Goal: Task Accomplishment & Management: Manage account settings

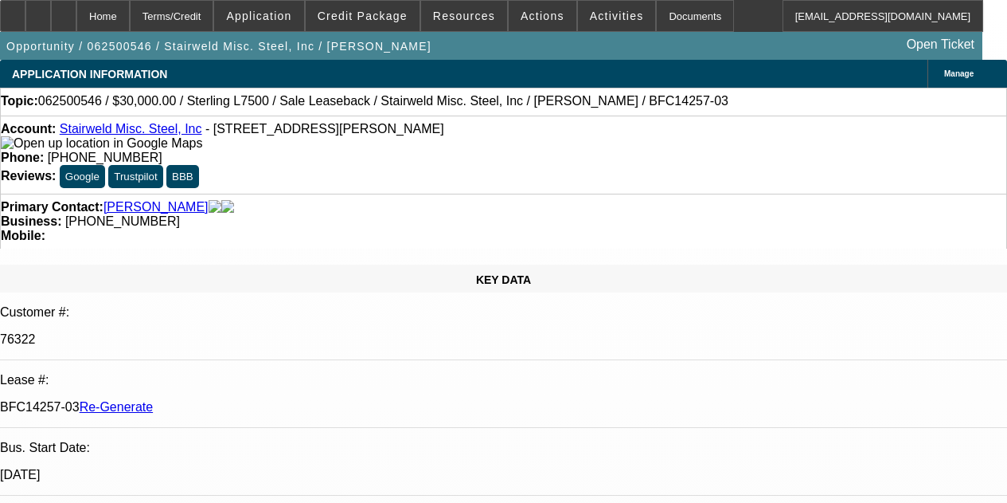
select select "4"
select select "0"
select select "2"
select select "0"
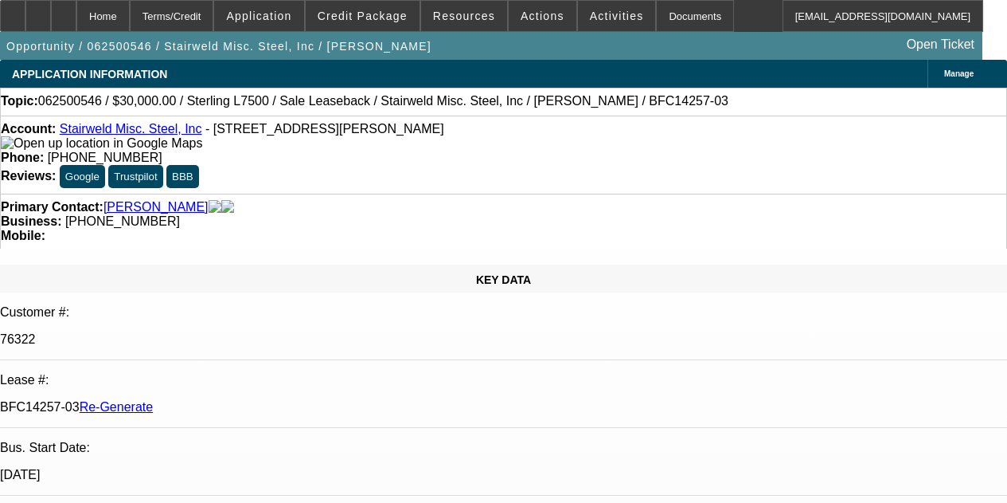
select select "6"
click at [76, 4] on div at bounding box center [63, 16] width 25 height 32
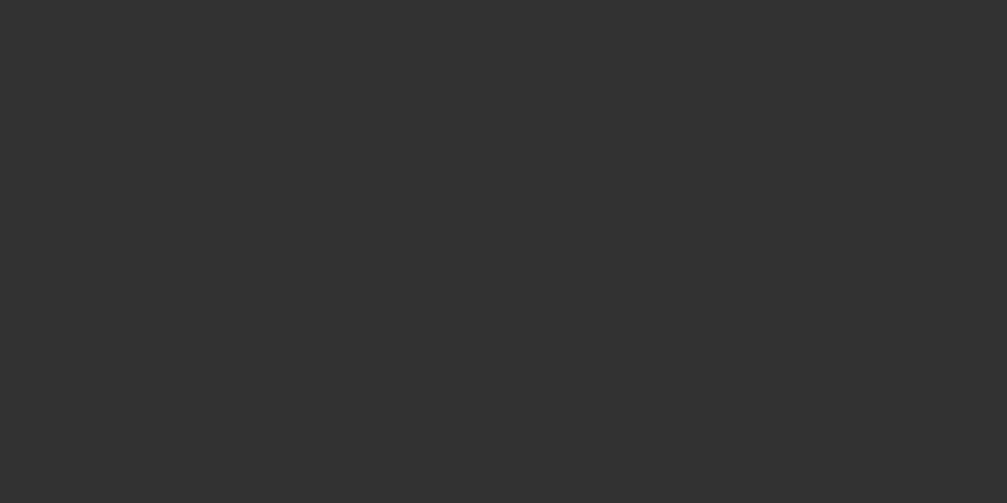
select select "4"
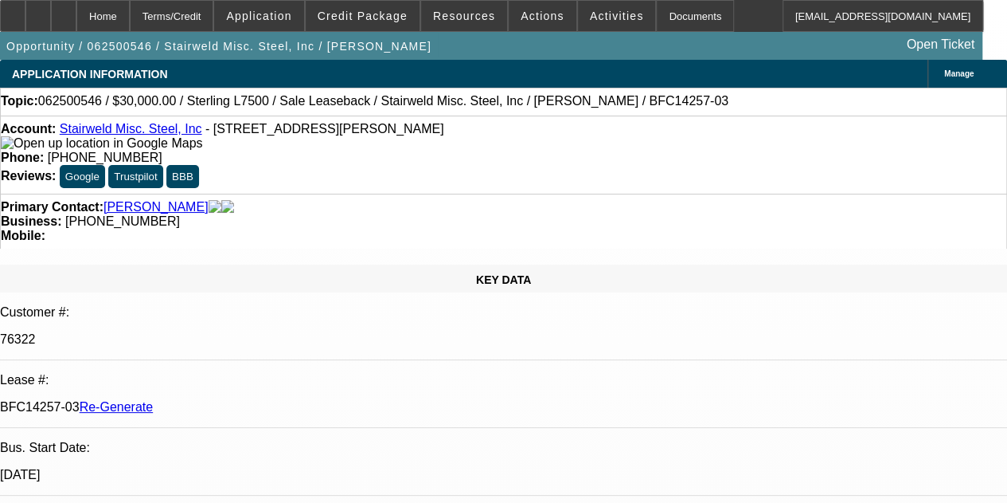
select select "0"
select select "2"
select select "0"
select select "6"
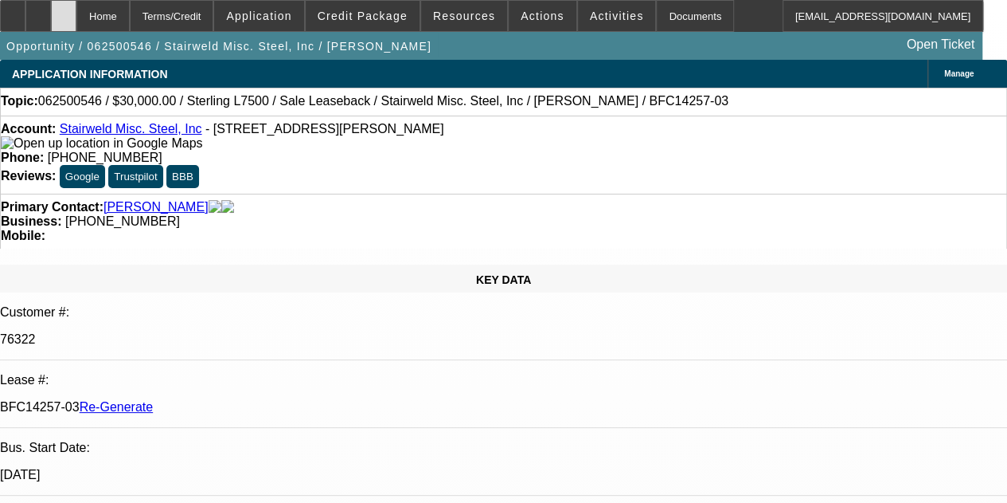
click at [76, 13] on div at bounding box center [63, 16] width 25 height 32
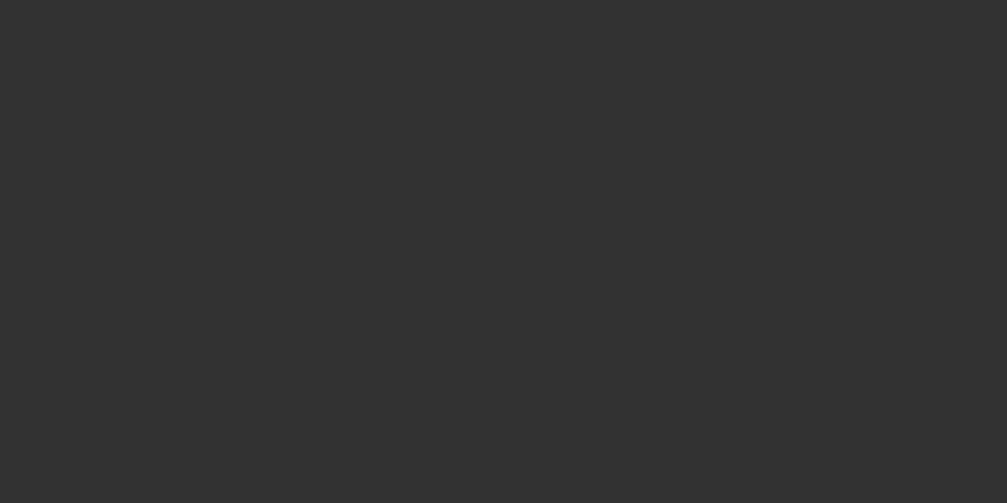
select select "4"
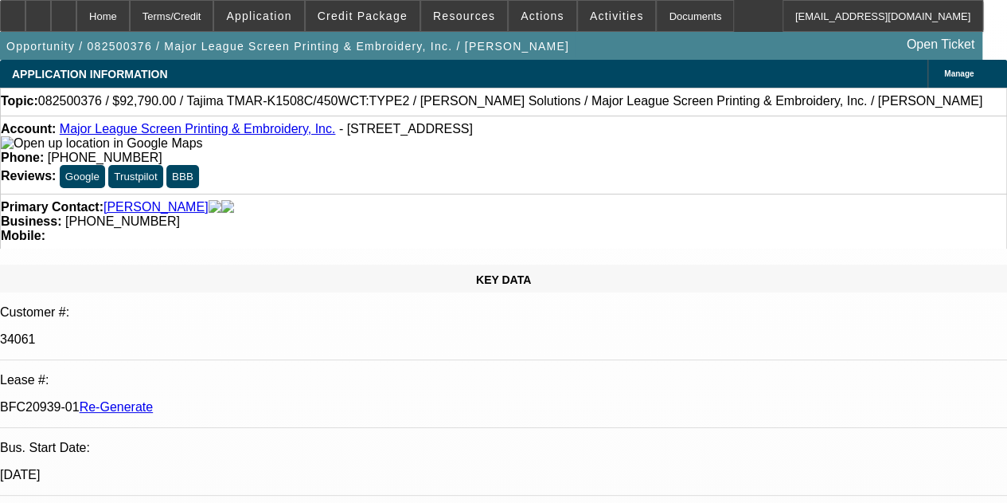
select select "0"
select select "2"
select select "0.1"
select select "4"
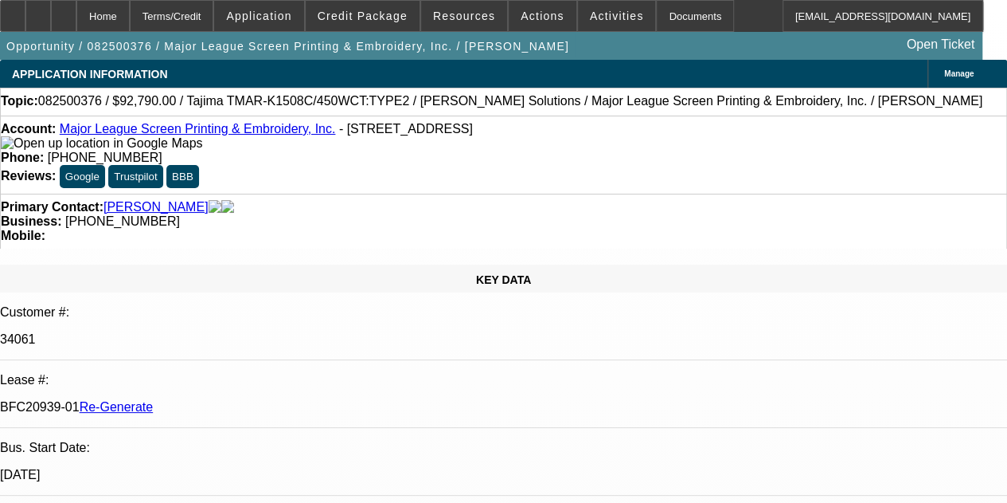
click at [661, 18] on div "Documents" at bounding box center [695, 16] width 78 height 32
click at [76, 16] on div at bounding box center [63, 16] width 25 height 32
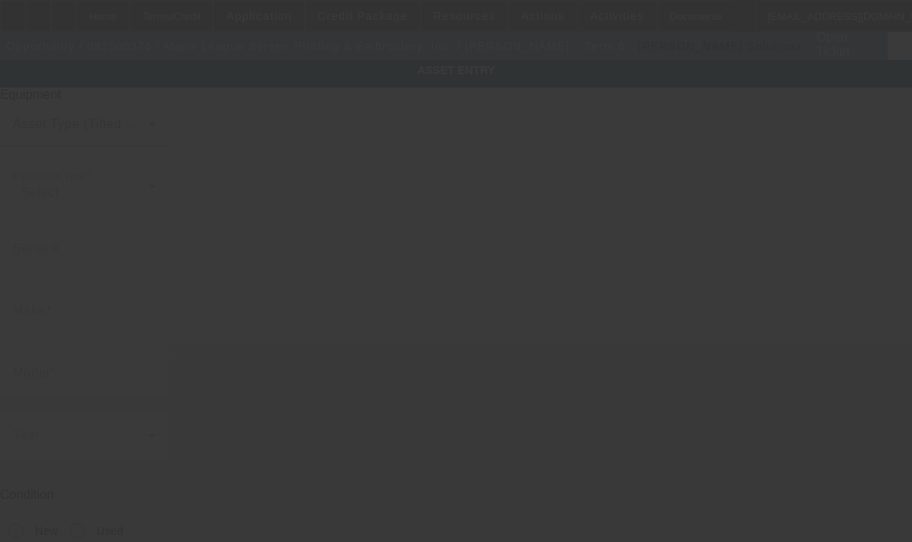
type input "Tajima"
type input "TMAR-K1508C/450WCT:TYPE2"
radio input "true"
type textarea "8 Head / 15 Needle Embroidery Machine includes Cap Driver with Support Shaft, (…"
type input "301 Willow St"
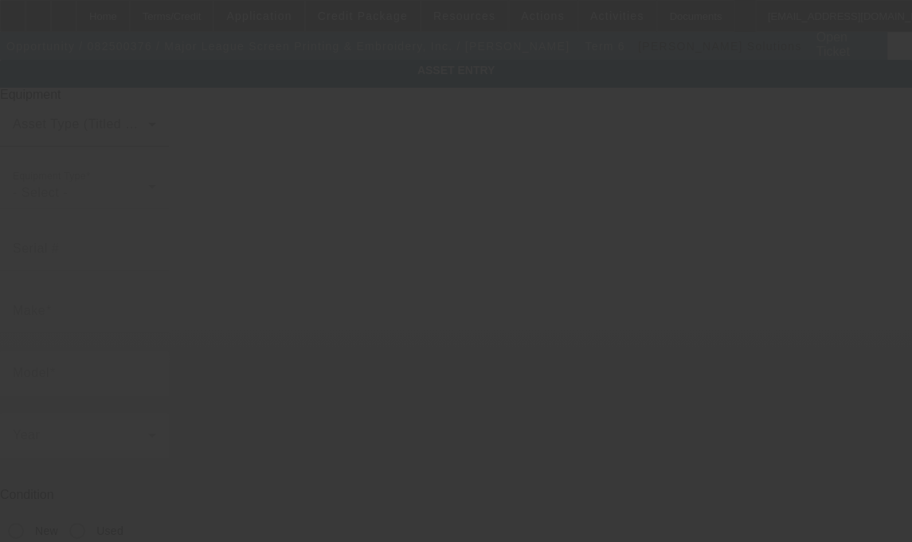
type input "Lebanon"
type input "17046"
type input "Lebanon"
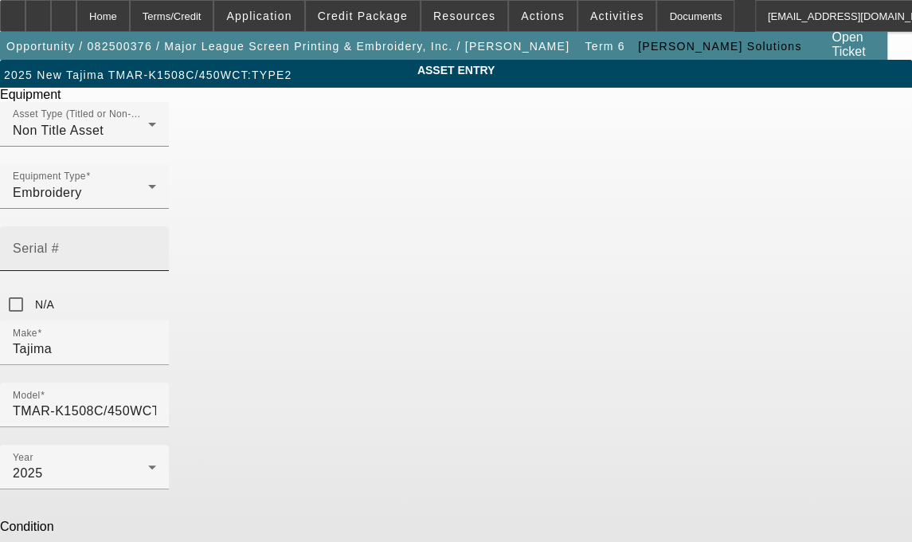
click at [156, 245] on input "Serial #" at bounding box center [84, 254] width 143 height 19
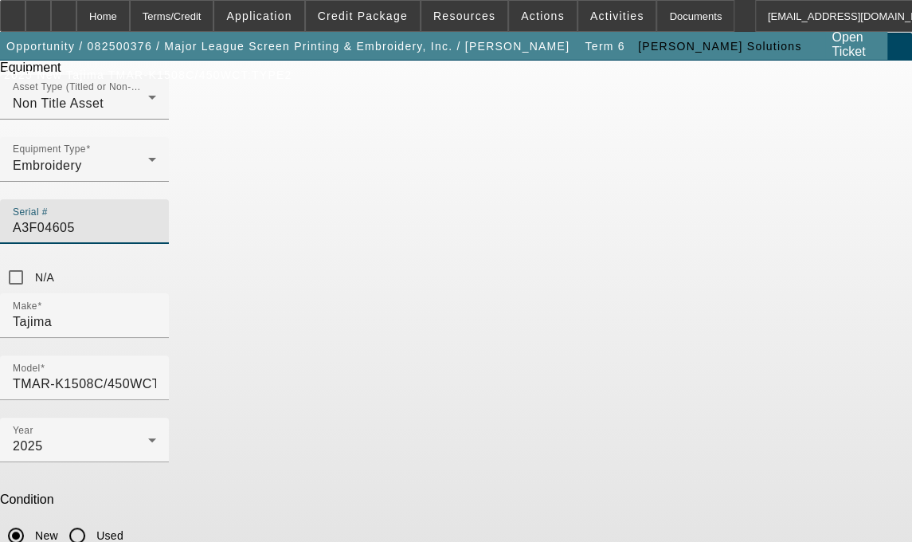
scroll to position [60, 0]
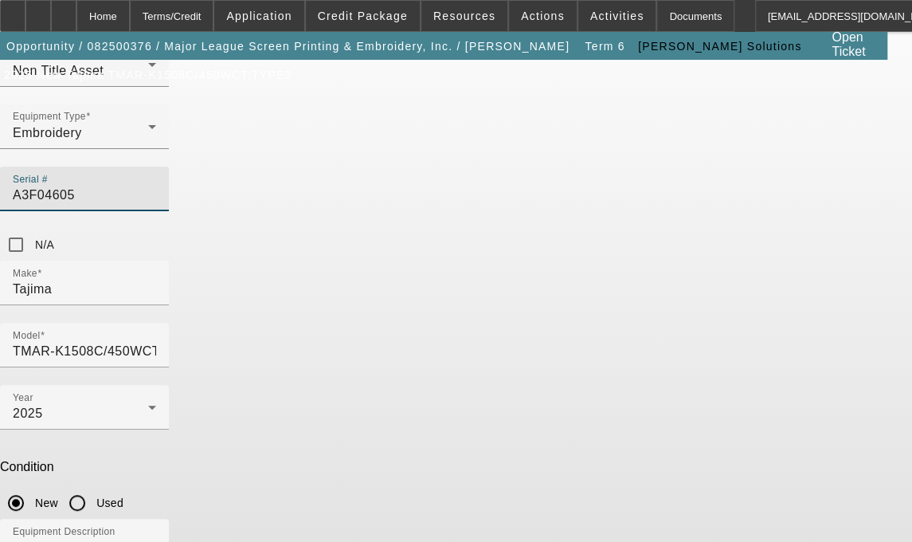
type input "A3F04605"
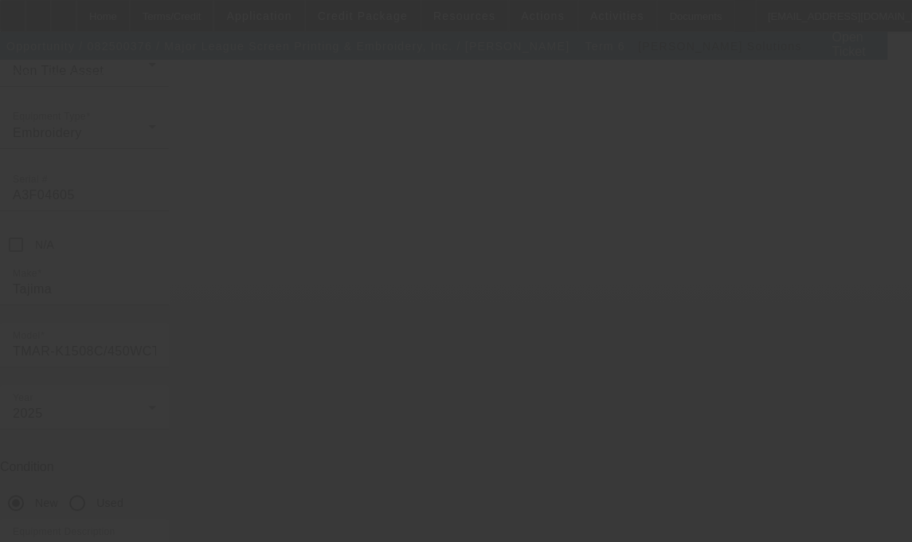
click at [723, 212] on div at bounding box center [456, 271] width 912 height 542
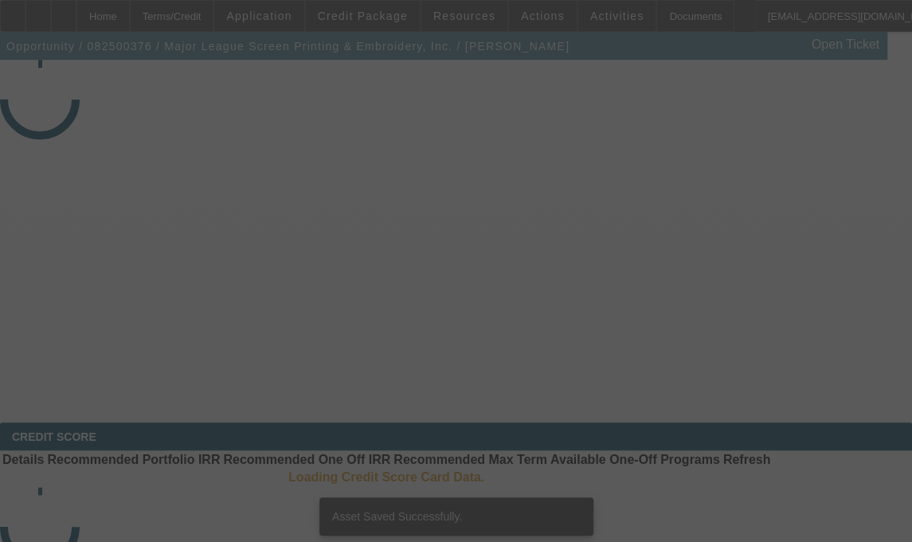
select select "4"
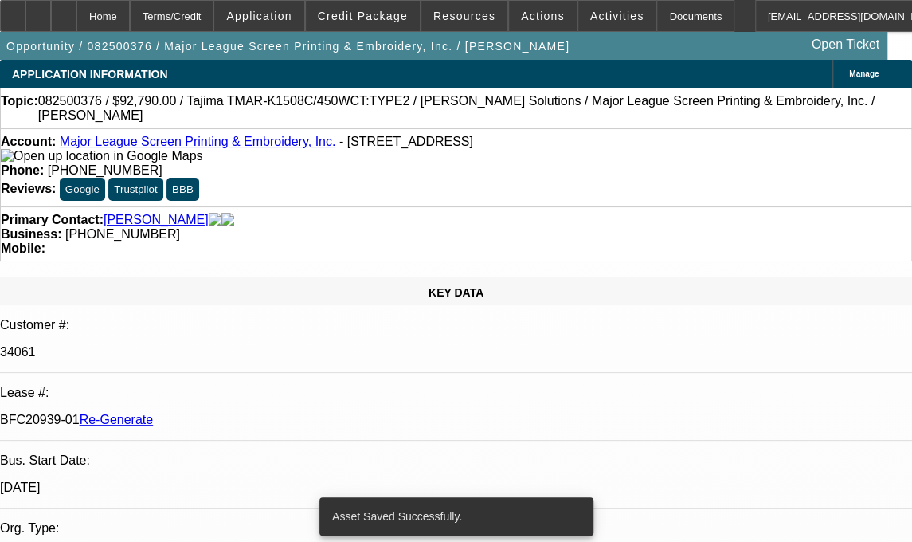
select select "0"
select select "2"
select select "0.1"
select select "4"
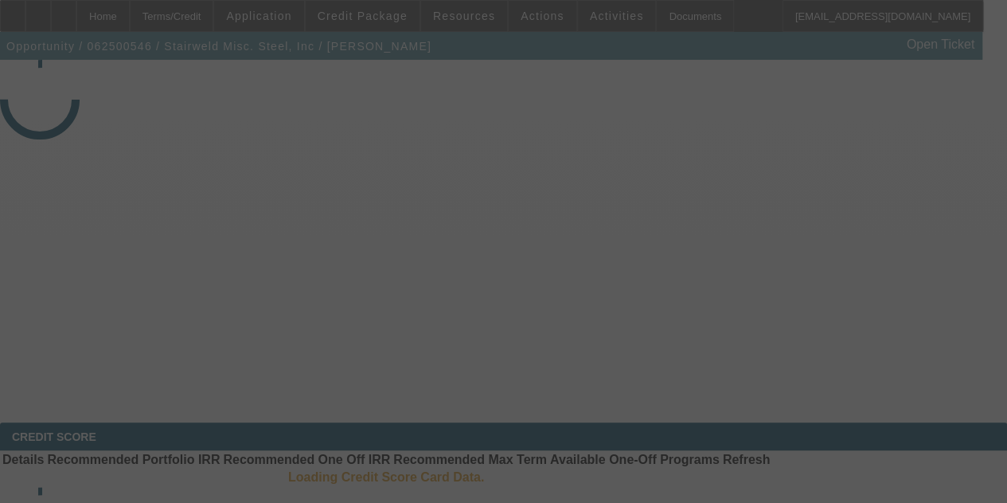
select select "4"
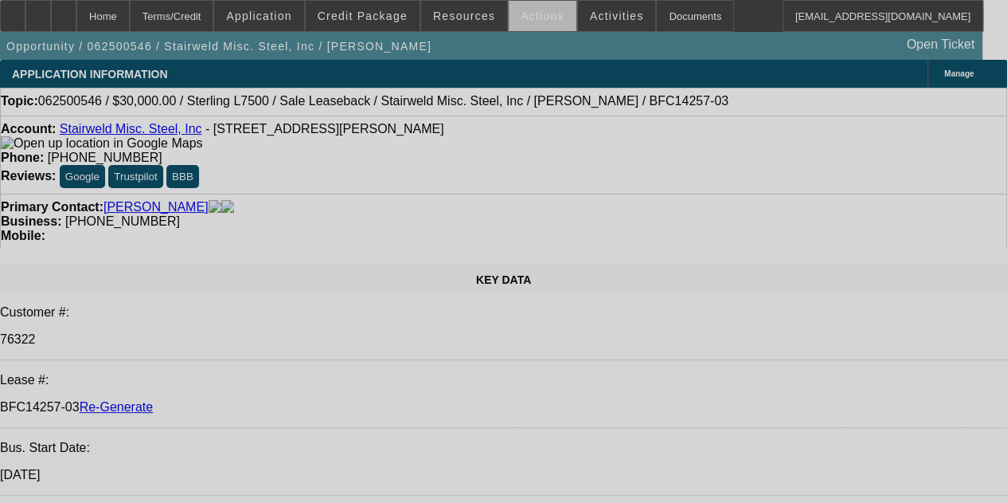
select select "0"
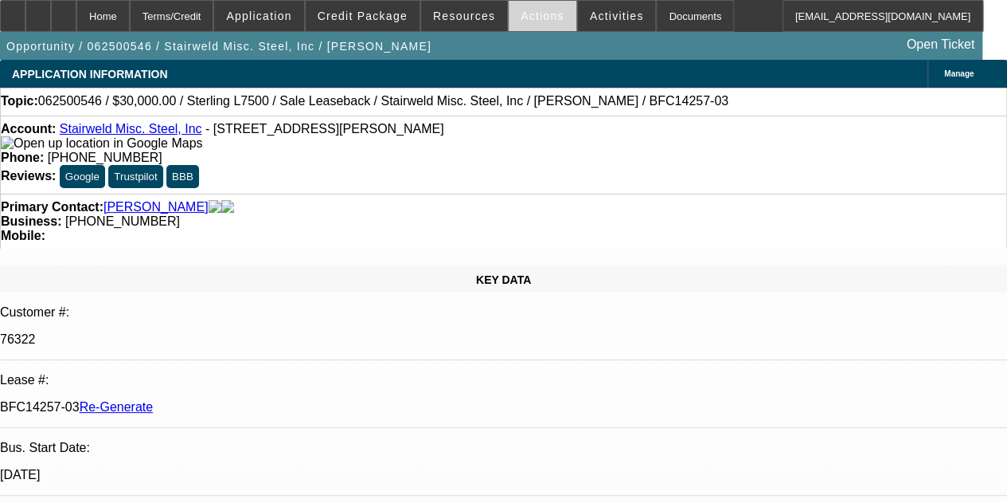
select select "2"
select select "0"
select select "6"
click at [521, 15] on span "Actions" at bounding box center [543, 16] width 44 height 13
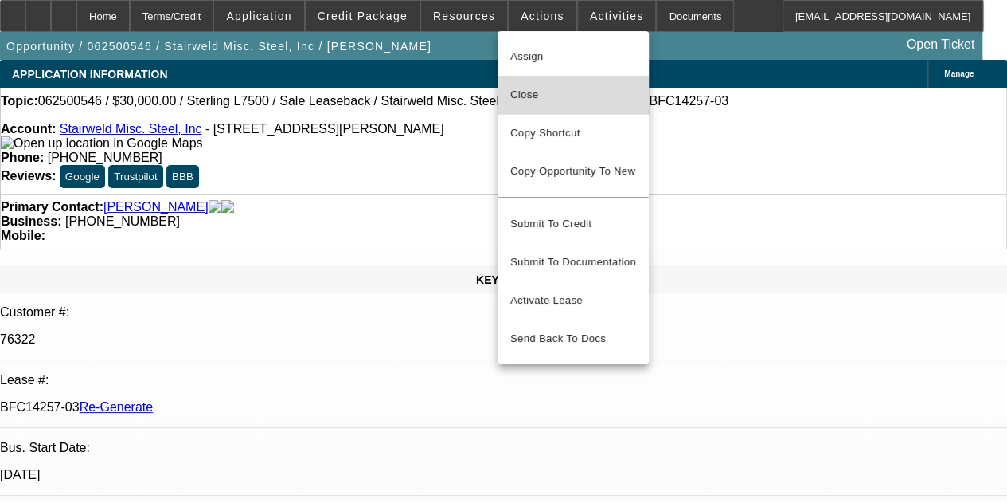
click at [533, 101] on span "Close" at bounding box center [574, 94] width 126 height 19
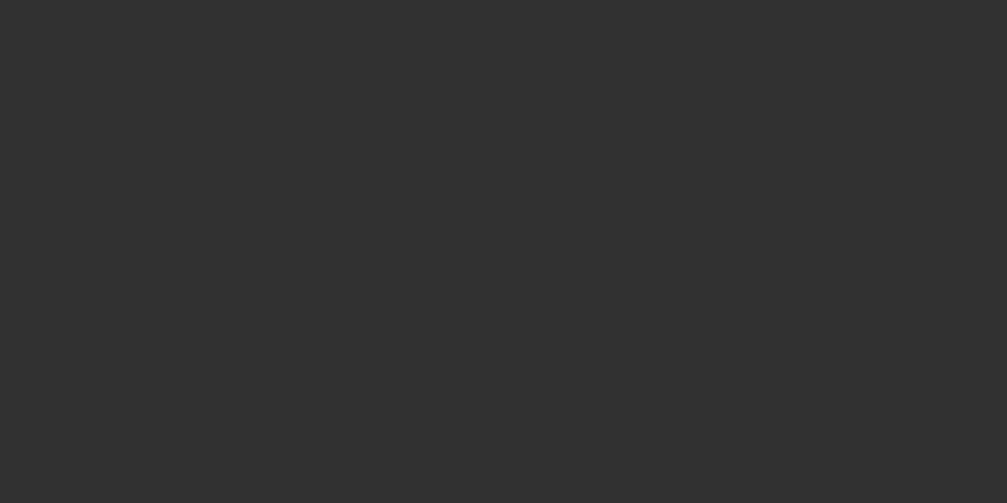
select select "4"
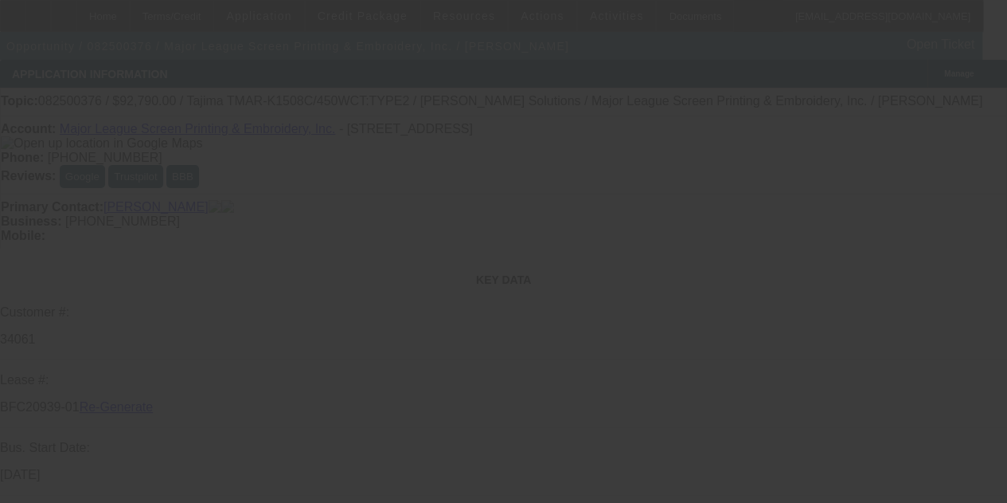
select select "0"
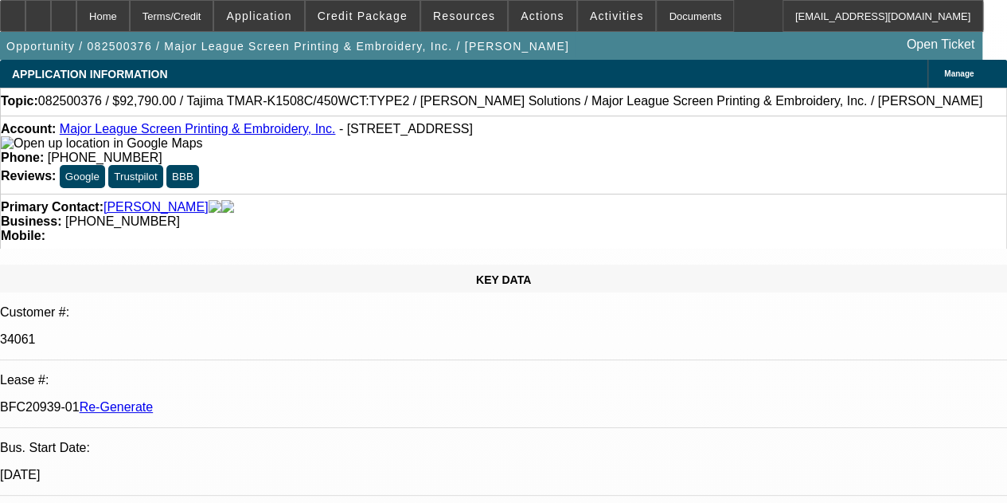
select select "2"
select select "0.1"
select select "4"
click at [64, 10] on icon at bounding box center [64, 10] width 0 height 0
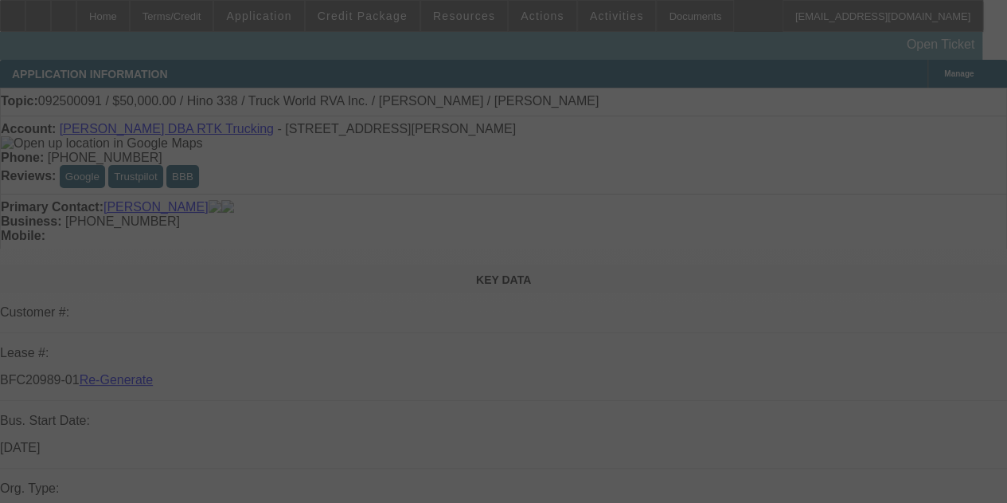
select select "3"
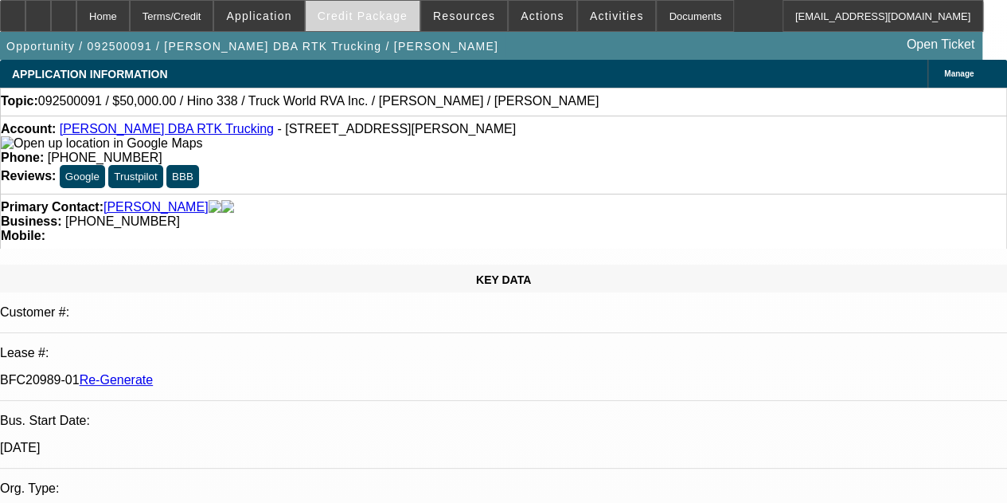
select select "0"
select select "6"
click at [379, 15] on span "Credit Package" at bounding box center [363, 16] width 90 height 13
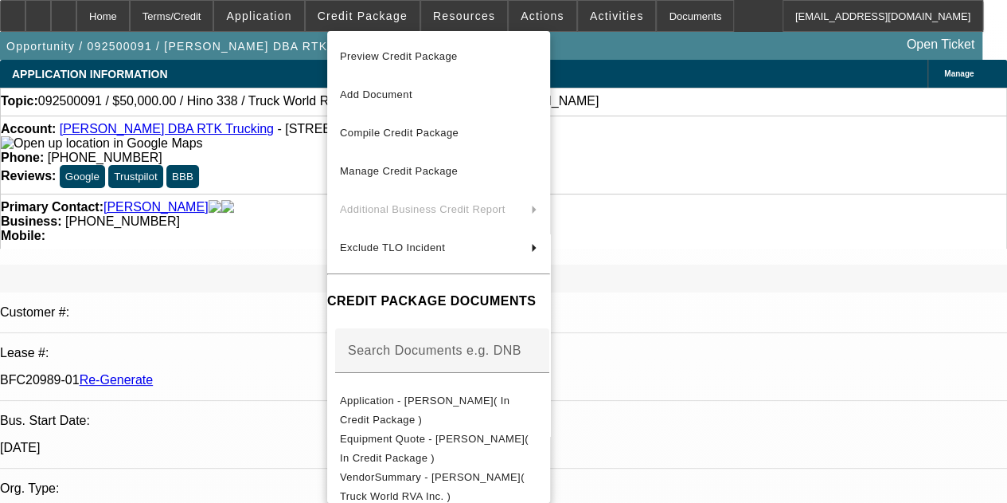
click at [453, 4] on div at bounding box center [503, 251] width 1007 height 503
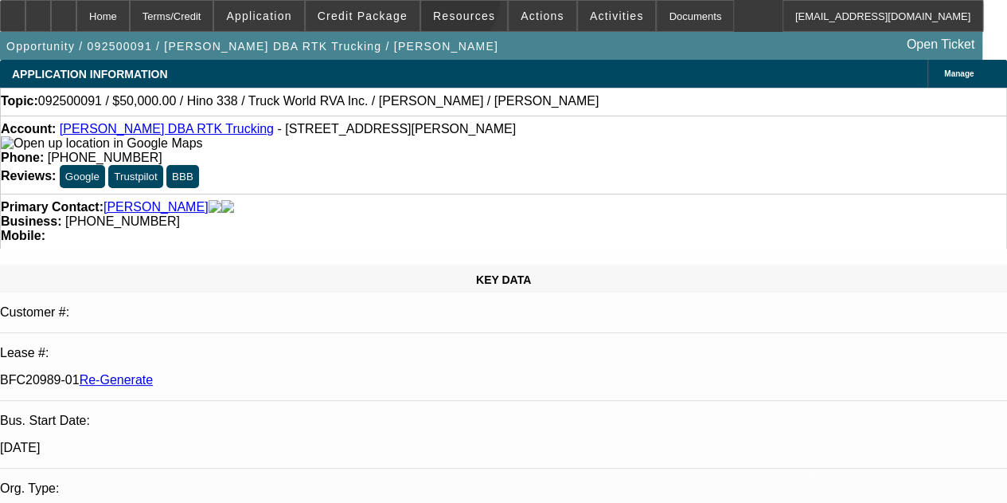
click at [453, 4] on span at bounding box center [464, 16] width 86 height 38
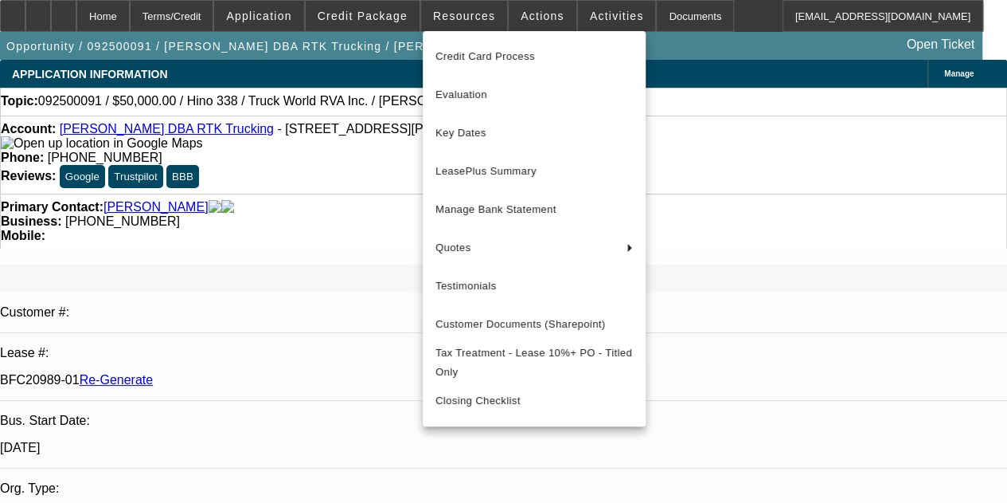
click at [530, 11] on div at bounding box center [503, 251] width 1007 height 503
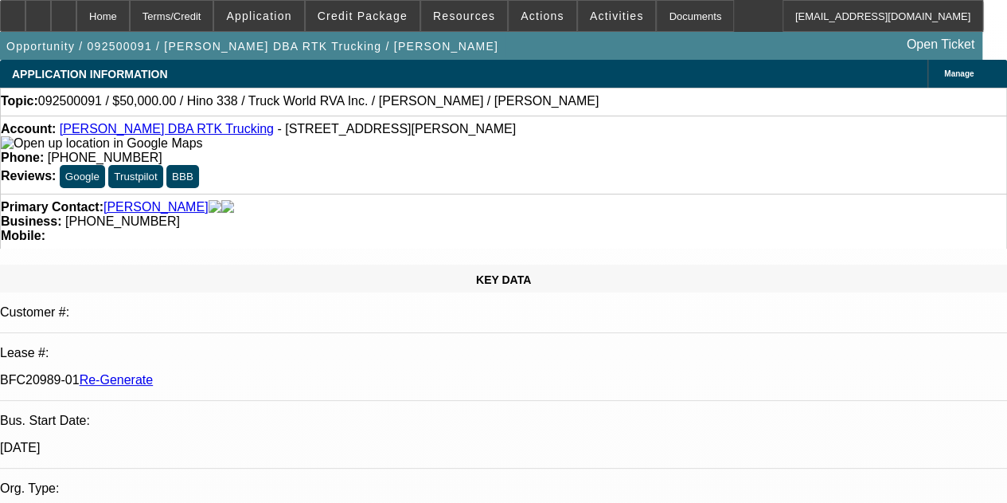
click at [530, 11] on span "Actions" at bounding box center [543, 16] width 44 height 13
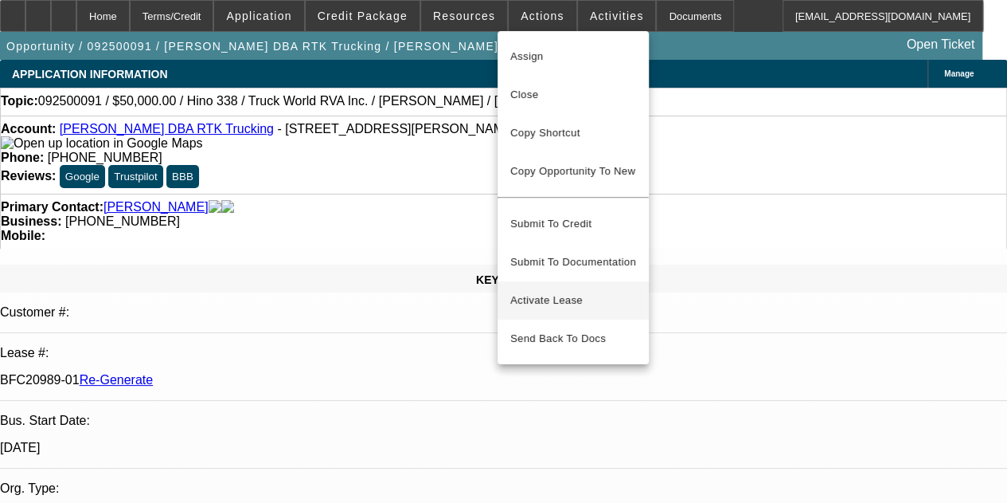
click at [555, 291] on span "Activate Lease" at bounding box center [574, 300] width 126 height 19
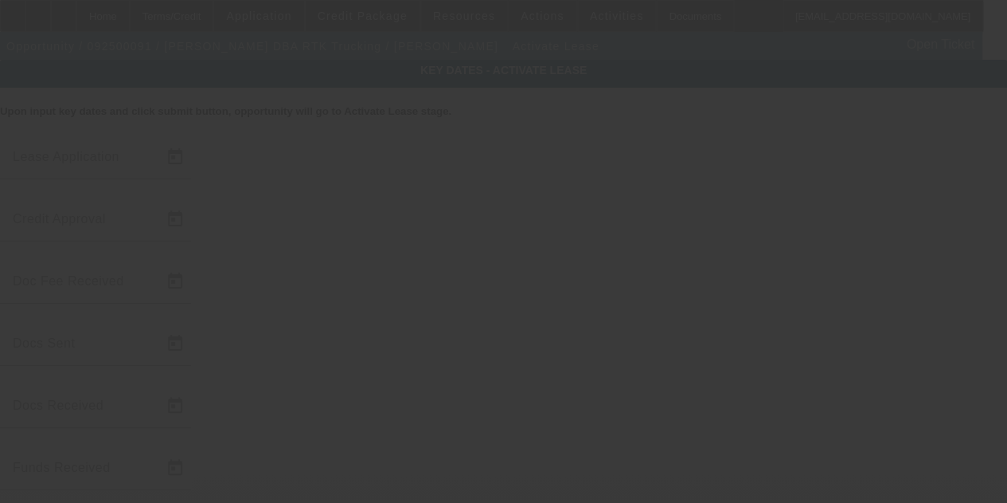
type input "9/4/2025"
type input "9/8/2025"
type input "9/10/2025"
type input "9/9/2025"
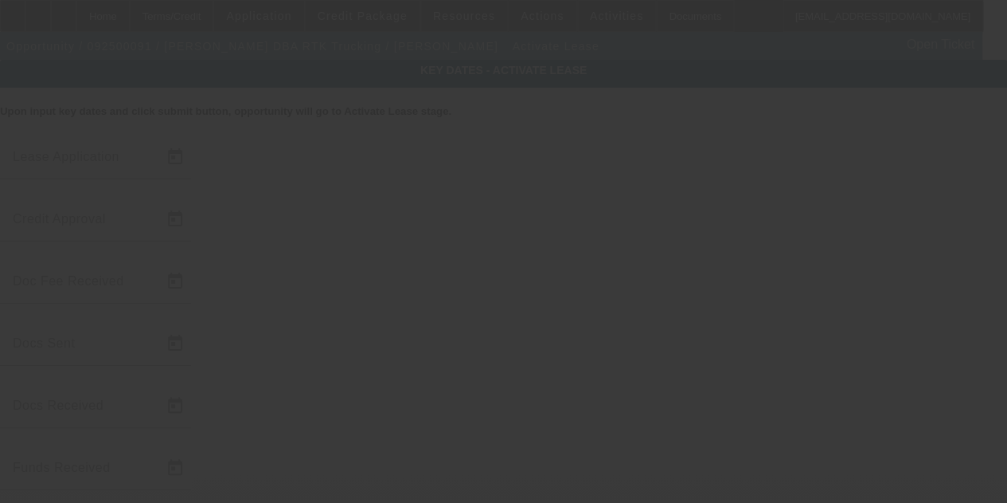
type input "9/10/2025"
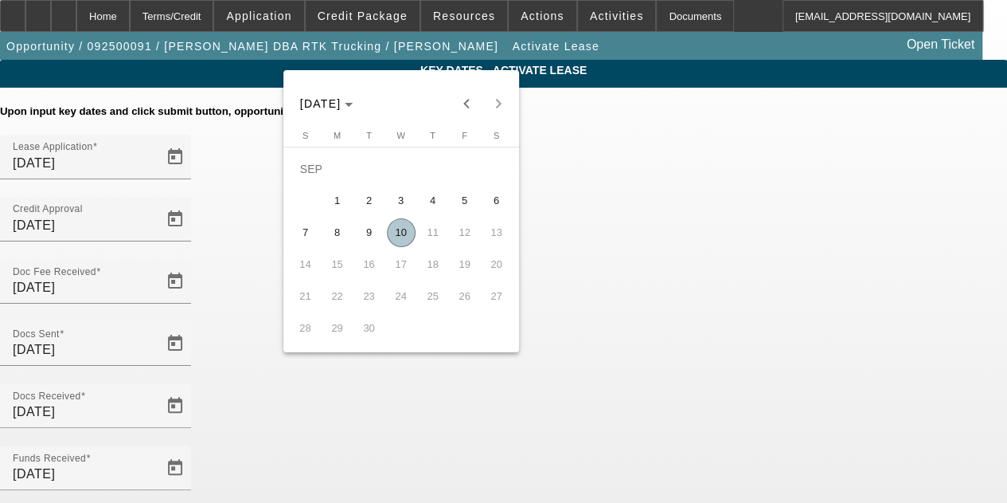
click at [397, 233] on span "10" at bounding box center [401, 232] width 29 height 29
type input "9/10/2025"
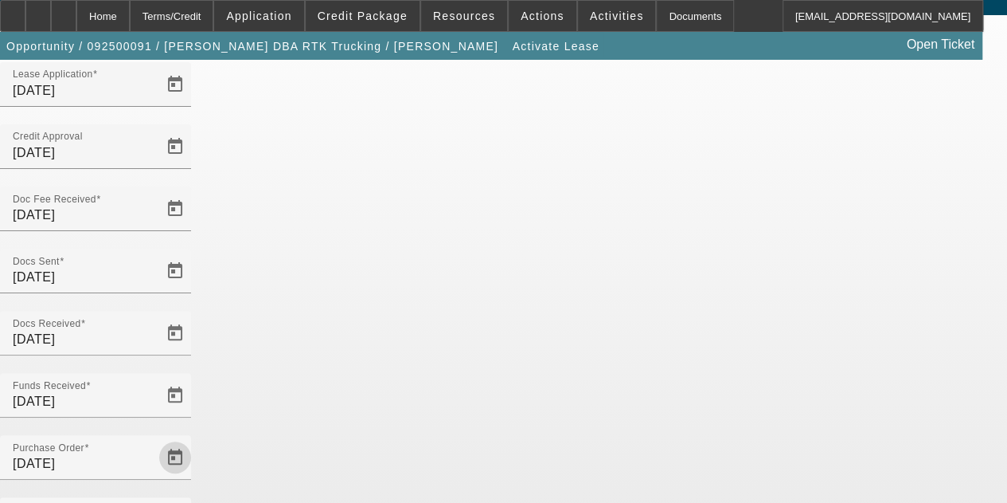
scroll to position [122, 0]
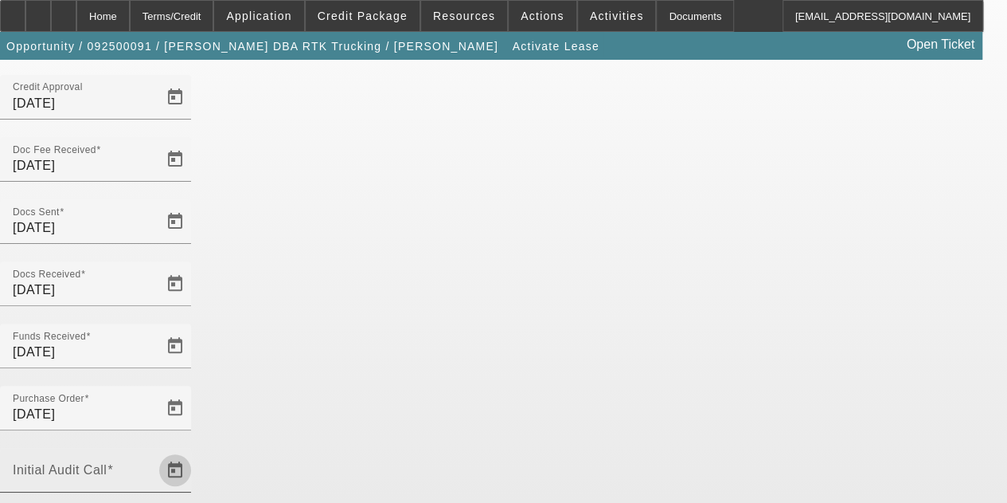
click at [194, 451] on span "Open calendar" at bounding box center [175, 470] width 38 height 38
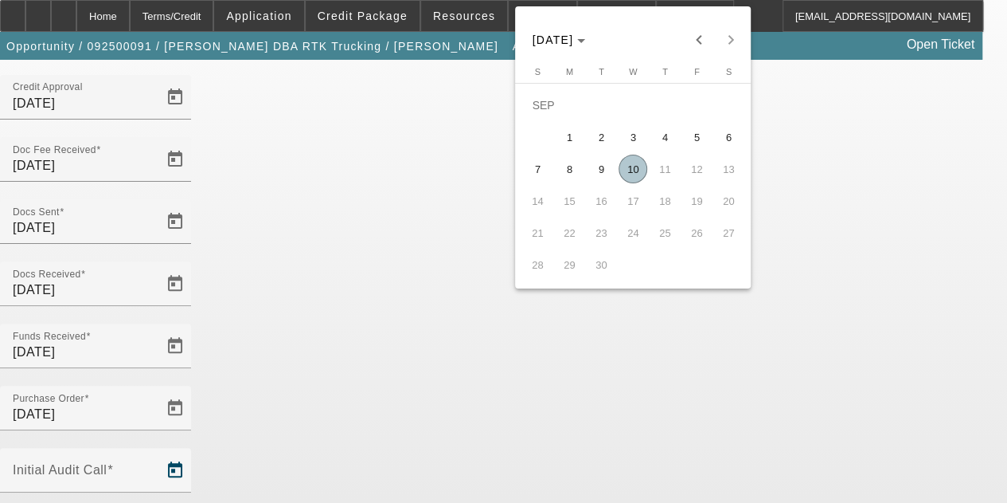
click at [637, 169] on span "10" at bounding box center [633, 169] width 29 height 29
type input "9/10/2025"
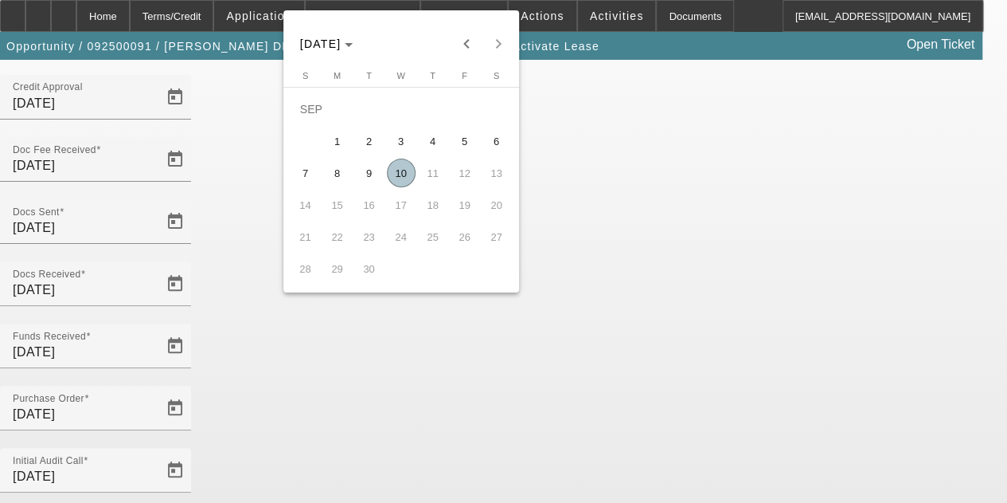
click at [392, 177] on span "10" at bounding box center [401, 172] width 29 height 29
type input "[DATE]"
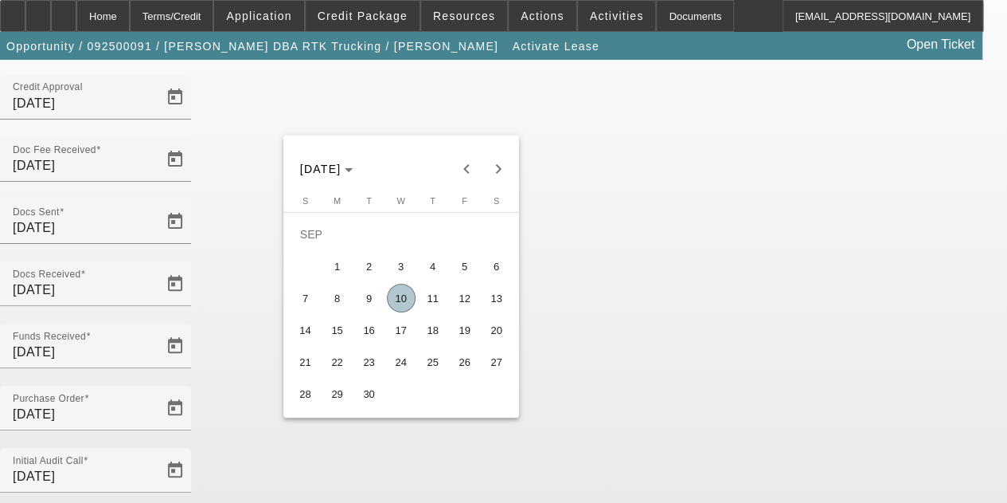
click at [334, 335] on span "15" at bounding box center [337, 329] width 29 height 29
type input "9/15/2025"
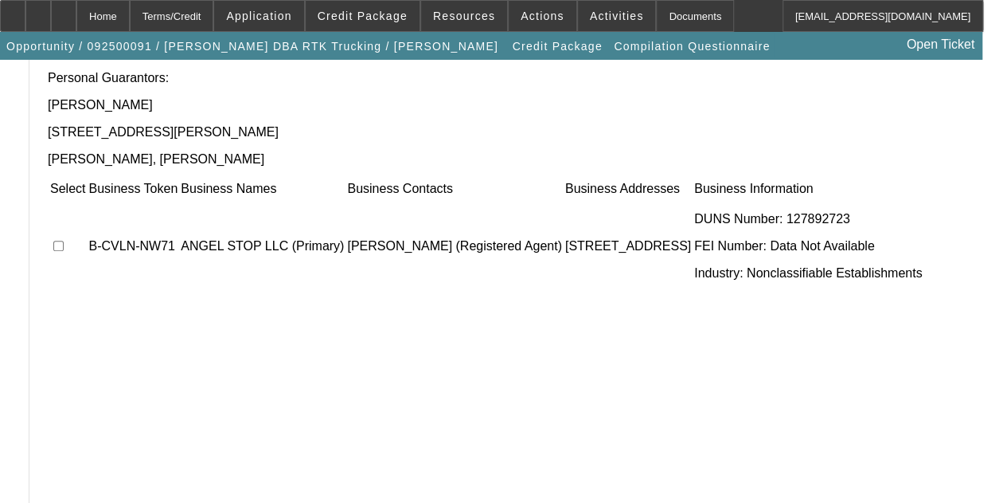
scroll to position [236, 0]
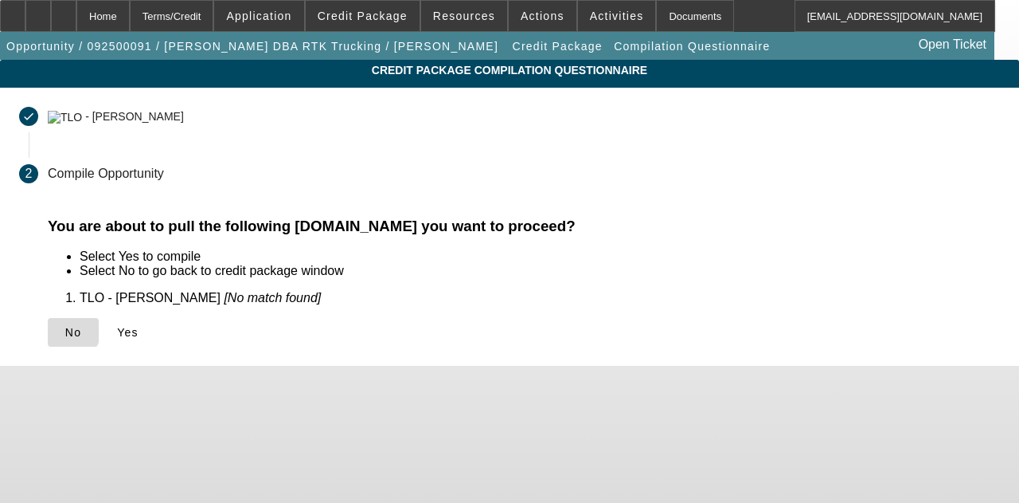
click at [81, 331] on span "No" at bounding box center [73, 332] width 16 height 13
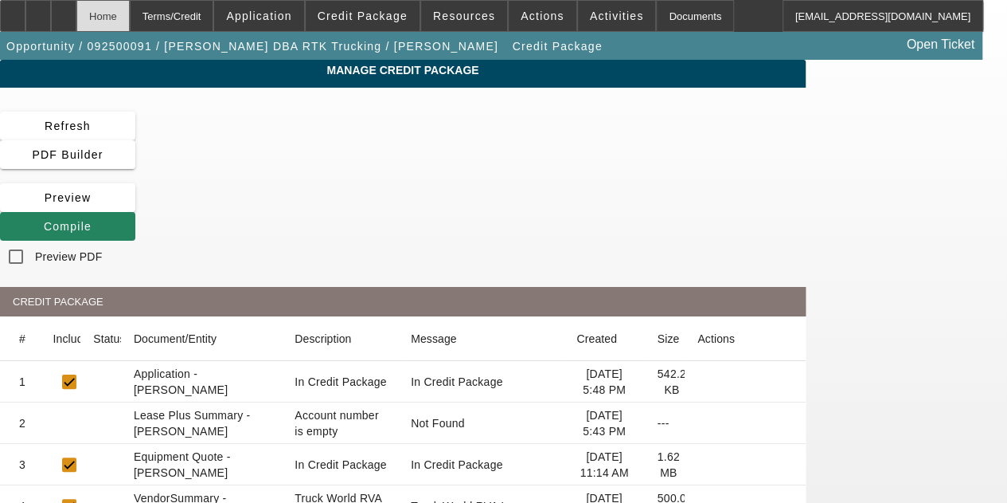
click at [127, 8] on div "Home" at bounding box center [102, 16] width 53 height 32
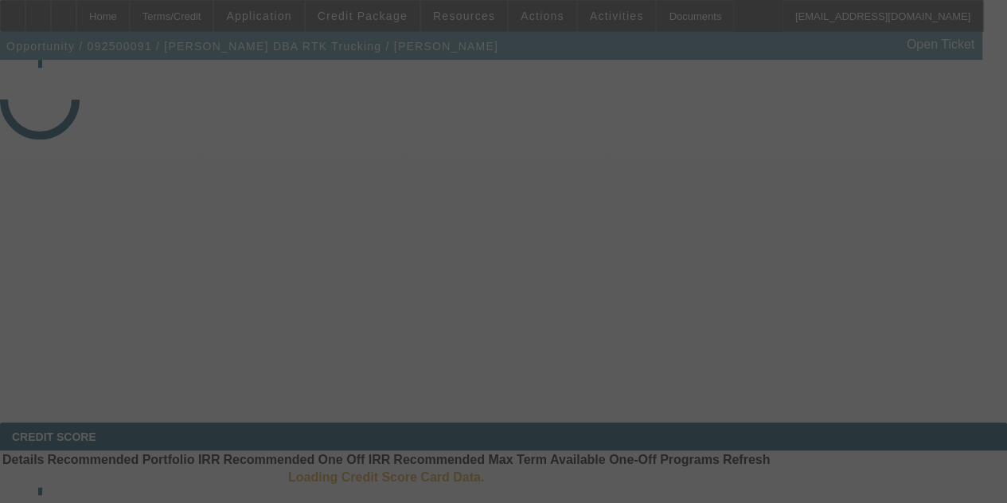
select select "4"
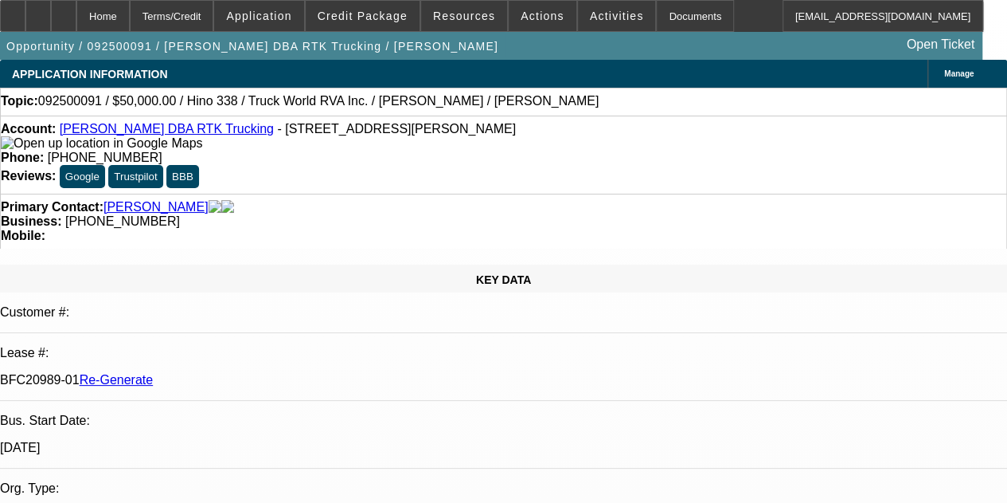
select select "0"
select select "6"
click at [64, 10] on icon at bounding box center [64, 10] width 0 height 0
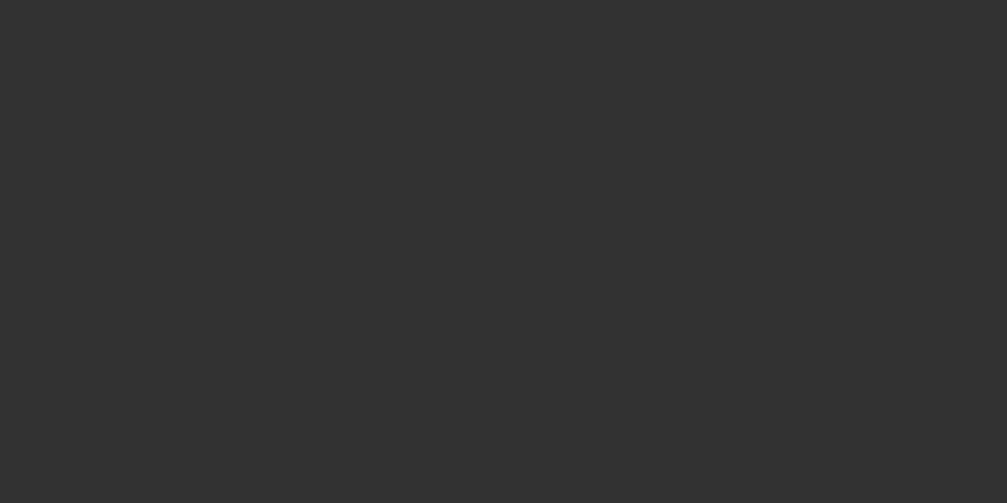
select select "4"
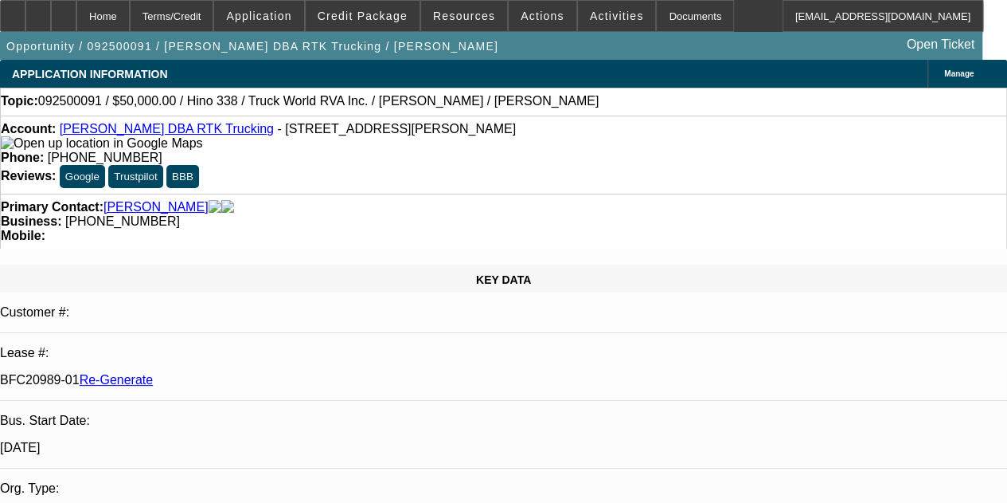
select select "0"
select select "1"
select select "6"
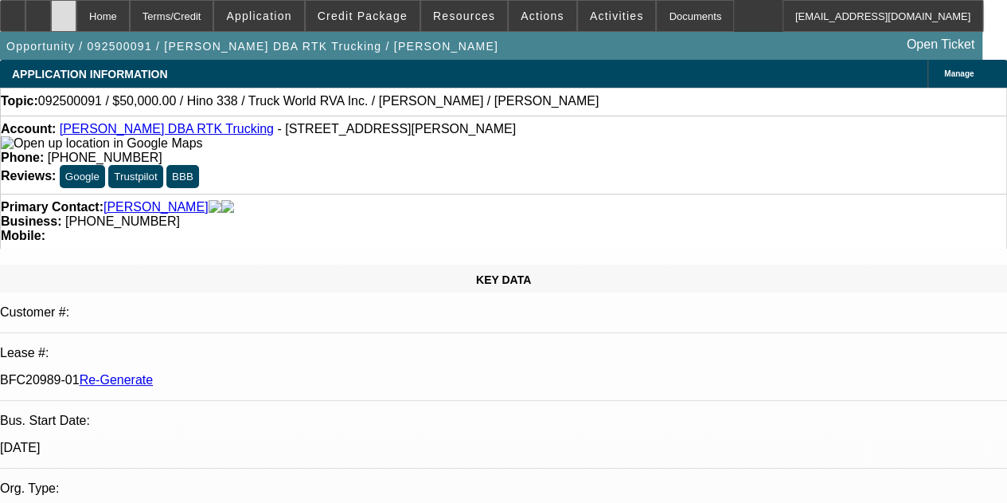
click at [64, 10] on icon at bounding box center [64, 10] width 0 height 0
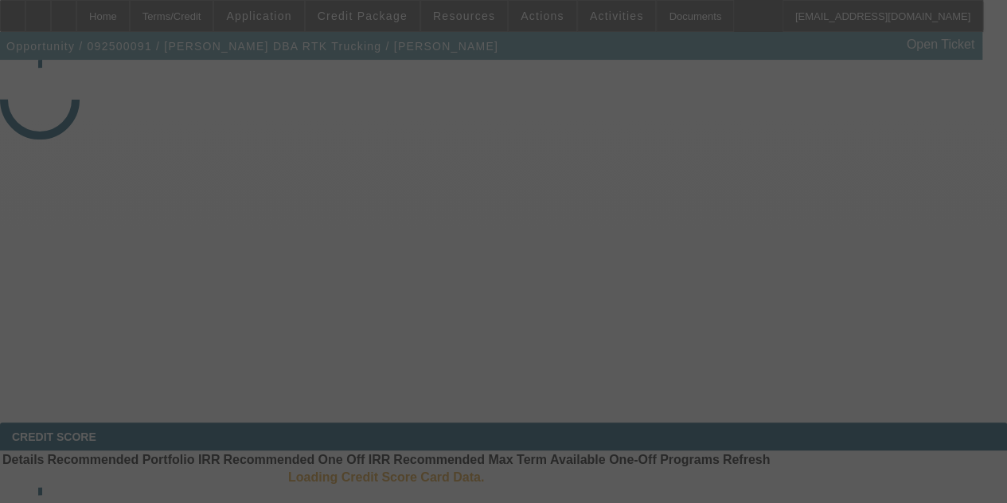
select select "4"
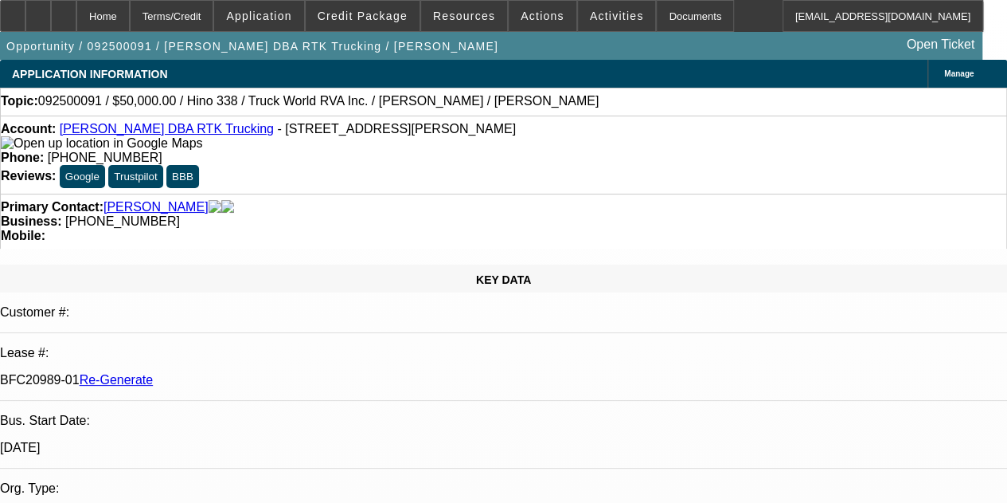
select select "0"
select select "6"
click at [64, 10] on icon at bounding box center [64, 10] width 0 height 0
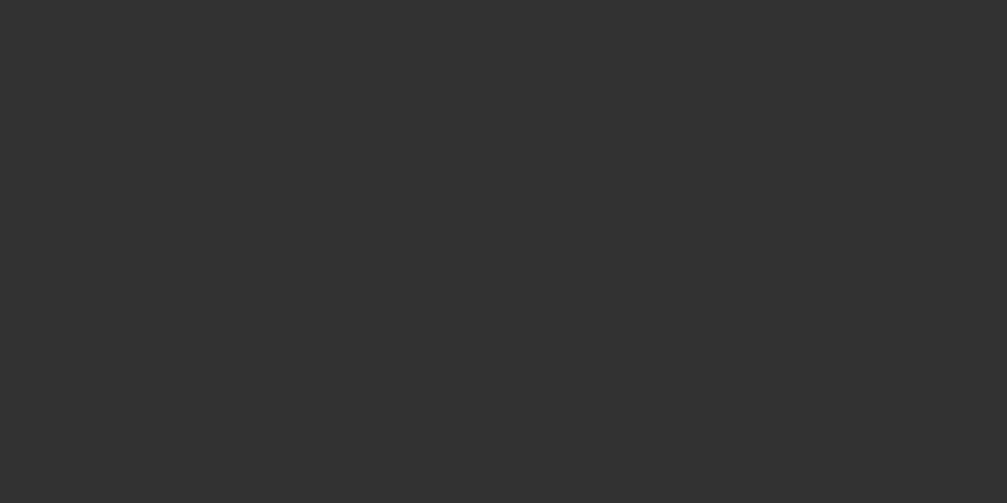
click at [664, 15] on div at bounding box center [503, 251] width 1007 height 503
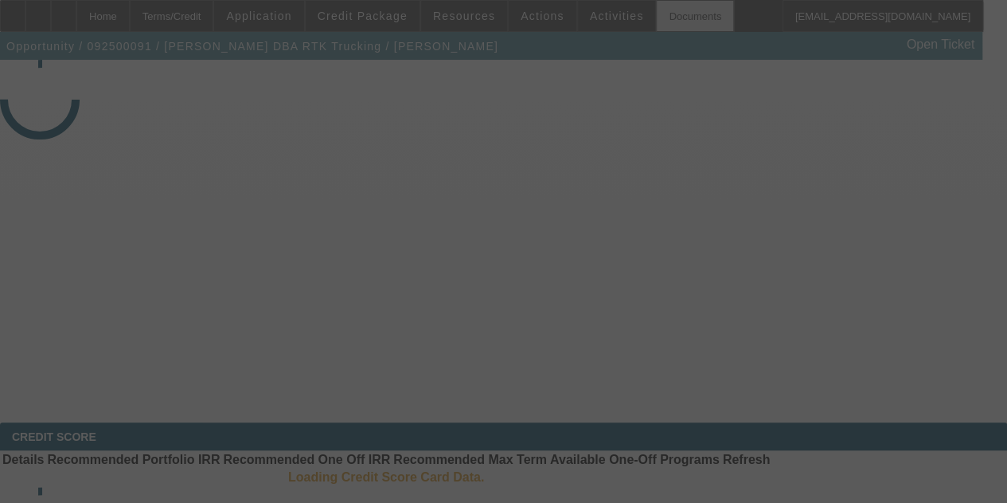
select select "4"
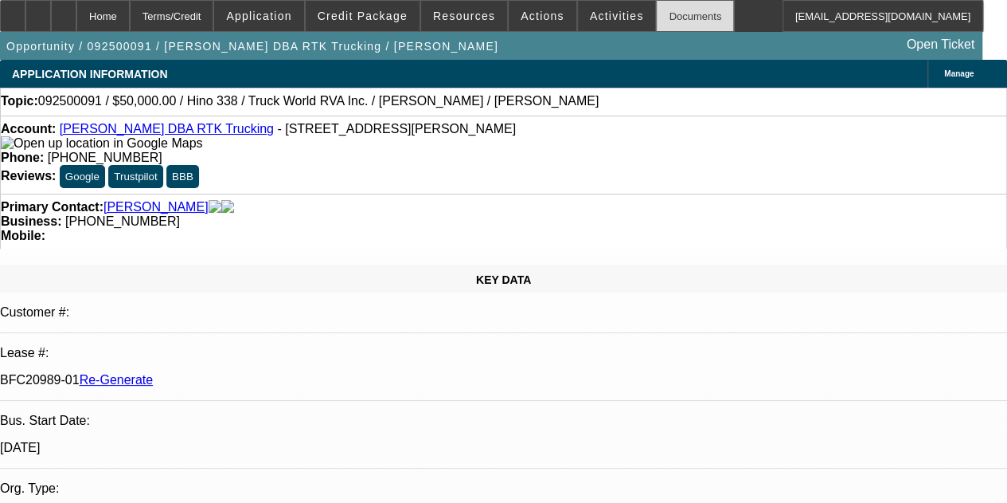
select select "0"
select select "6"
click at [64, 10] on icon at bounding box center [64, 10] width 0 height 0
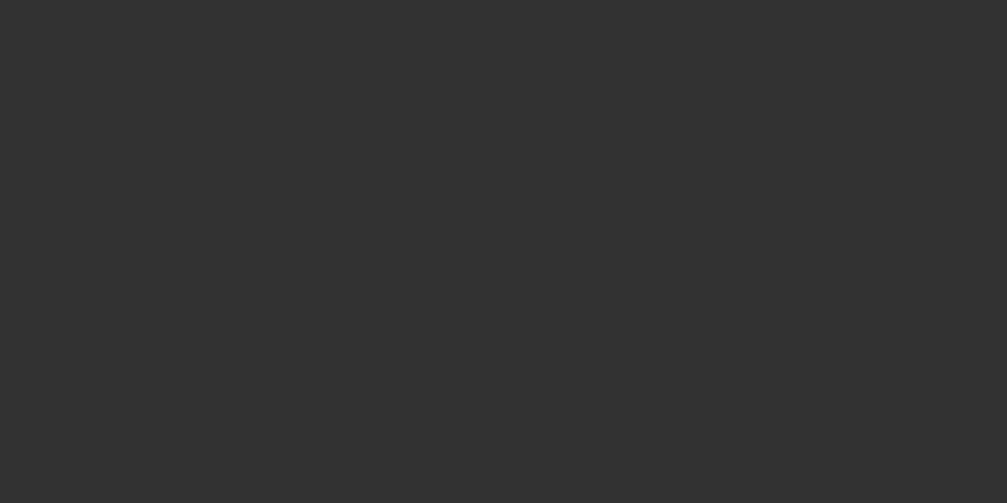
select select "4"
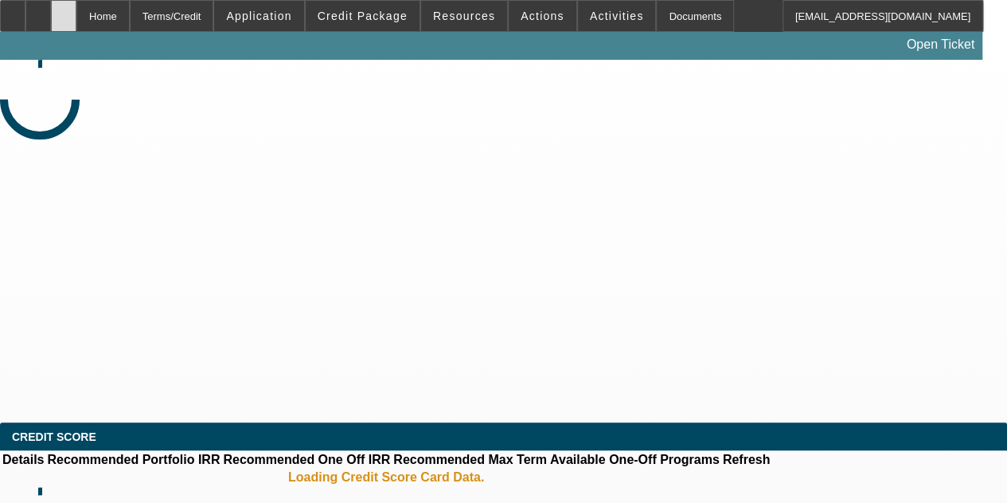
select select "0"
select select "6"
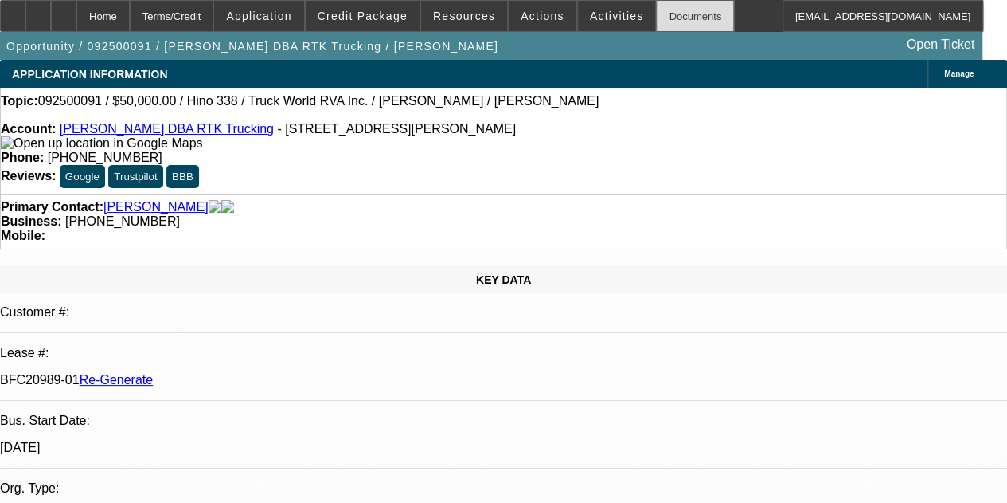
click at [656, 26] on div "Documents" at bounding box center [695, 16] width 78 height 32
click at [76, 7] on div at bounding box center [63, 16] width 25 height 32
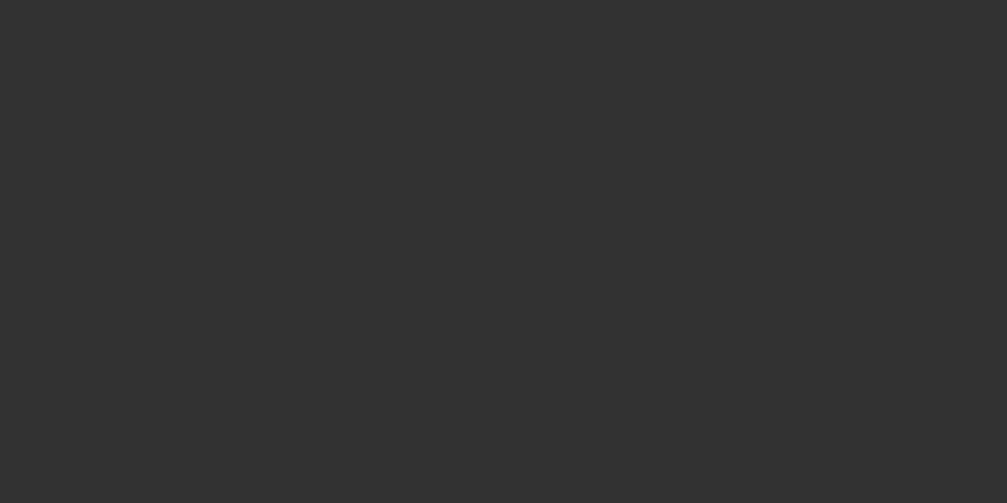
click at [626, 43] on div at bounding box center [503, 251] width 1007 height 503
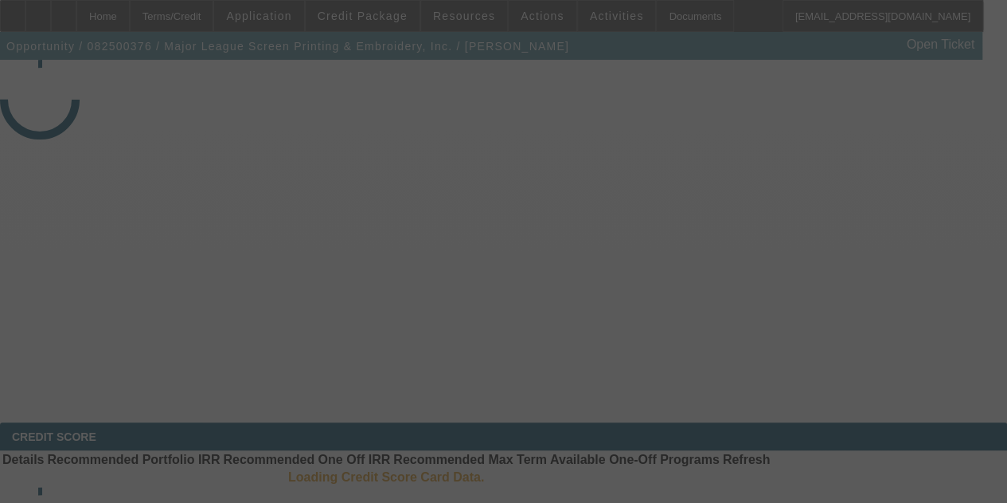
select select "4"
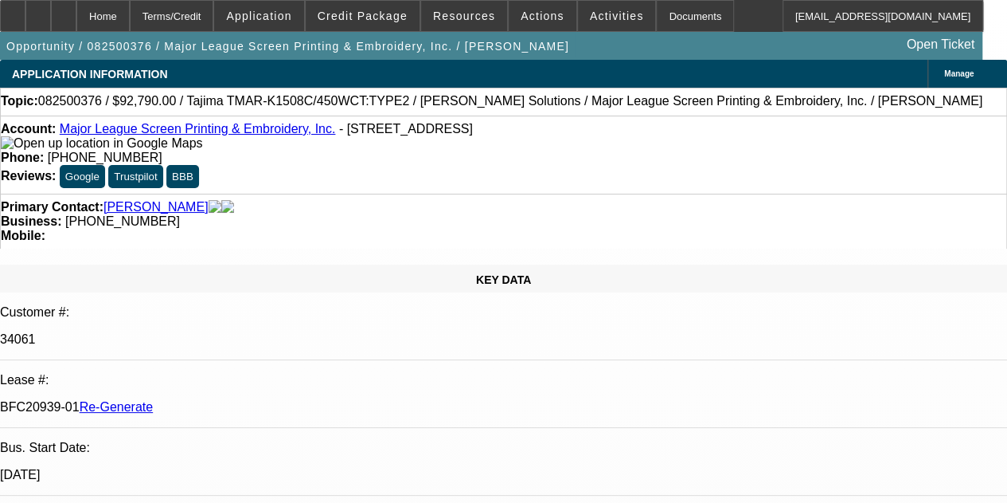
select select "0"
select select "2"
select select "0.1"
select select "4"
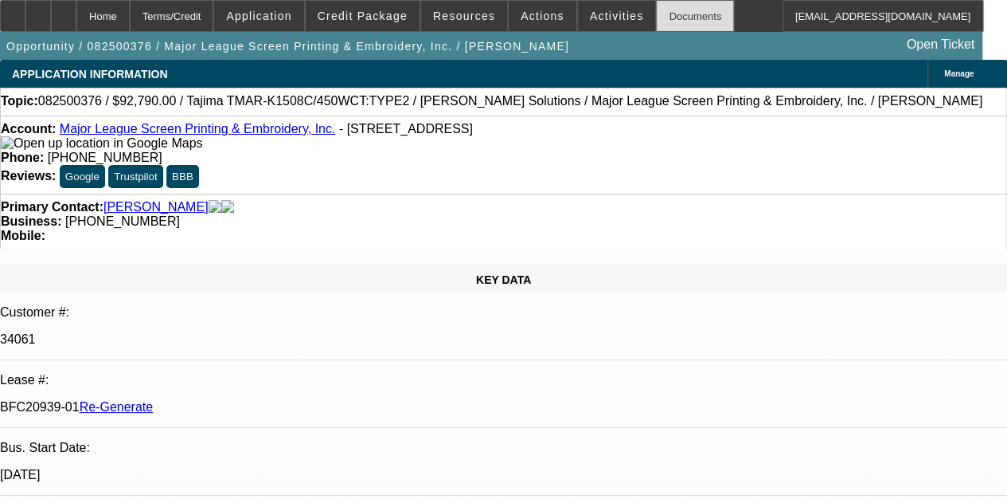
click at [666, 20] on div "Documents" at bounding box center [695, 16] width 78 height 32
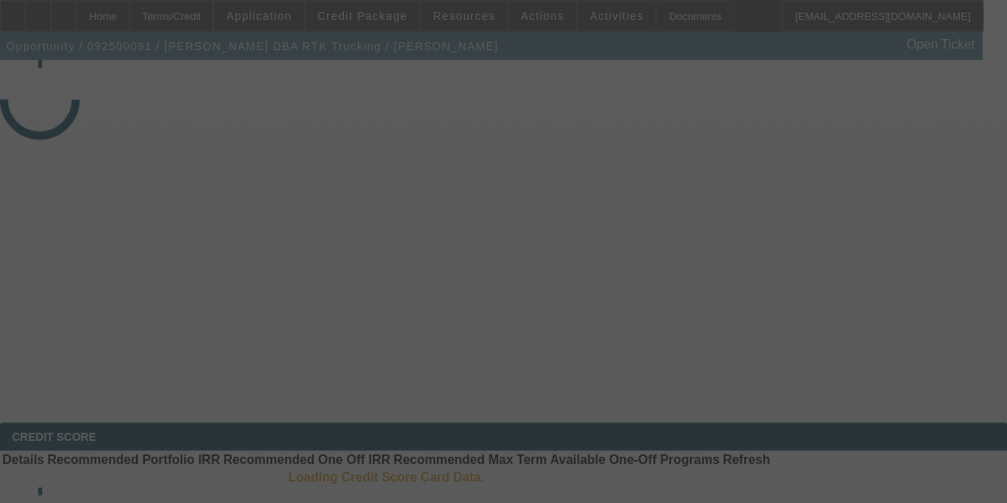
select select "4"
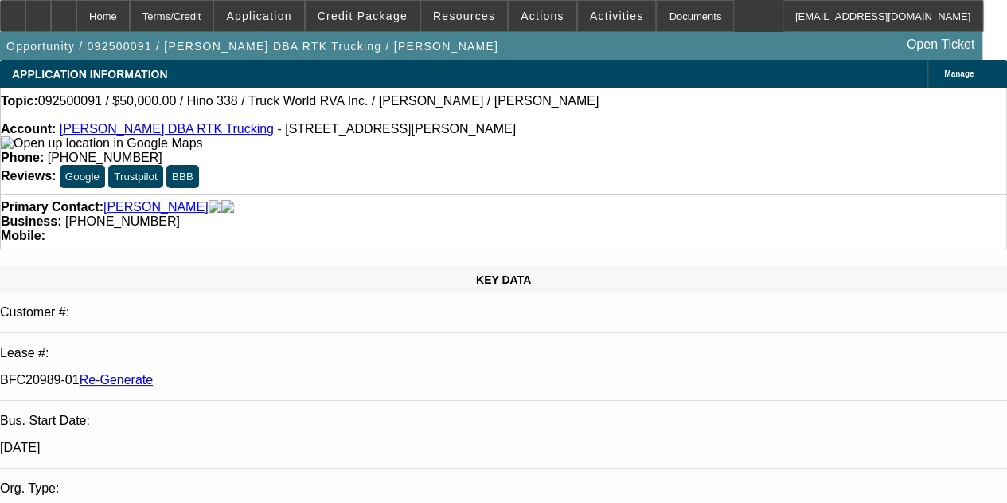
select select "0"
select select "6"
click at [64, 10] on icon at bounding box center [64, 10] width 0 height 0
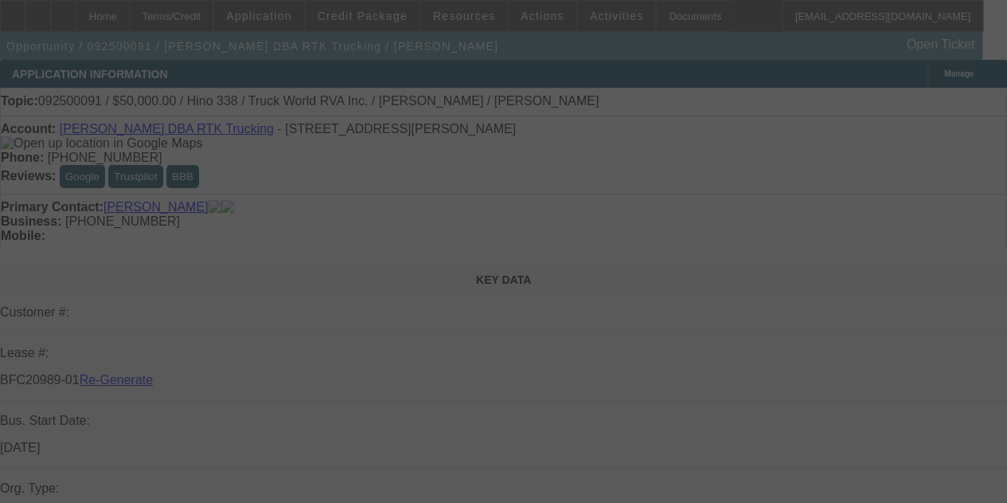
select select "4"
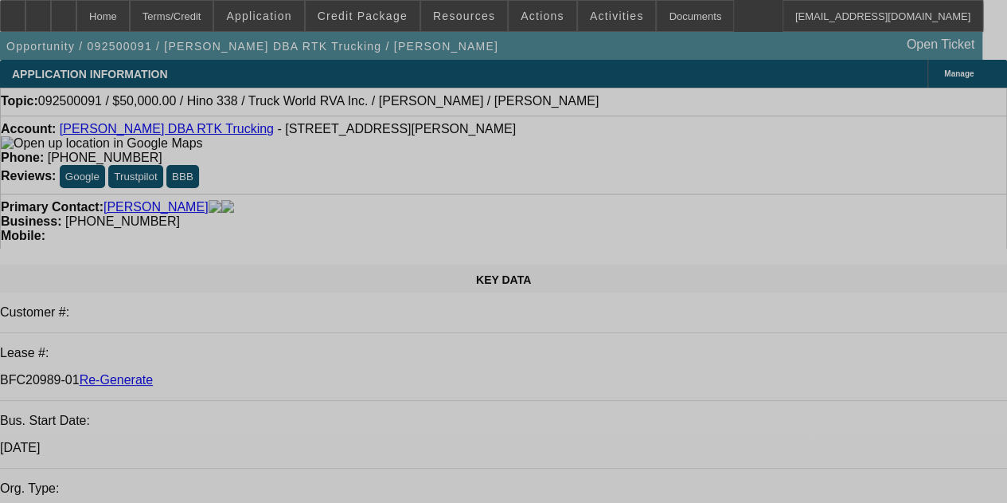
select select "0"
select select "6"
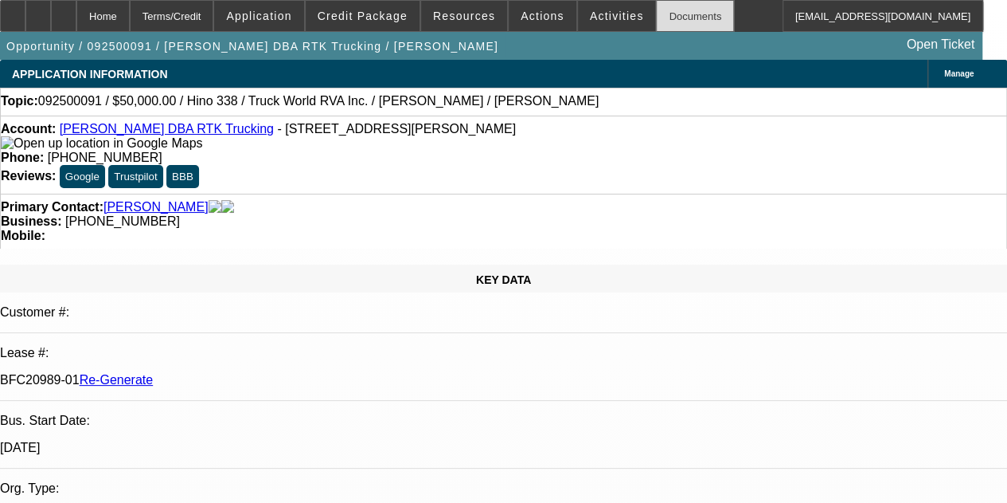
click at [663, 10] on div "Documents" at bounding box center [695, 16] width 78 height 32
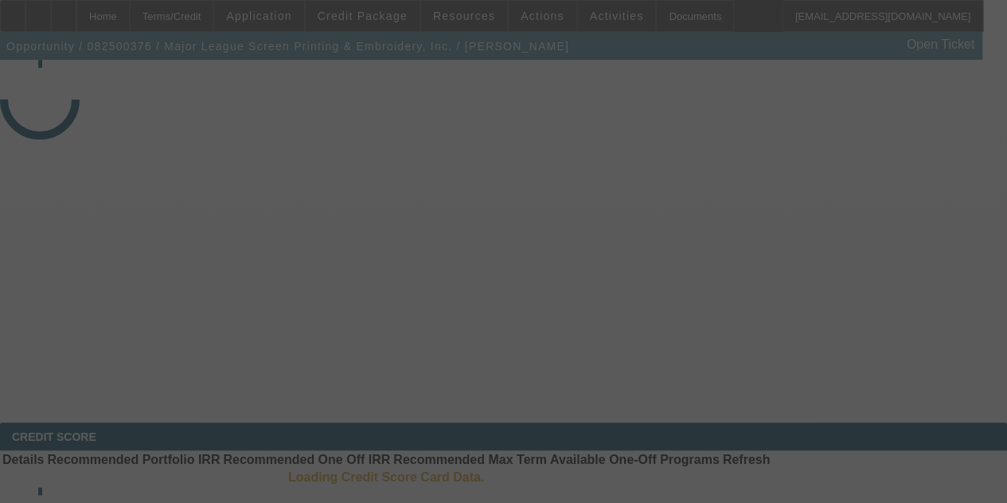
select select "4"
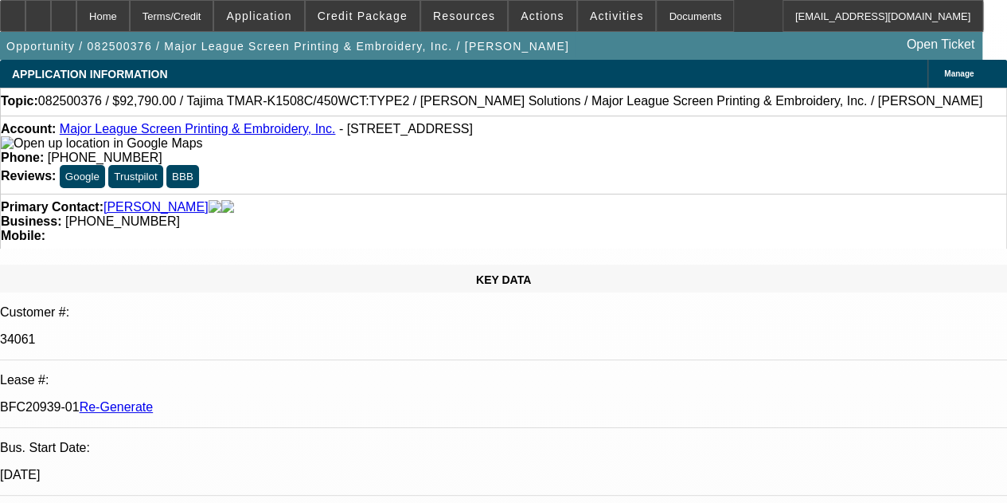
select select "0"
select select "2"
select select "0.1"
select select "4"
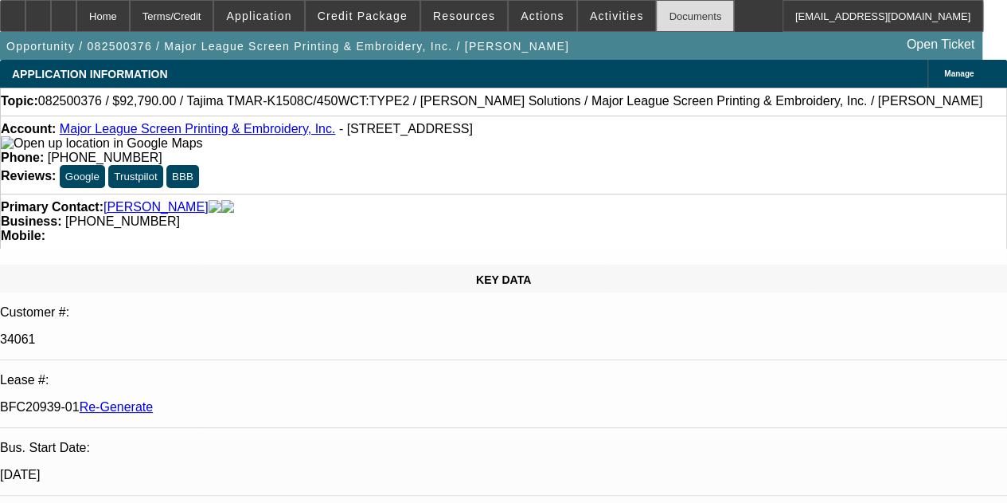
click at [656, 22] on div "Documents" at bounding box center [695, 16] width 78 height 32
click at [64, 10] on icon at bounding box center [64, 10] width 0 height 0
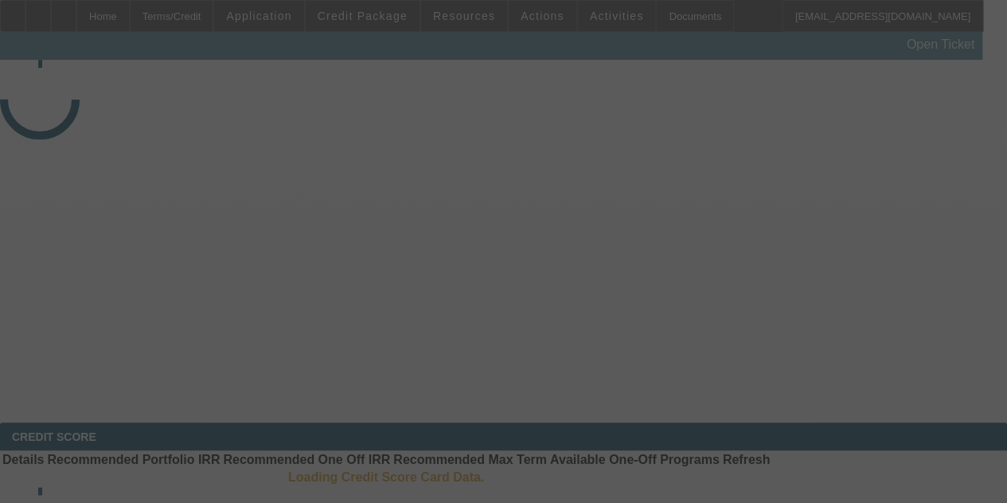
click at [575, 72] on div at bounding box center [503, 251] width 1007 height 503
select select "4"
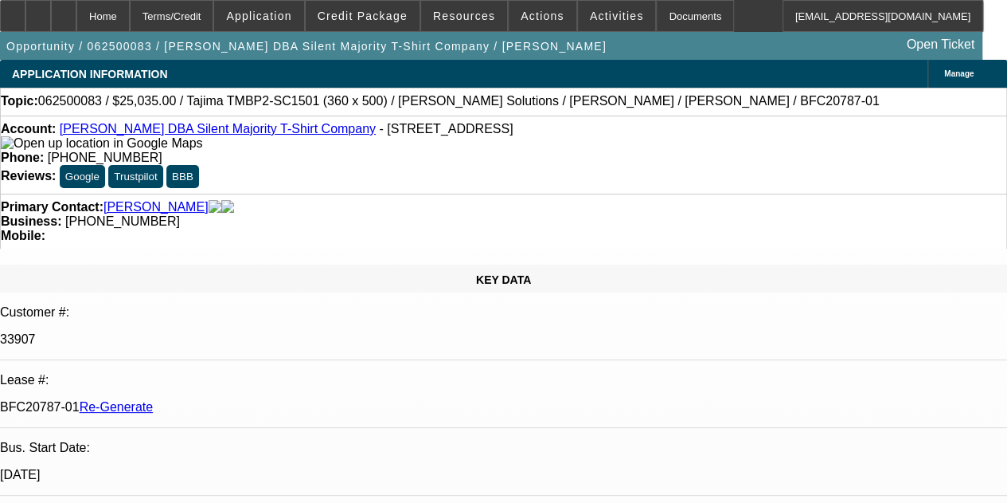
select select "0"
select select "6"
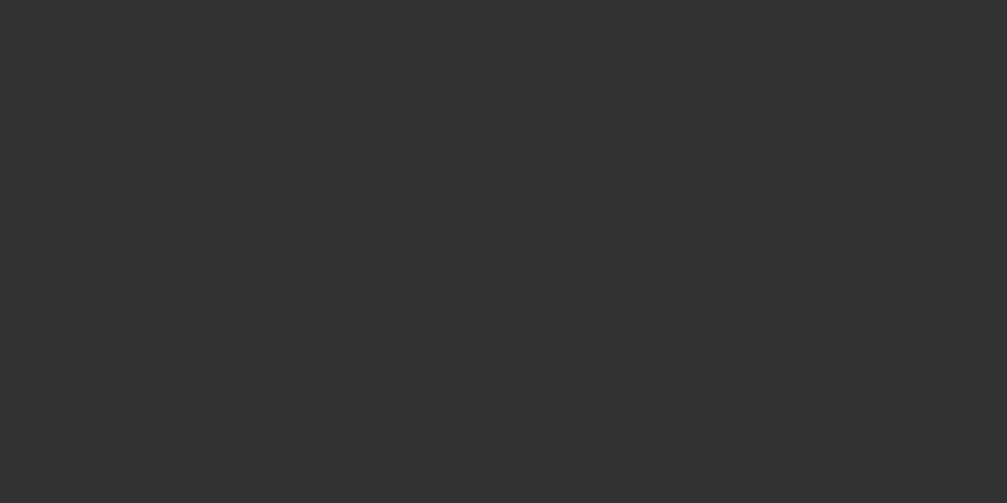
select select "3"
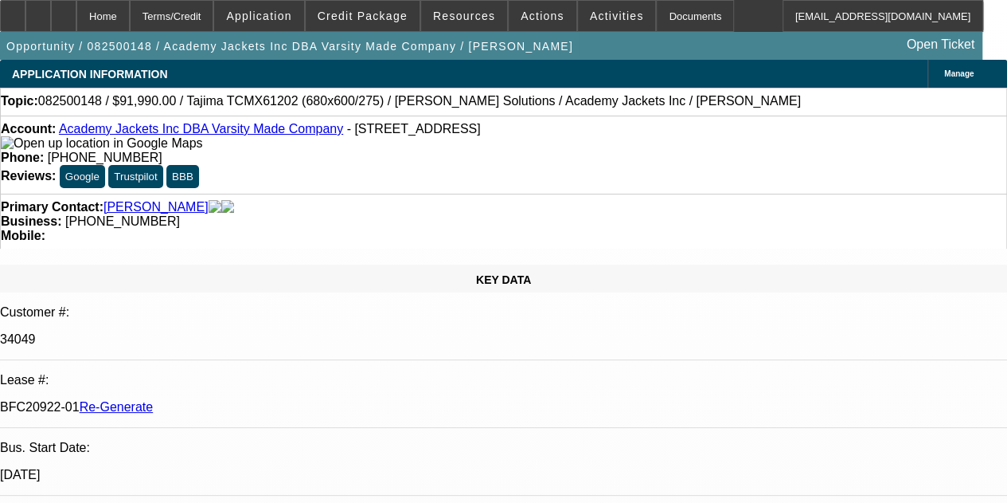
select select "0"
select select "2"
select select "0.1"
select select "4"
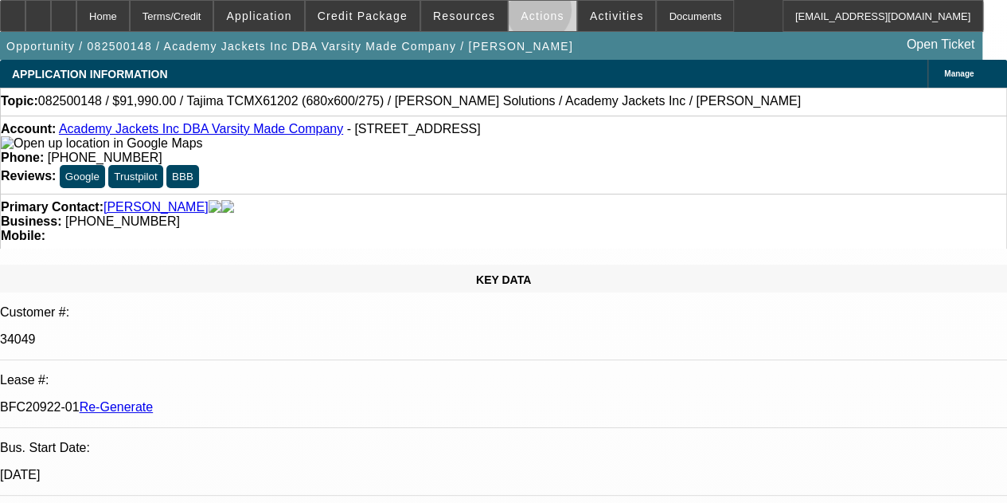
click at [527, 14] on span "Actions" at bounding box center [543, 16] width 44 height 13
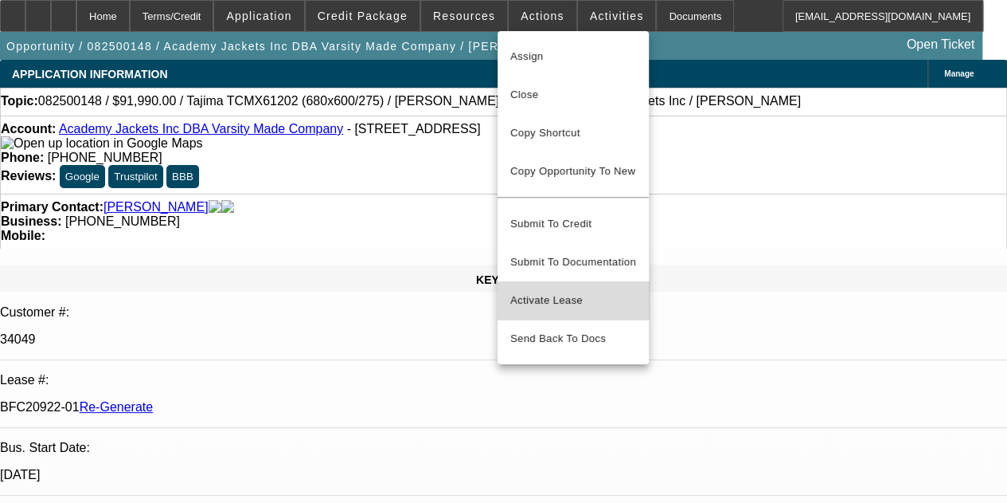
click at [551, 291] on span "Activate Lease" at bounding box center [574, 300] width 126 height 19
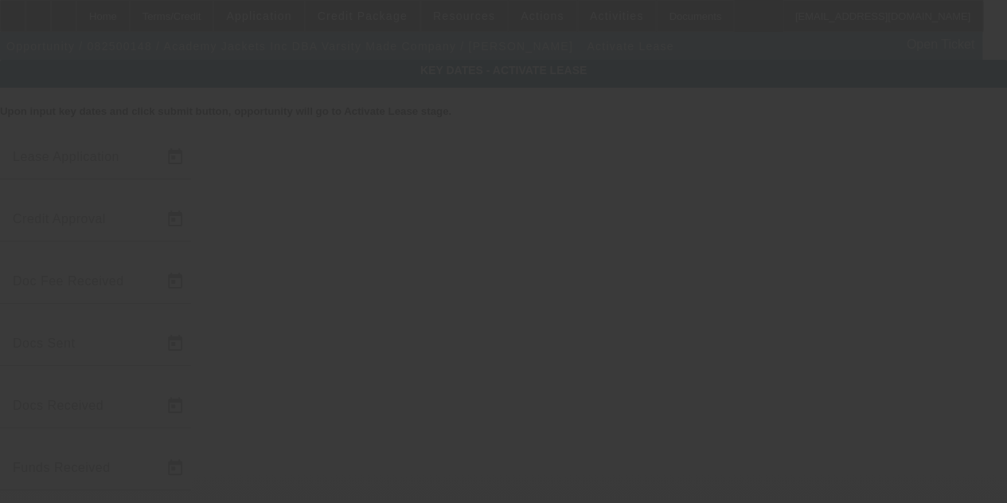
type input "8/6/2025"
type input "8/7/2025"
type input "8/12/2025"
type input "8/8/2025"
type input "8/12/2025"
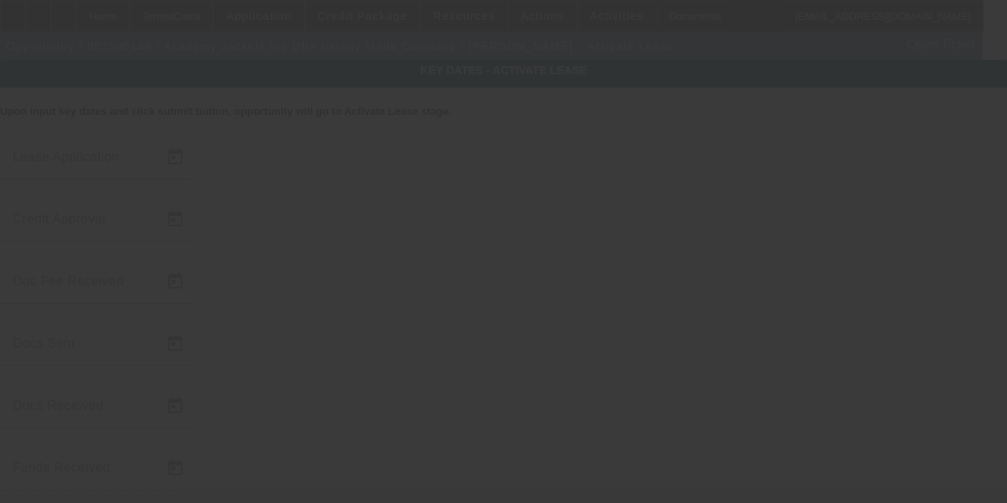
type input "8/12/2025"
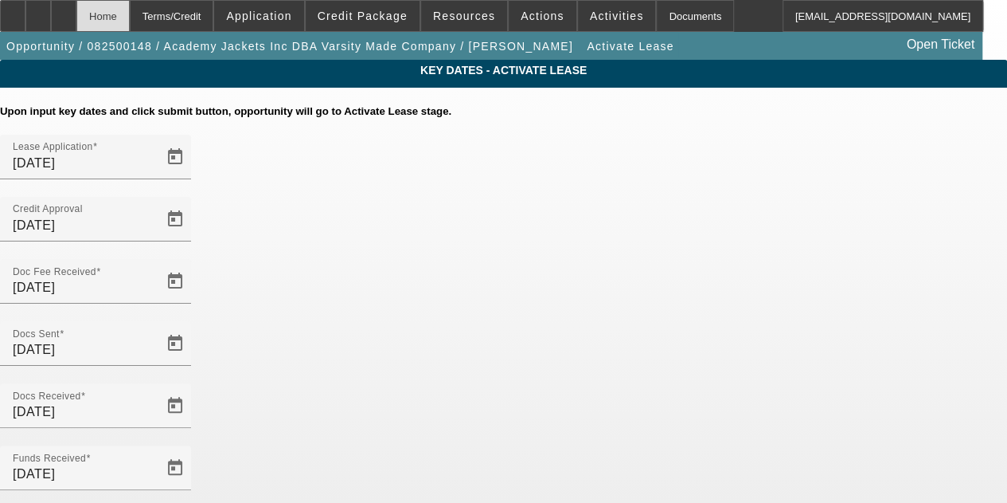
click at [126, 17] on div "Home" at bounding box center [102, 16] width 53 height 32
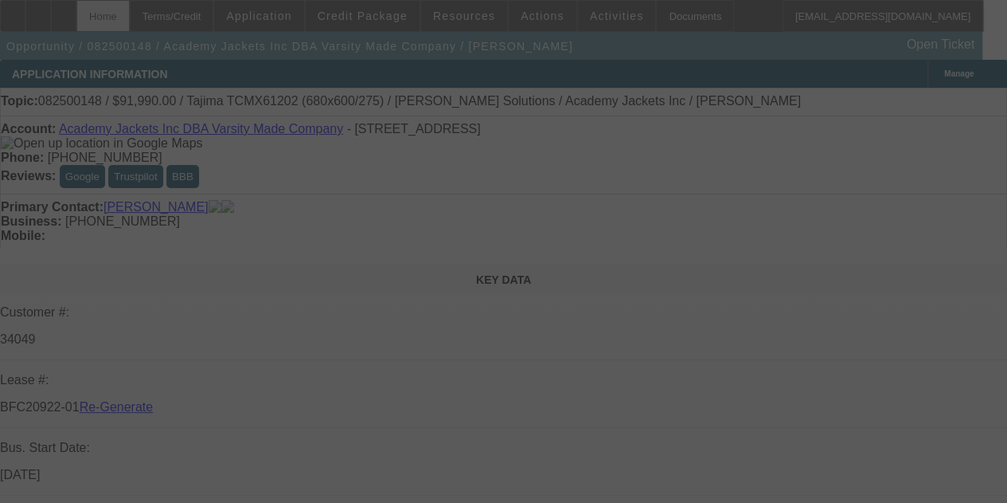
select select "3"
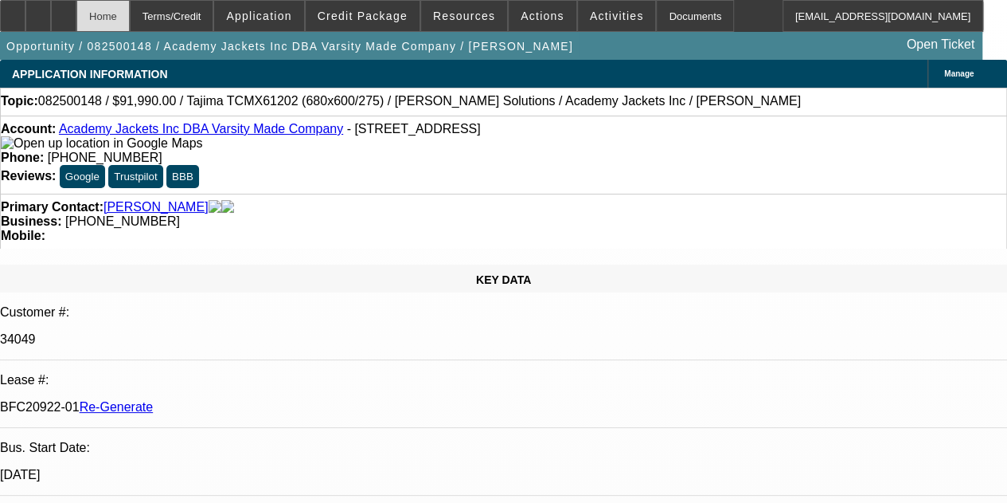
select select "0"
select select "2"
select select "0.1"
select select "4"
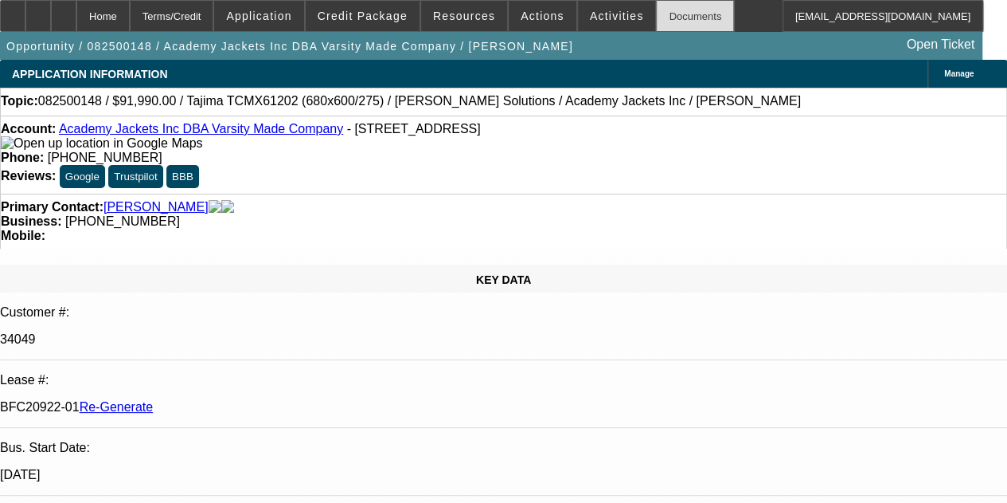
click at [664, 14] on div "Documents" at bounding box center [695, 16] width 78 height 32
click at [529, 18] on span "Actions" at bounding box center [543, 16] width 44 height 13
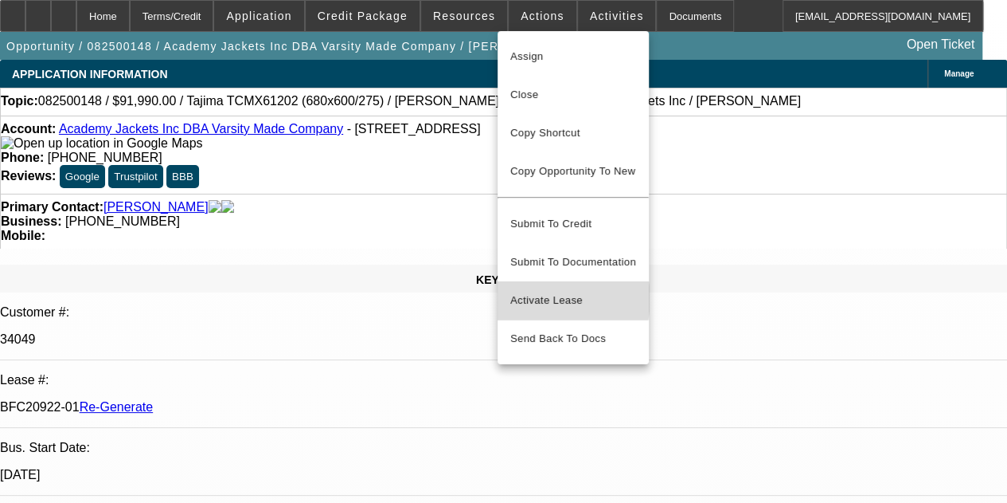
click at [542, 291] on span "Activate Lease" at bounding box center [574, 300] width 126 height 19
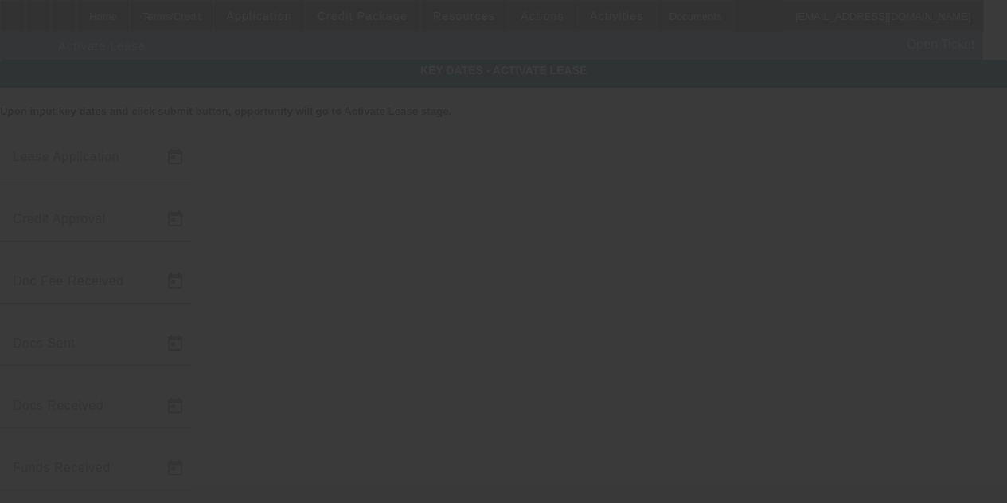
type input "8/6/2025"
type input "8/7/2025"
type input "8/12/2025"
type input "8/8/2025"
type input "8/12/2025"
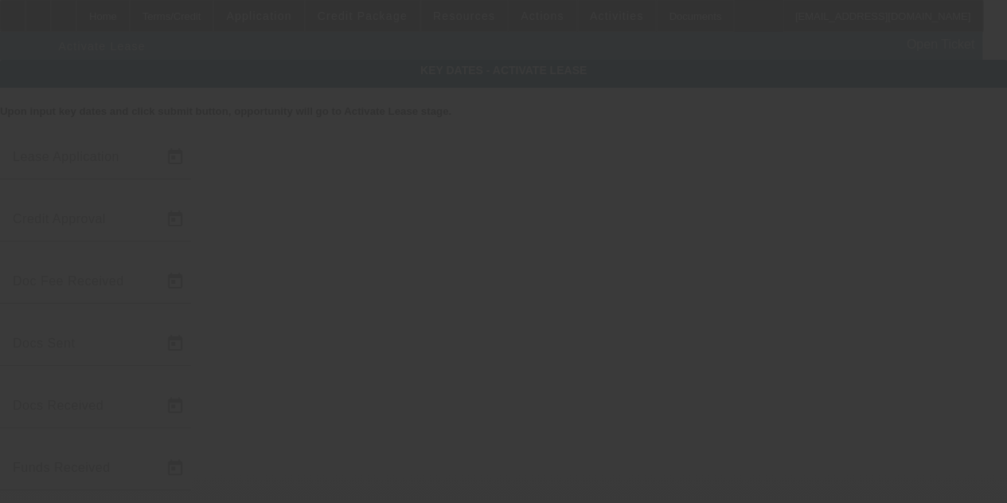
type input "8/12/2025"
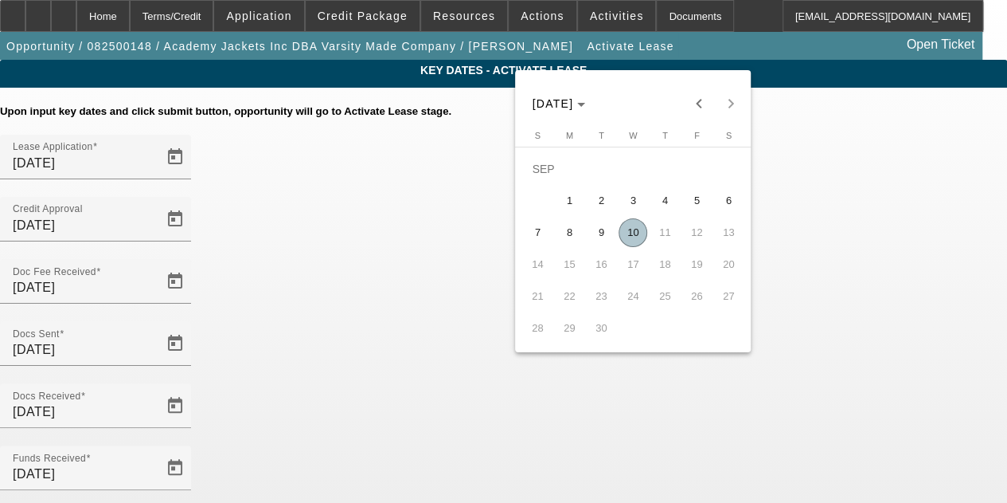
click at [628, 235] on span "10" at bounding box center [633, 232] width 29 height 29
type input "9/10/2025"
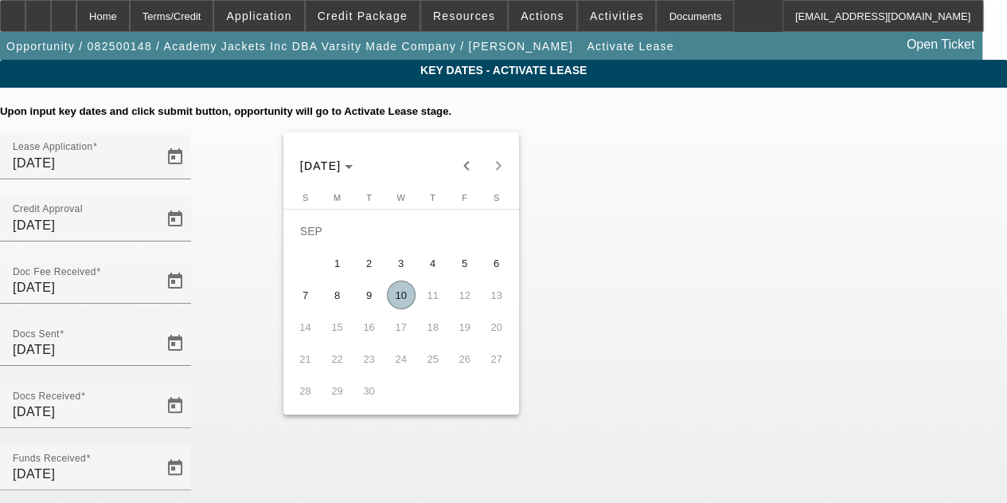
click at [395, 293] on span "10" at bounding box center [401, 294] width 29 height 29
type input "9/10/2025"
type input "10/1/2025"
type input "11/1/2025"
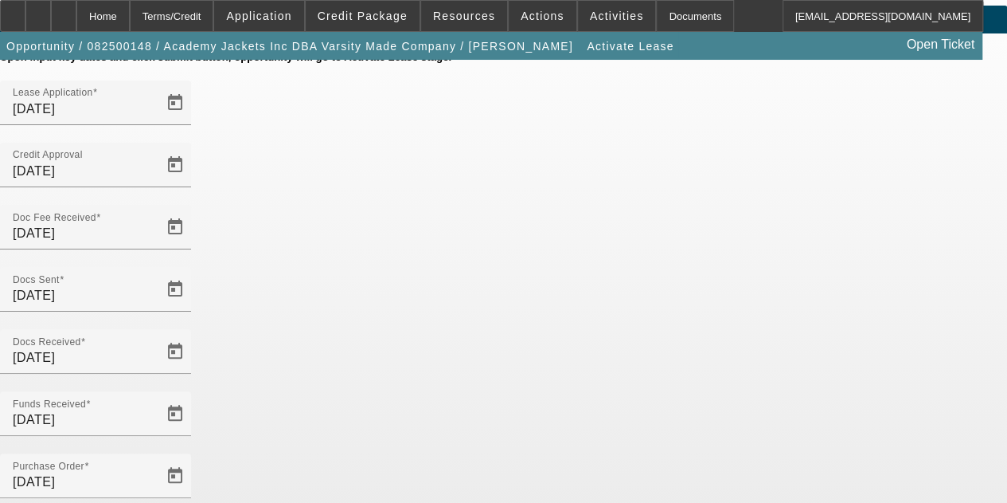
scroll to position [164, 0]
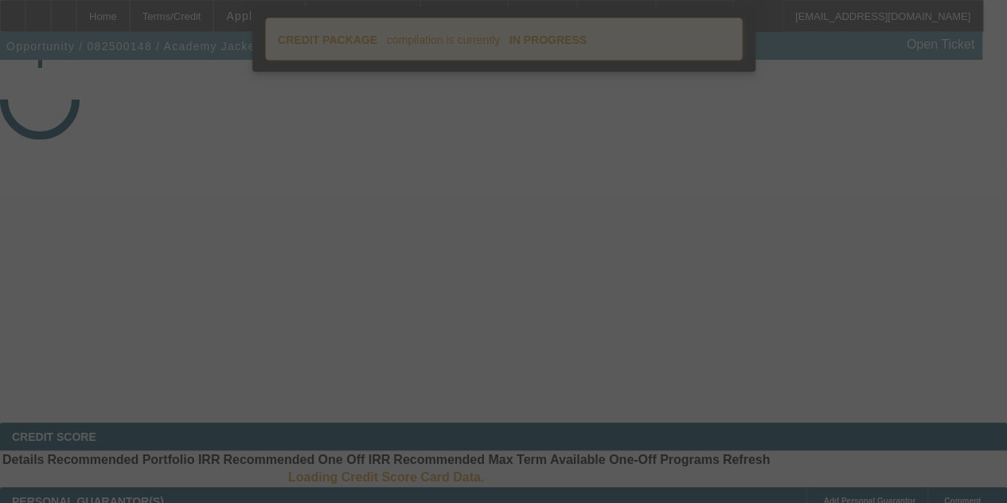
select select "4"
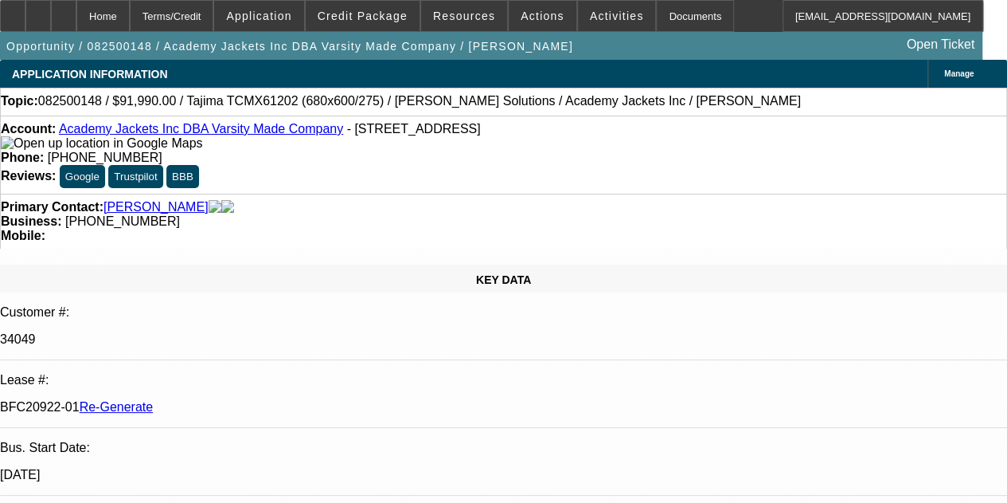
select select "0"
select select "2"
select select "0.1"
select select "4"
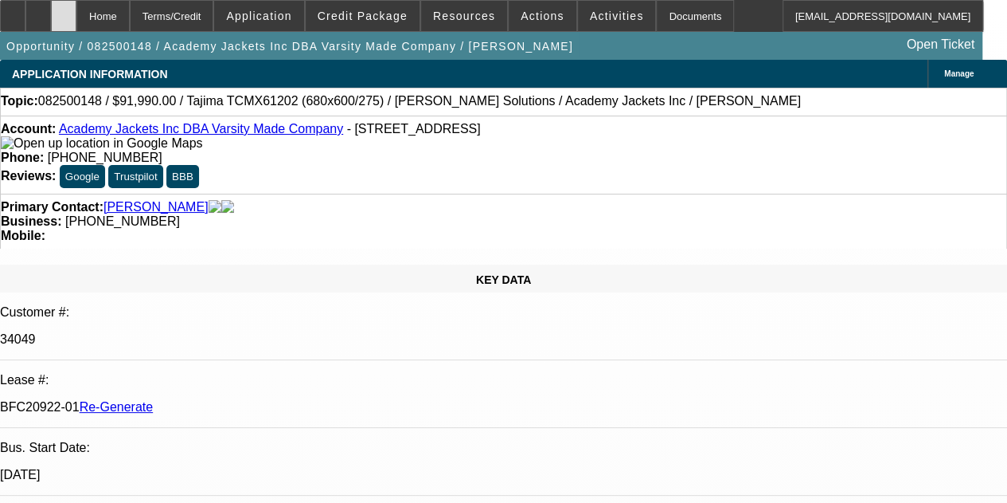
click at [76, 12] on div at bounding box center [63, 16] width 25 height 32
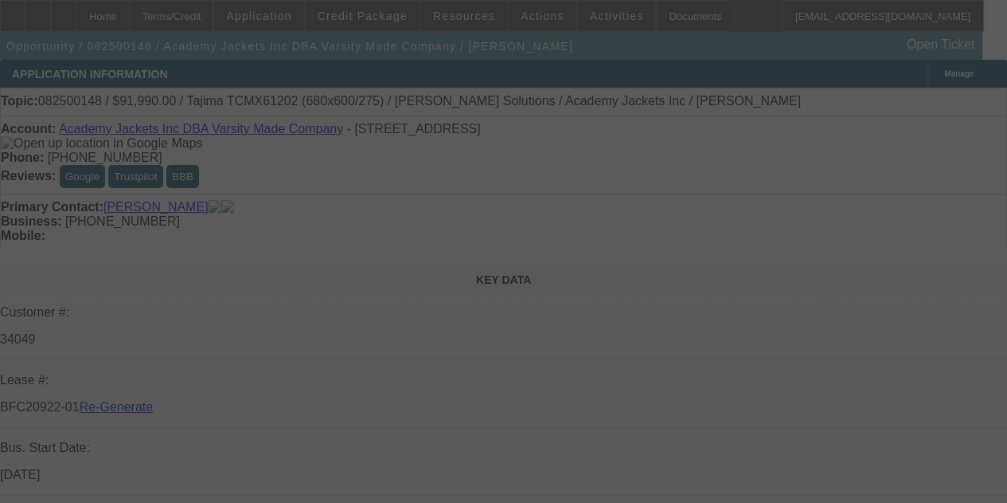
select select "4"
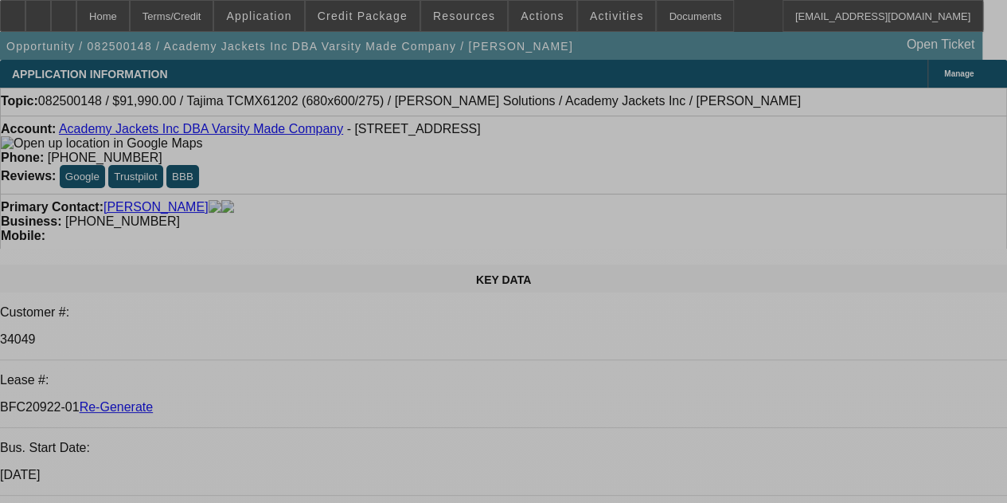
select select "0"
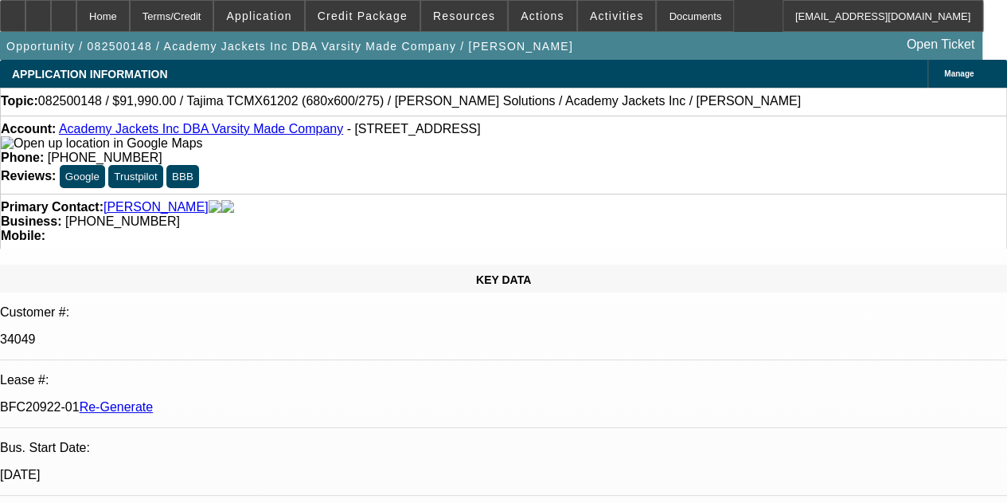
select select "2"
select select "0.1"
select select "4"
click at [64, 10] on icon at bounding box center [64, 10] width 0 height 0
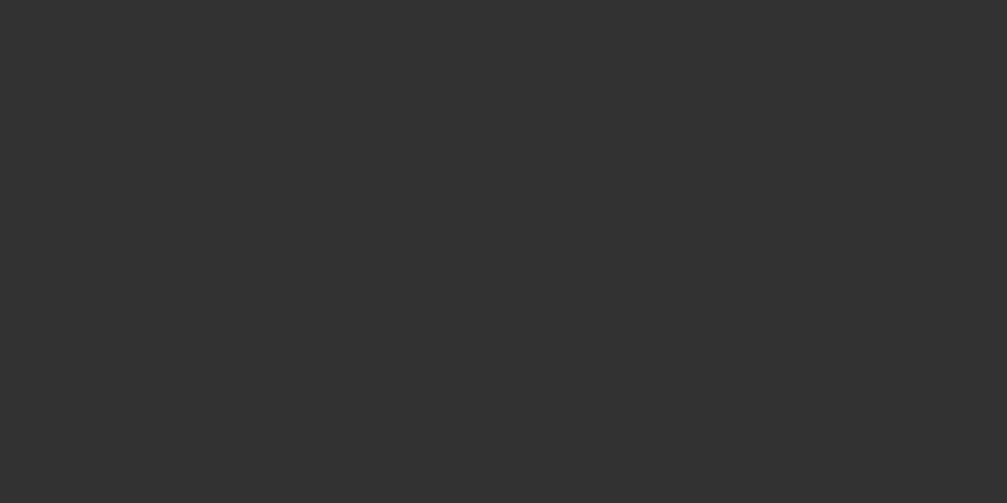
select select "4"
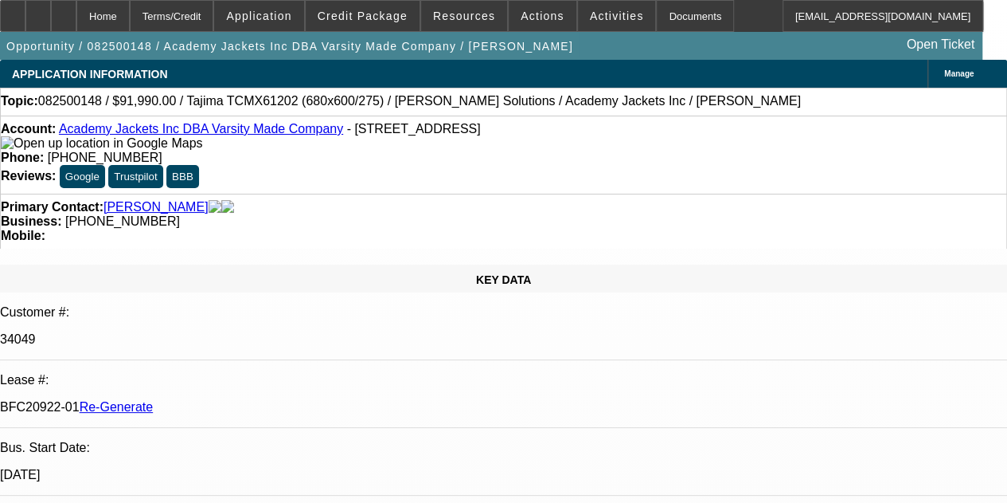
select select "0"
select select "2"
select select "0.1"
select select "4"
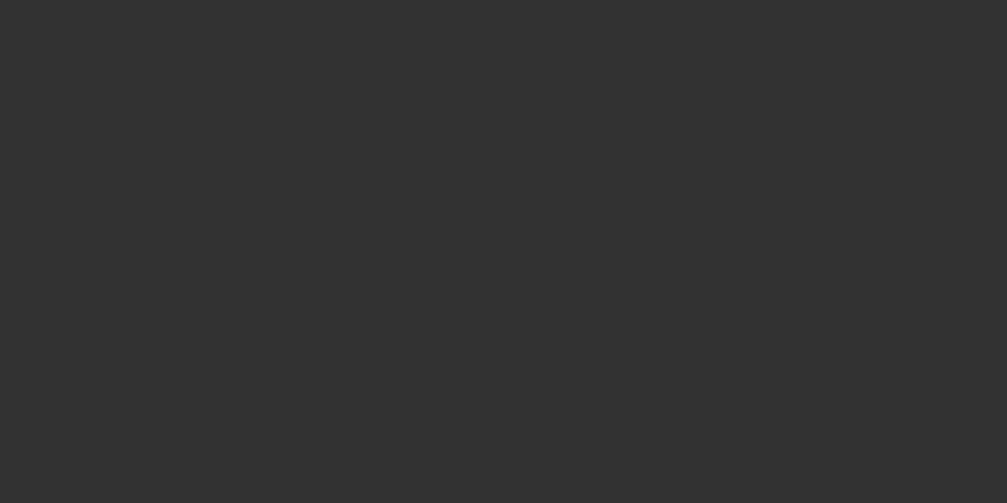
select select "4"
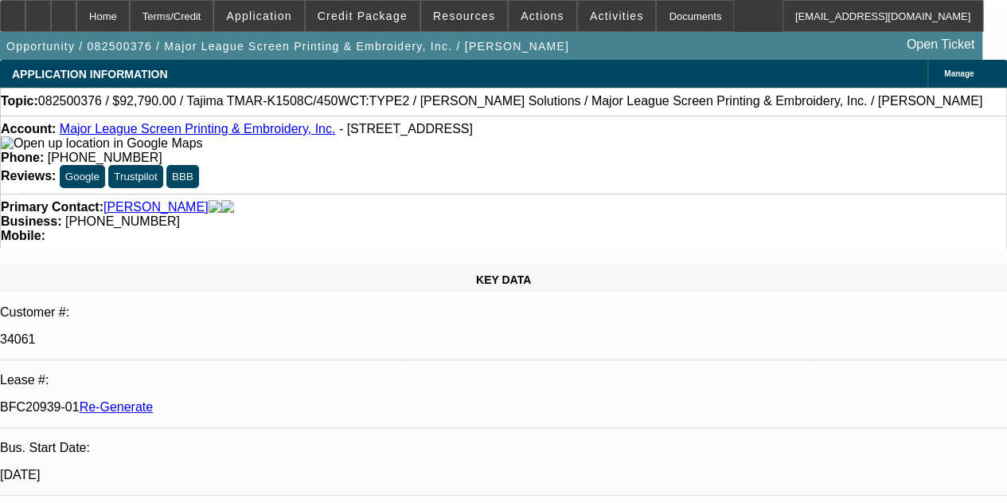
select select "0"
select select "2"
select select "0.1"
select select "4"
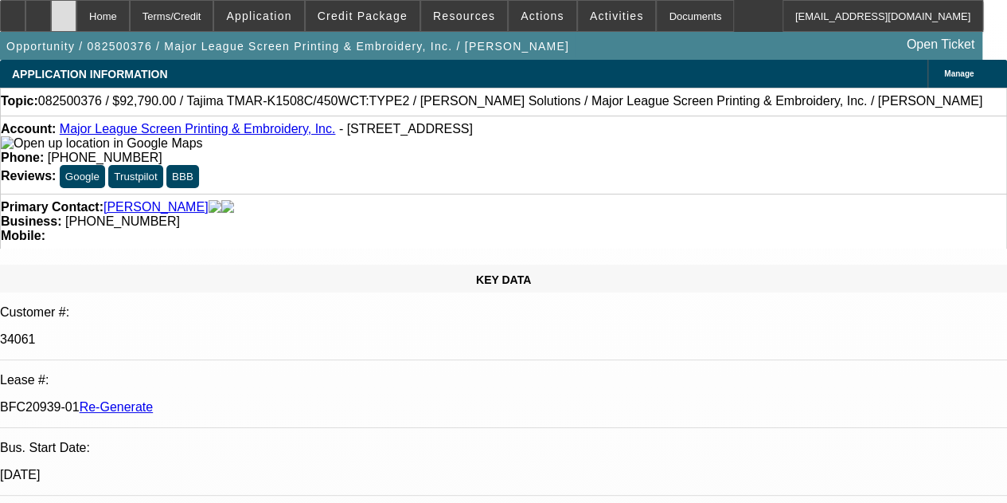
click at [76, 12] on div at bounding box center [63, 16] width 25 height 32
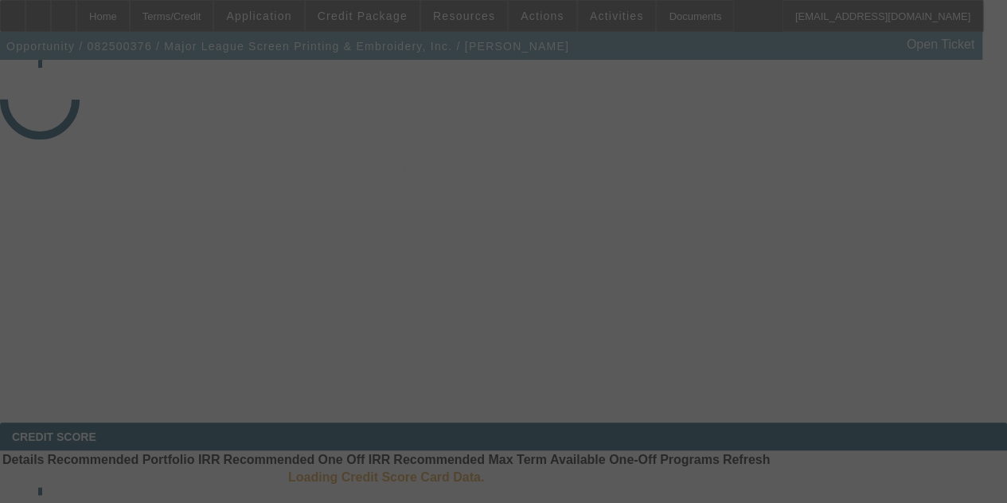
select select "4"
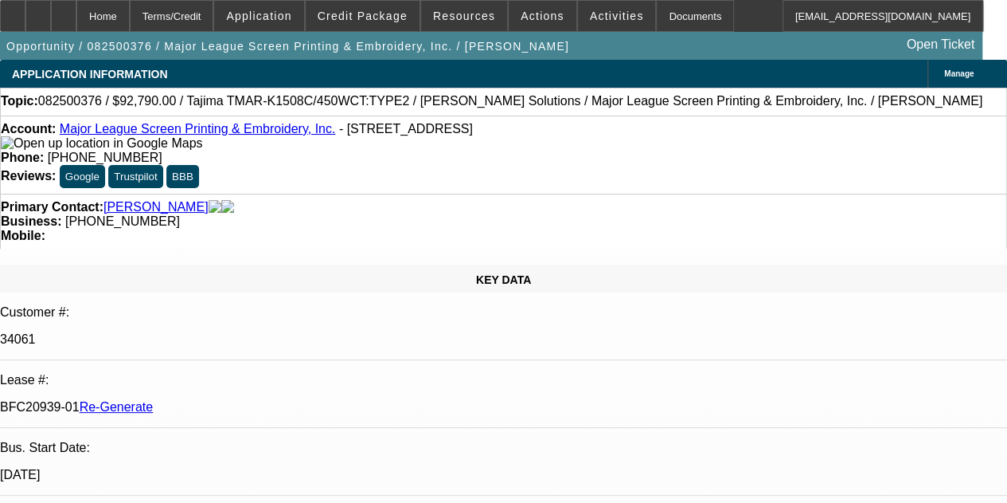
select select "0"
select select "2"
select select "0.1"
select select "4"
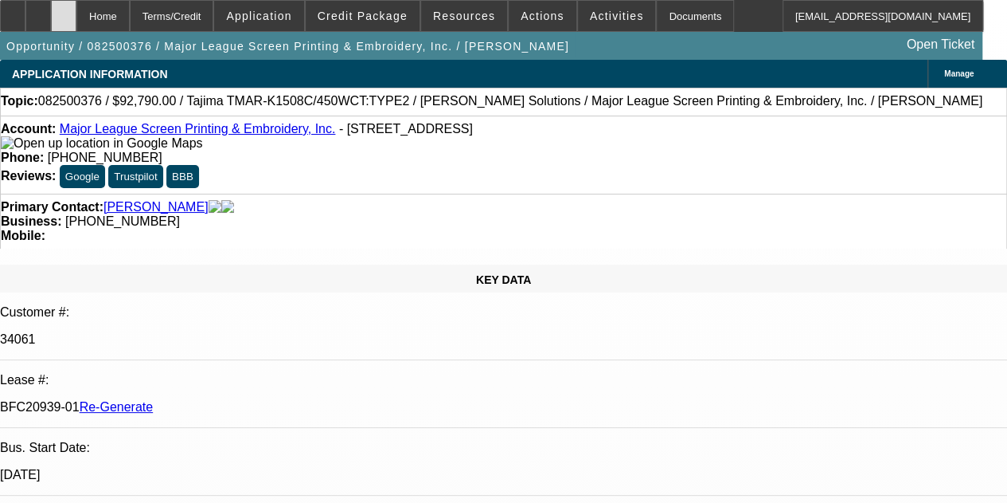
click at [76, 10] on div at bounding box center [63, 16] width 25 height 32
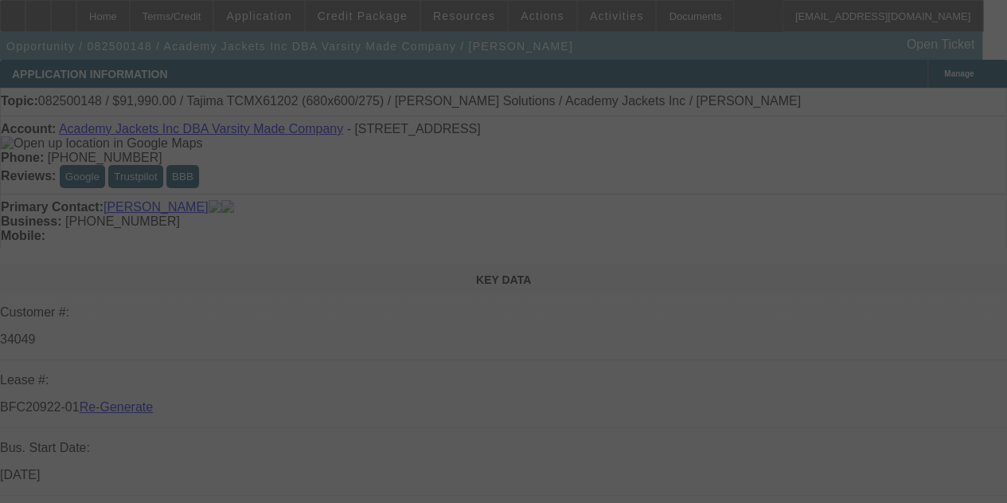
select select "4"
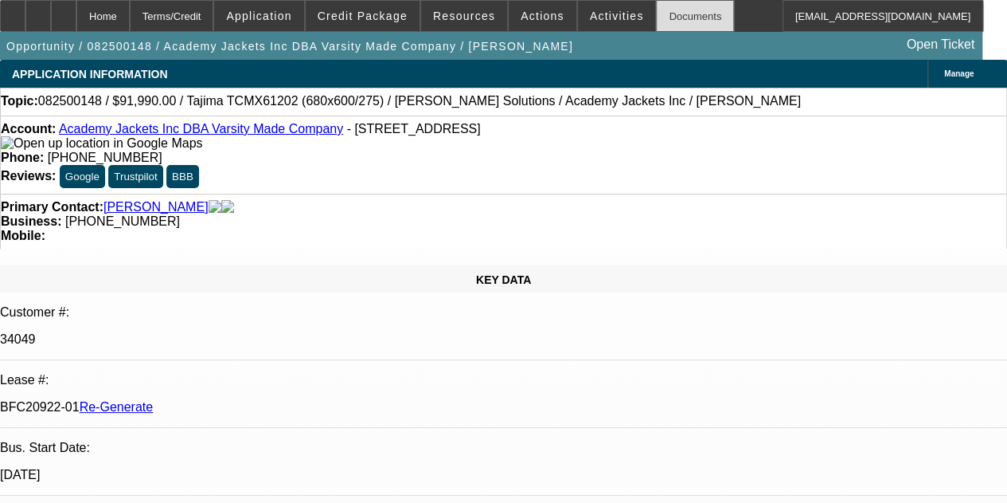
select select "0"
select select "2"
select select "0.1"
select select "4"
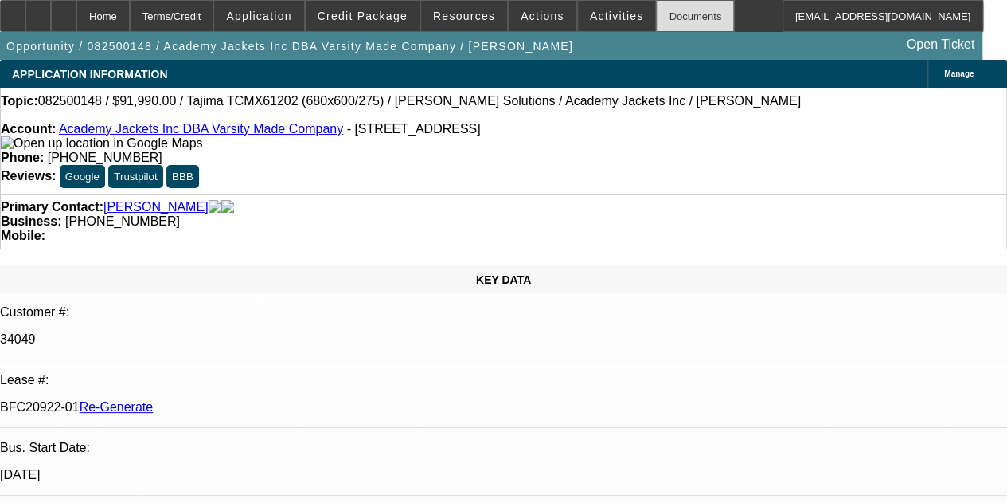
click at [661, 13] on div "Documents" at bounding box center [695, 16] width 78 height 32
click at [64, 10] on icon at bounding box center [64, 10] width 0 height 0
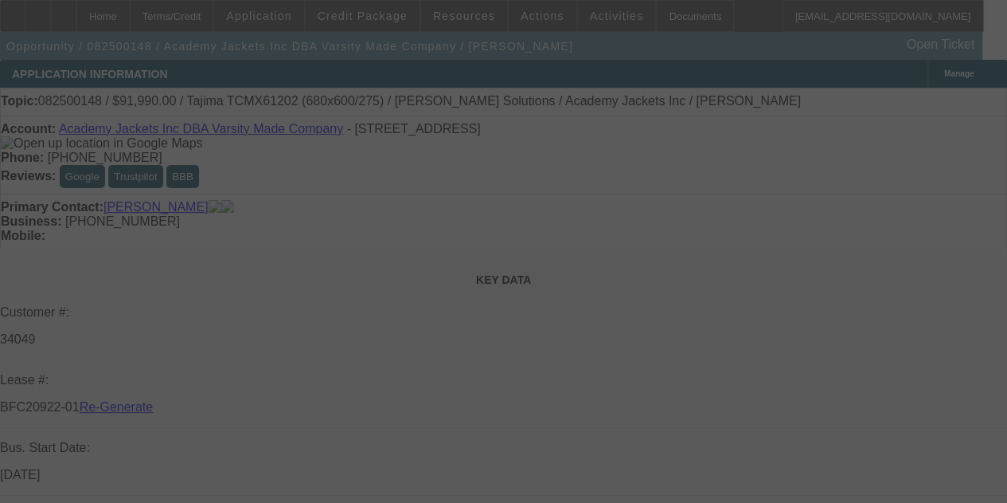
select select "4"
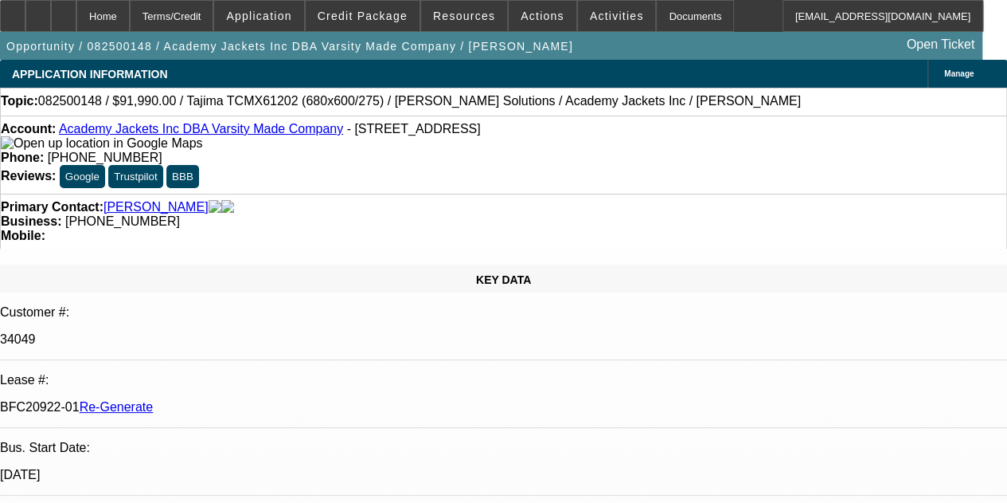
select select "0"
select select "2"
select select "0.1"
select select "4"
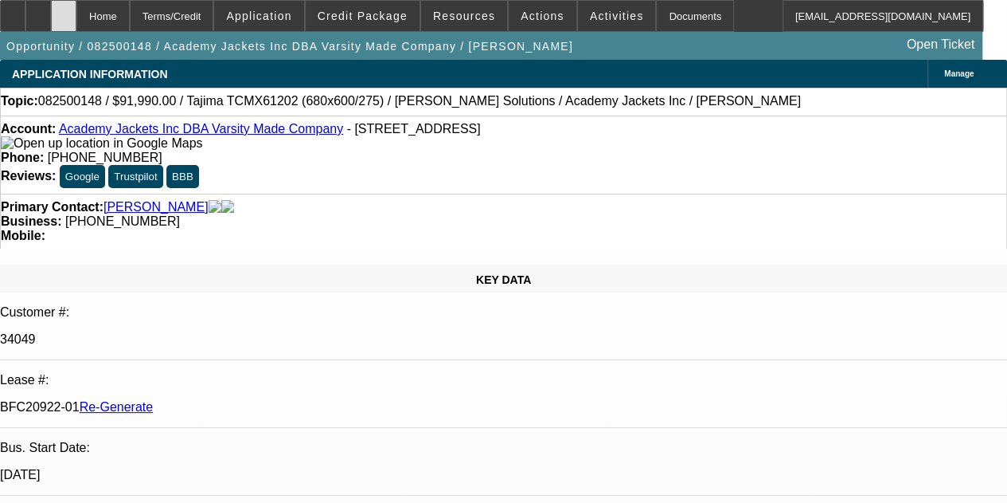
click at [64, 10] on icon at bounding box center [64, 10] width 0 height 0
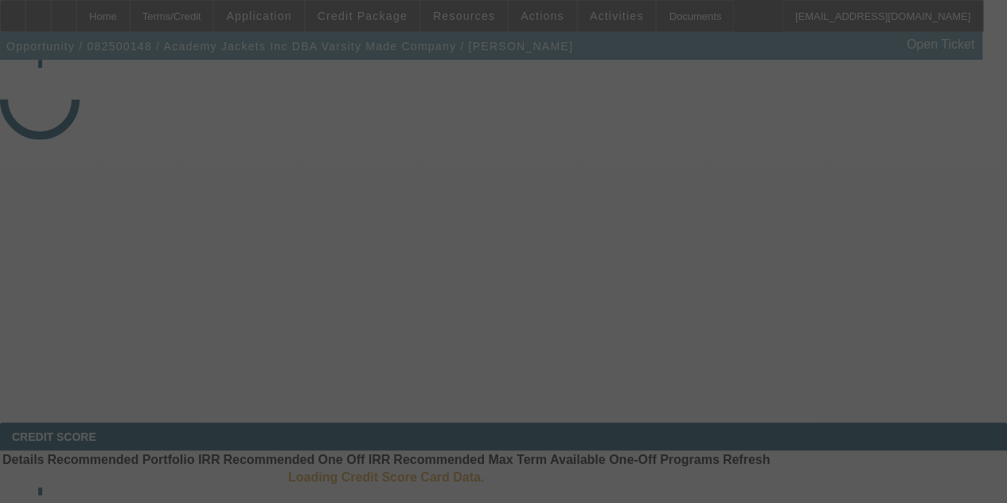
select select "4"
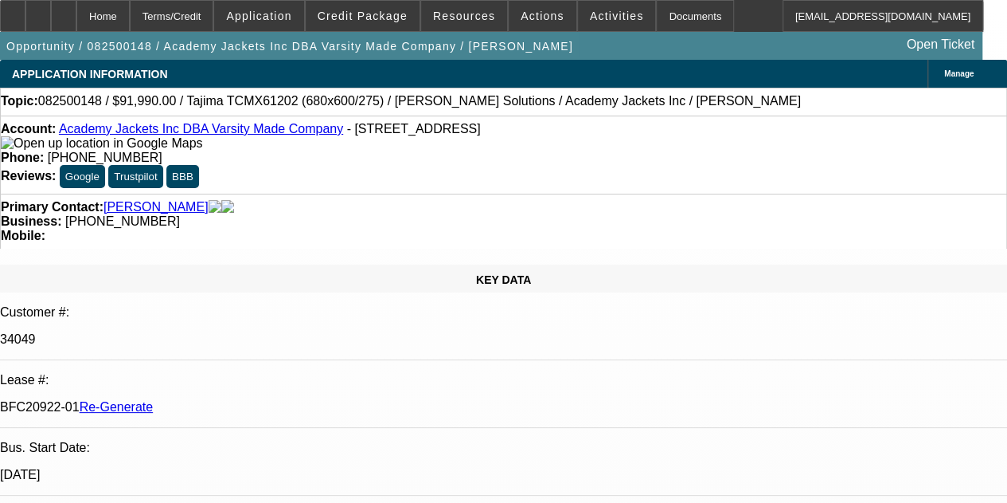
select select "0"
select select "2"
select select "0.1"
select select "4"
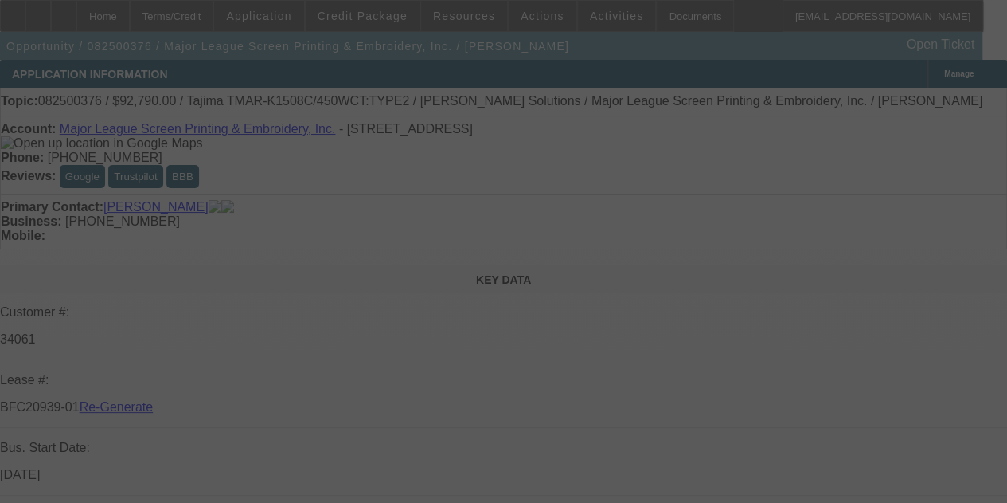
select select "4"
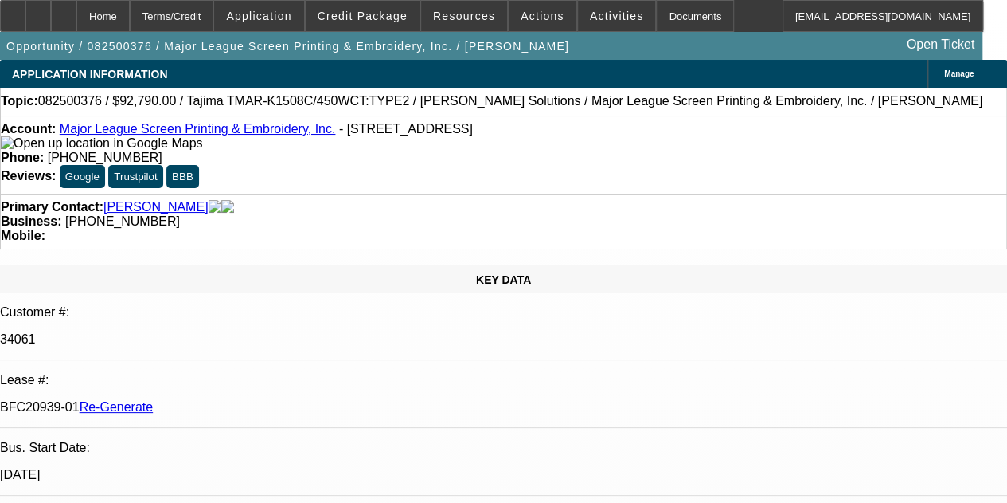
select select "0"
select select "2"
select select "0.1"
select select "4"
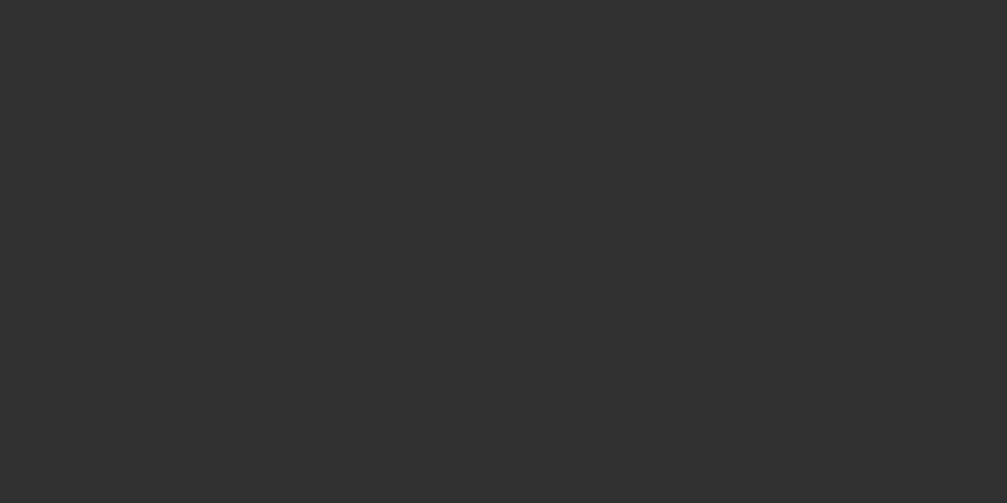
click at [424, 212] on div at bounding box center [503, 251] width 1007 height 503
select select "4"
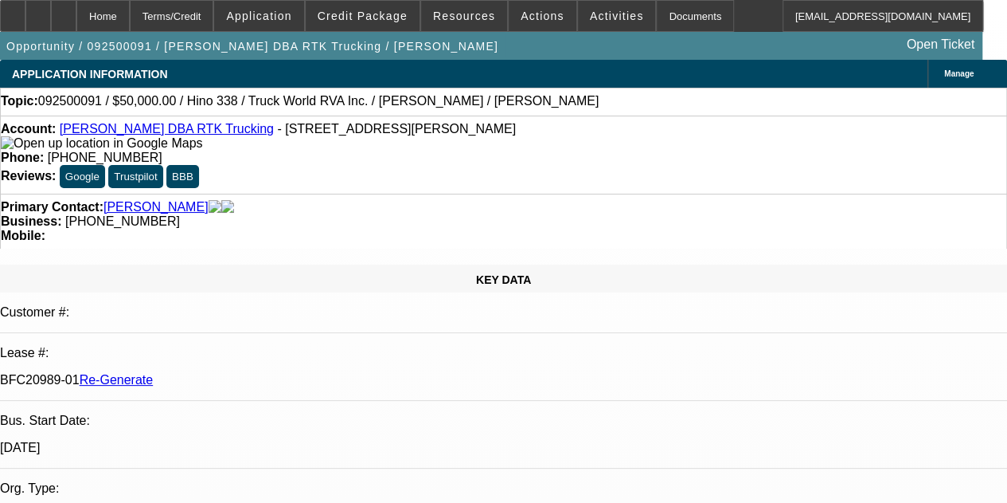
select select "0"
select select "6"
click at [656, 18] on div "Documents" at bounding box center [695, 16] width 78 height 32
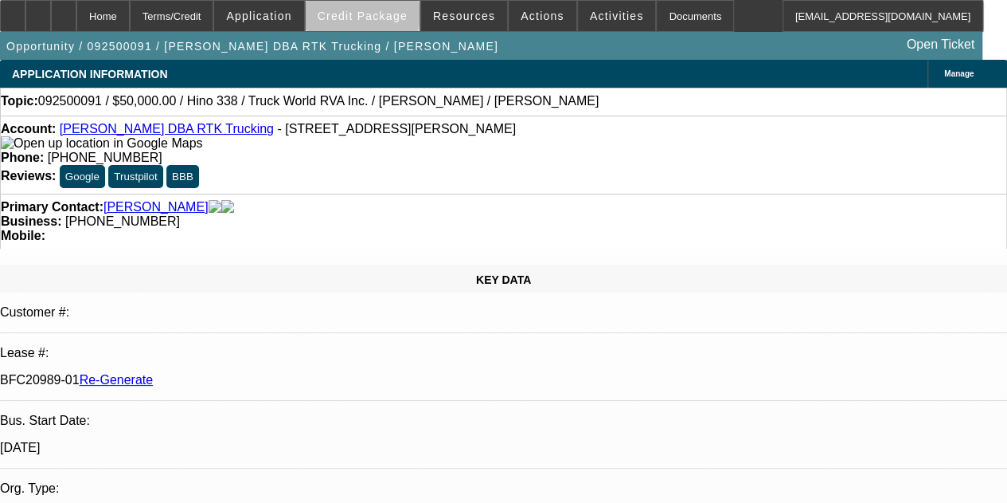
click at [384, 18] on span "Credit Package" at bounding box center [363, 16] width 90 height 13
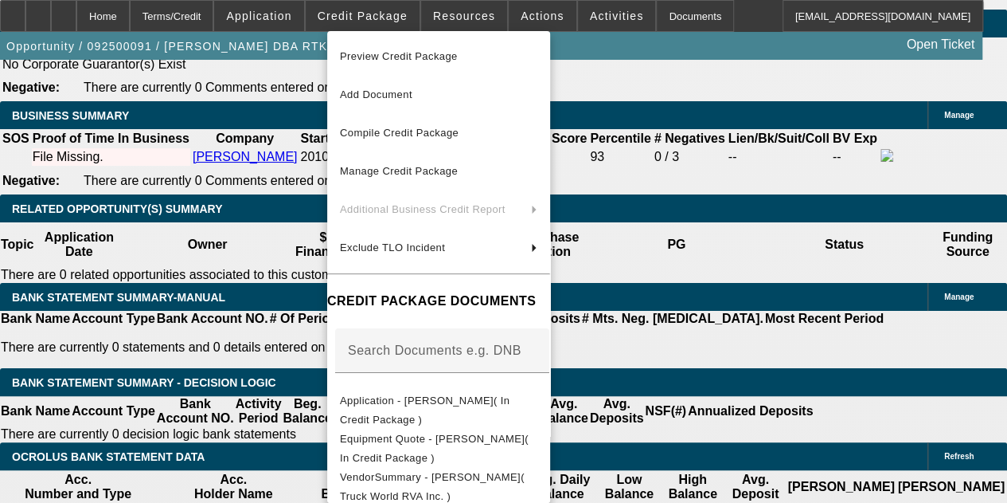
scroll to position [2649, 0]
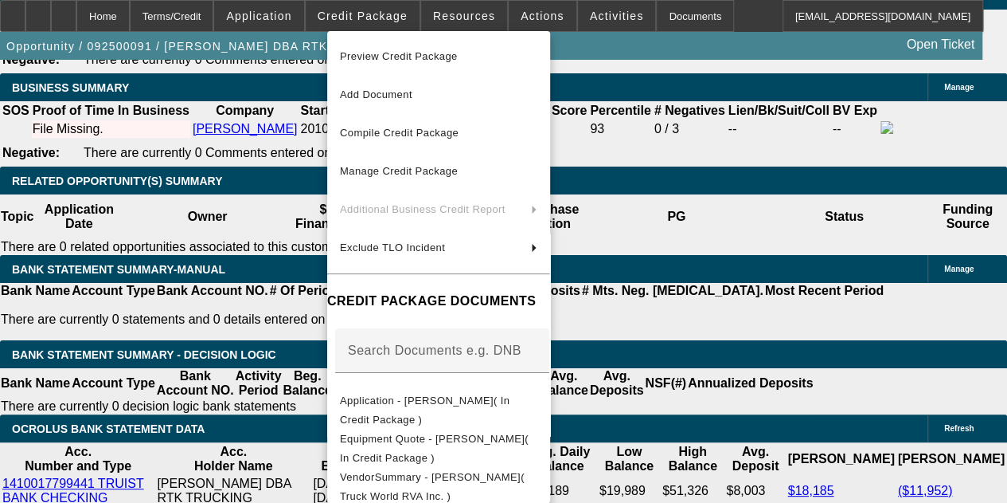
click at [392, 9] on div at bounding box center [503, 251] width 1007 height 503
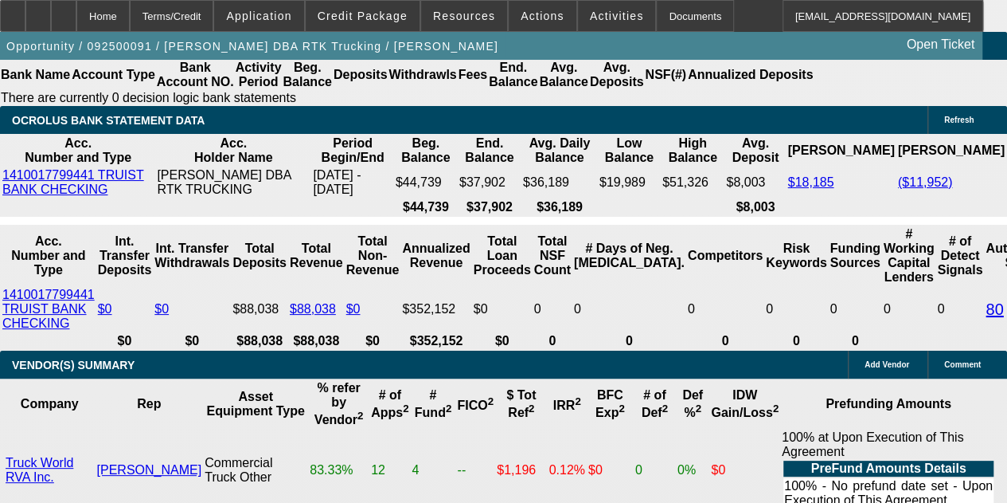
scroll to position [2939, 0]
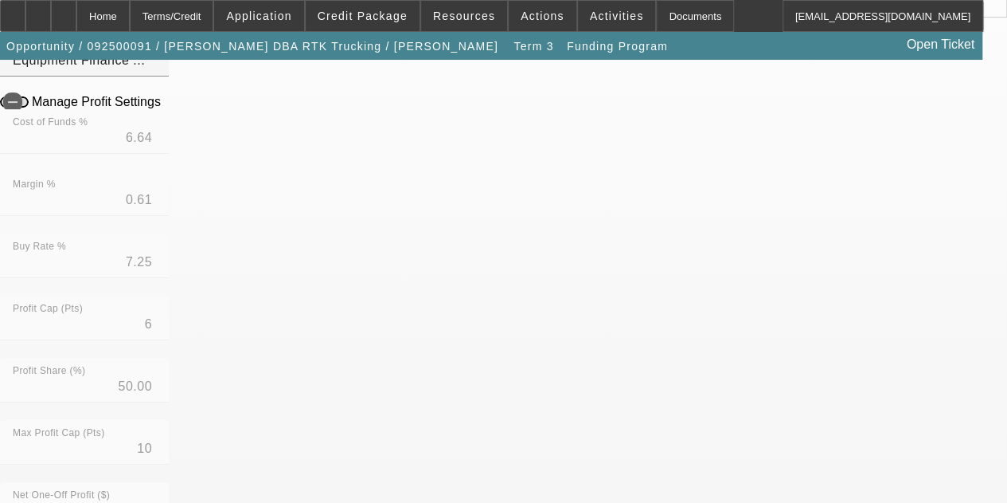
scroll to position [405, 0]
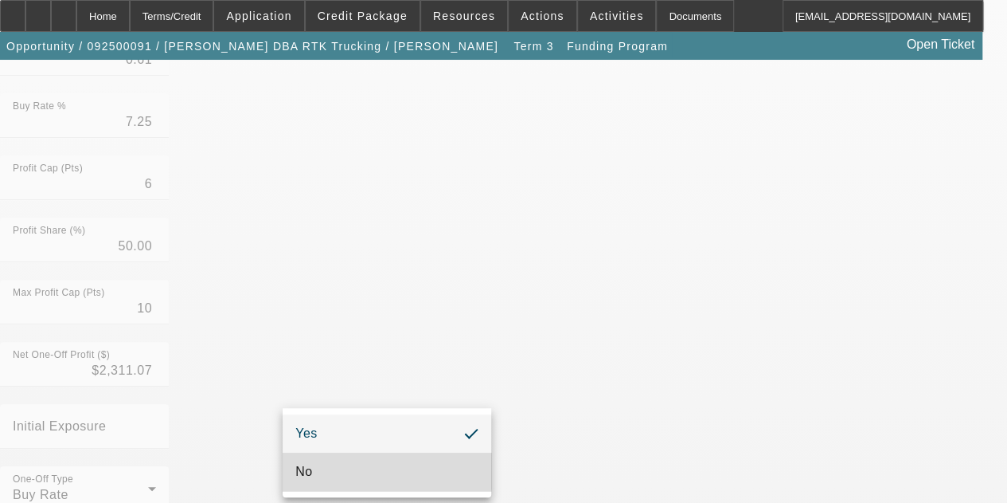
click at [322, 471] on mat-option "No" at bounding box center [387, 471] width 209 height 38
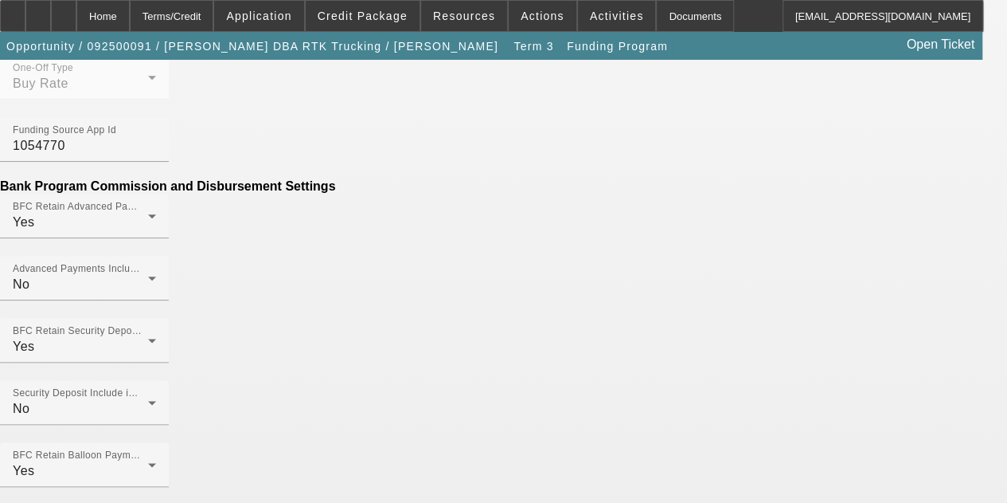
scroll to position [826, 0]
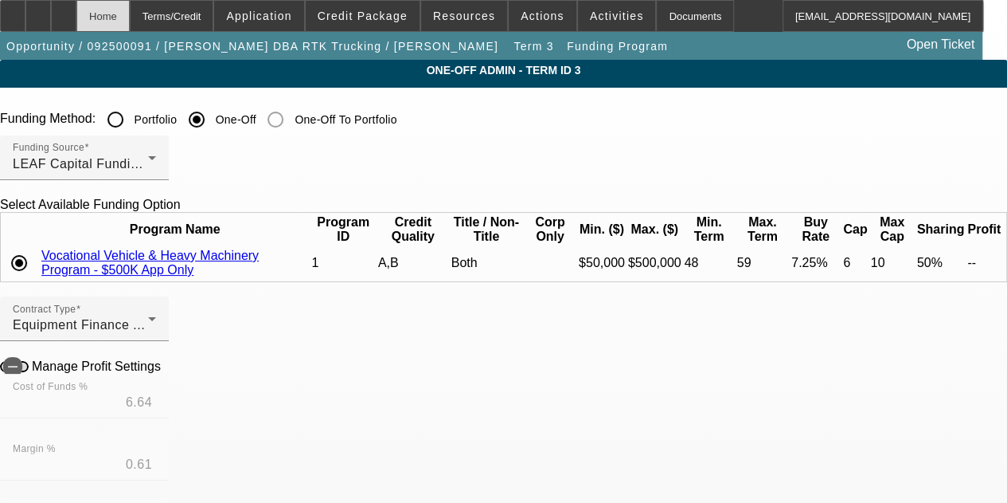
click at [130, 12] on div "Home" at bounding box center [102, 16] width 53 height 32
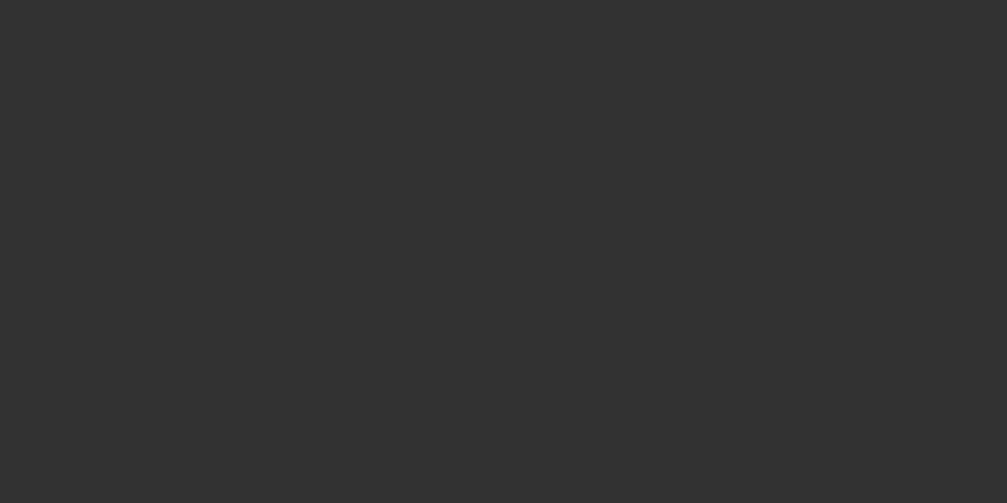
select select "4"
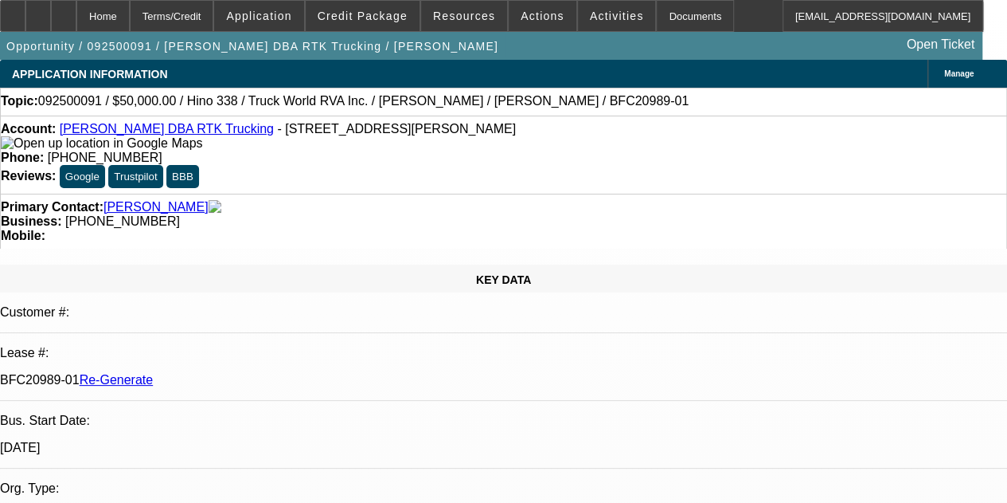
select select "0"
select select "6"
click at [577, 41] on div "Opportunity / 092500091 / Angela Stepp DBA RTK Trucking / Stepp, Robert Open Ti…" at bounding box center [491, 46] width 983 height 28
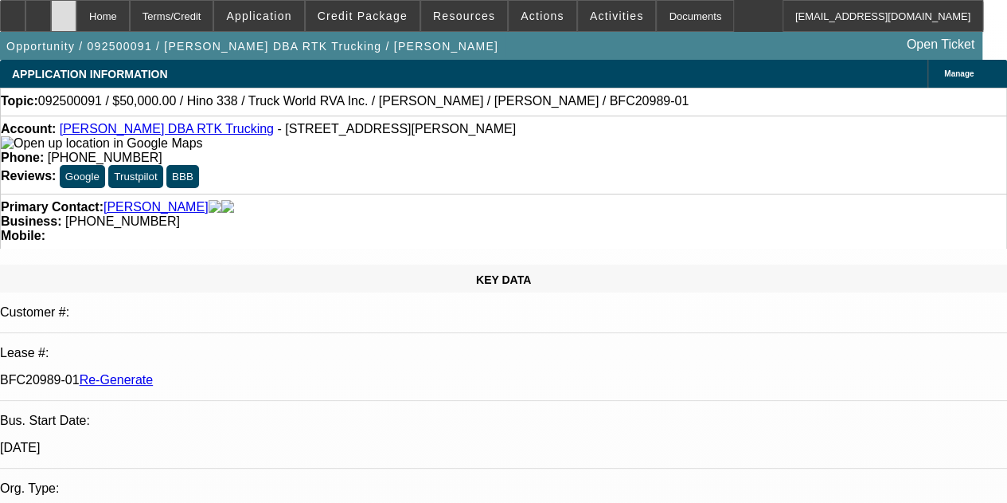
click at [64, 10] on icon at bounding box center [64, 10] width 0 height 0
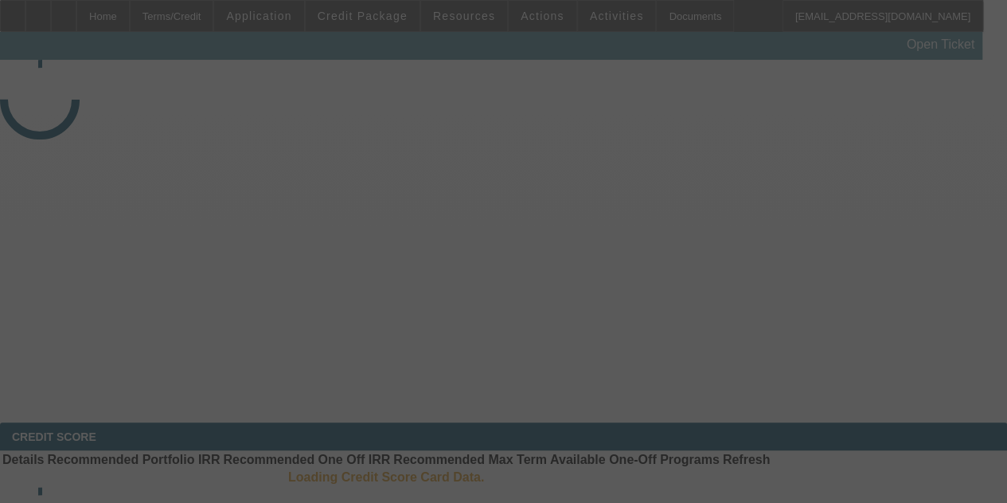
select select "4"
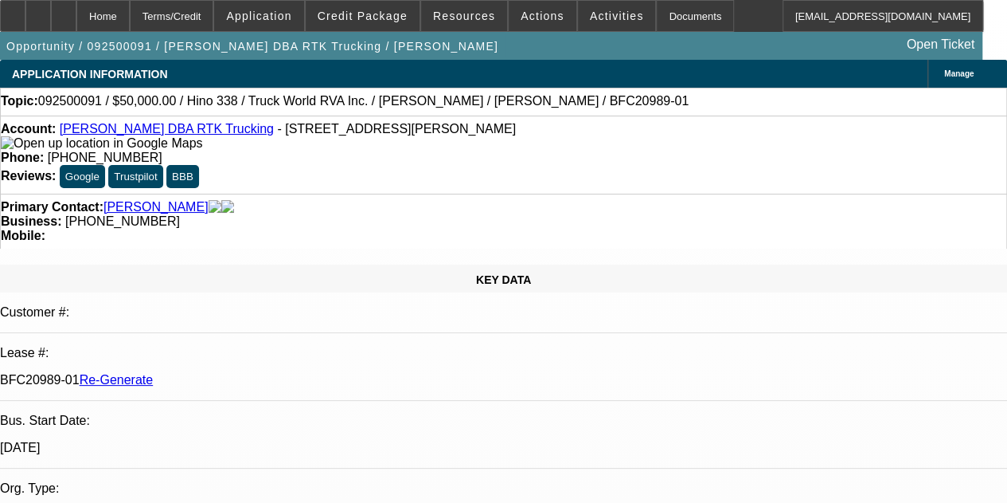
select select "0"
select select "6"
click at [76, 7] on div at bounding box center [63, 16] width 25 height 32
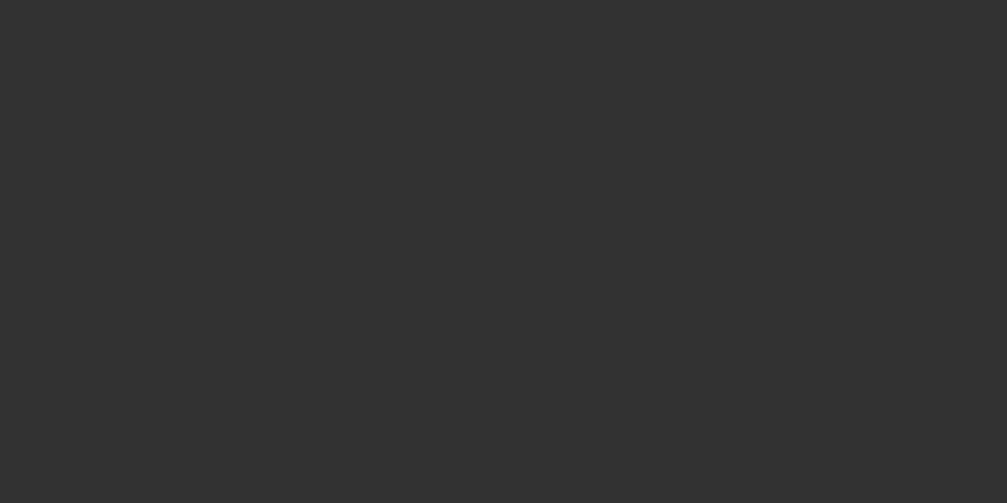
click at [476, 66] on div at bounding box center [503, 251] width 1007 height 503
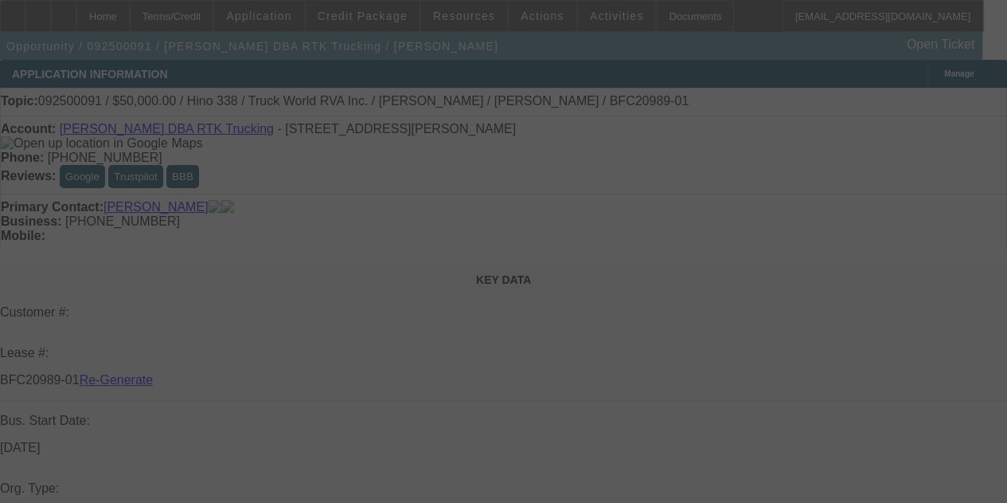
select select "4"
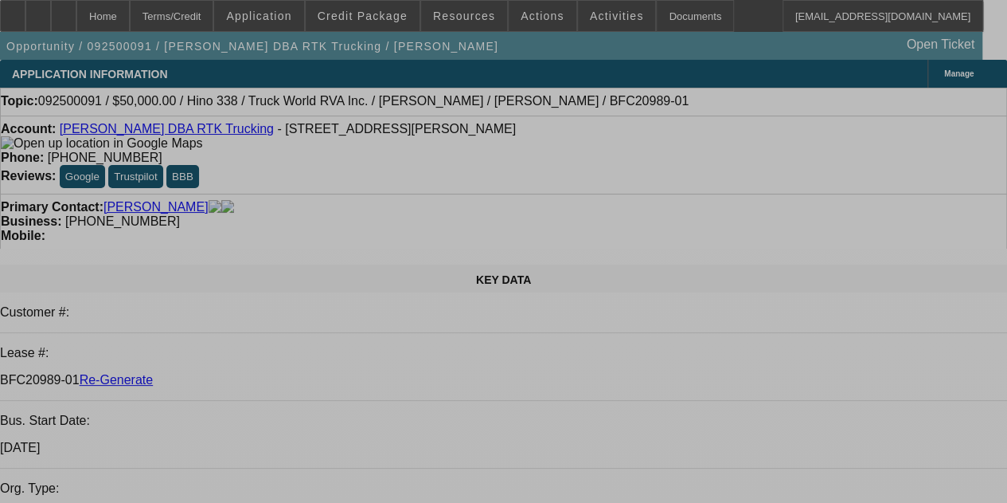
select select "0"
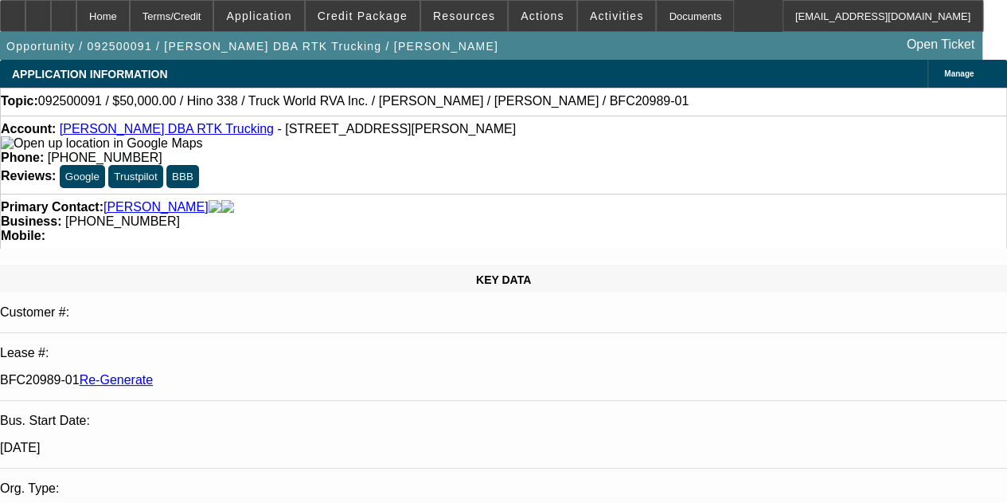
select select "0"
select select "6"
click at [76, 18] on div at bounding box center [63, 16] width 25 height 32
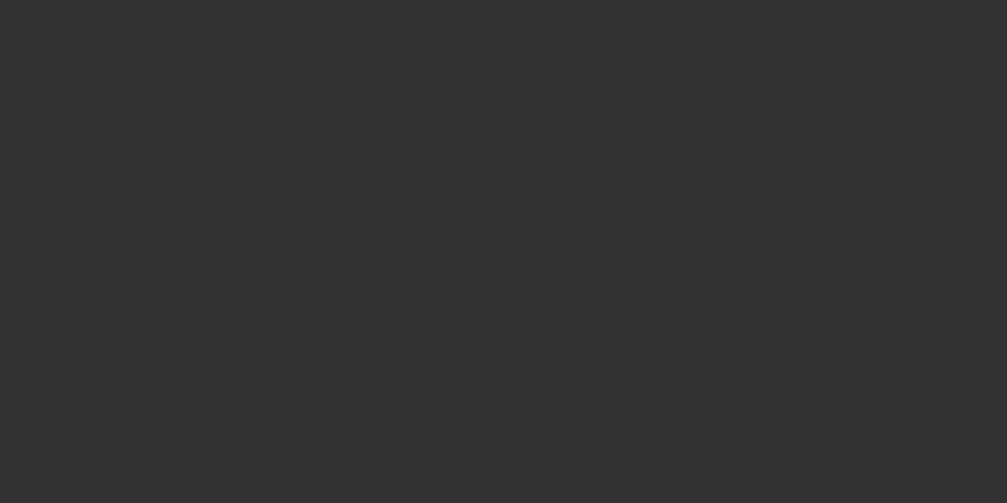
click at [504, 104] on div at bounding box center [503, 251] width 1007 height 503
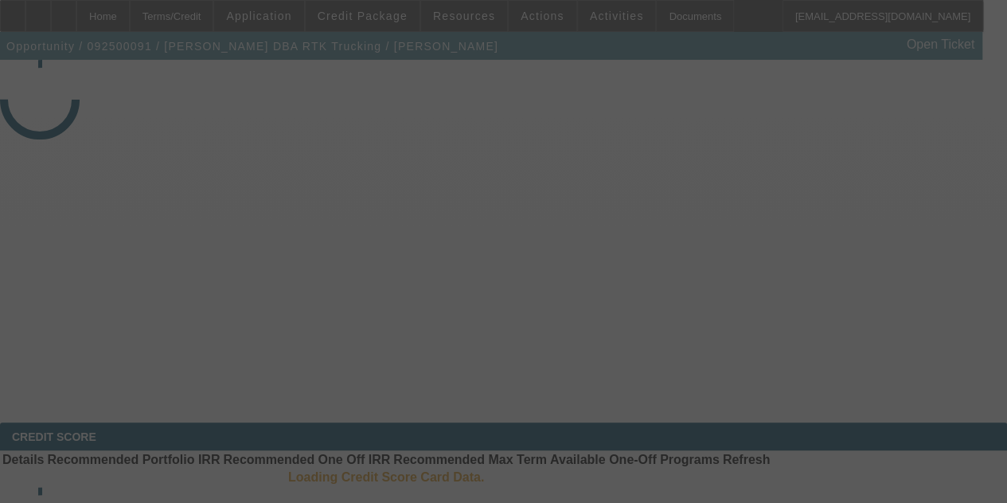
select select "4"
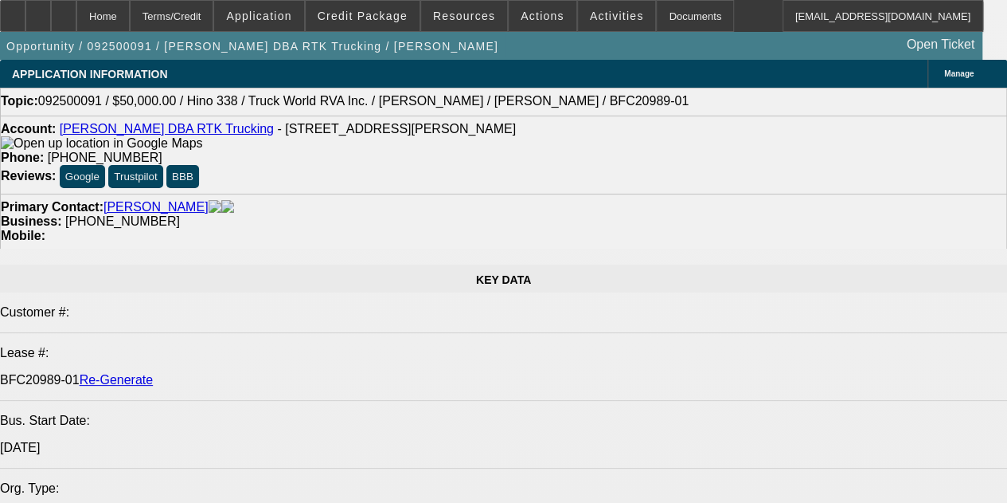
select select "0"
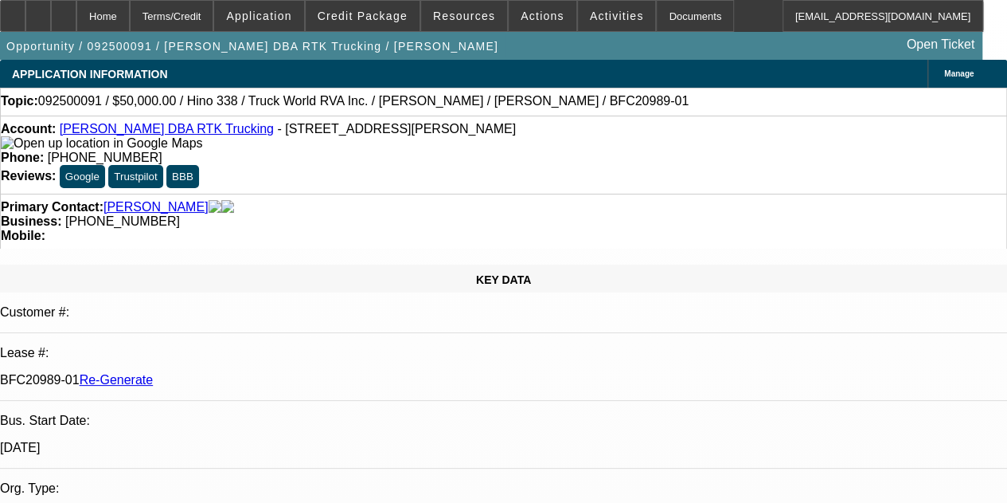
select select "0"
select select "6"
click at [659, 19] on div "Documents" at bounding box center [695, 16] width 78 height 32
click at [64, 10] on icon at bounding box center [64, 10] width 0 height 0
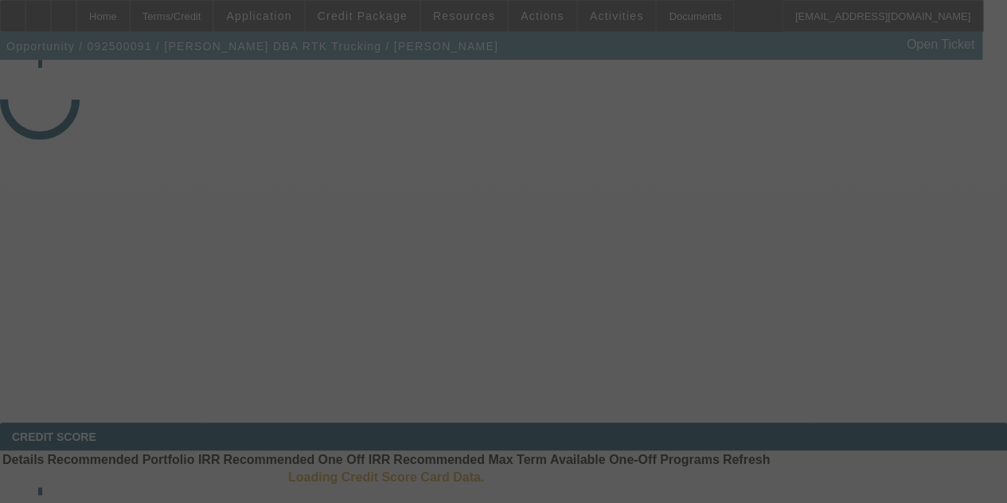
select select "4"
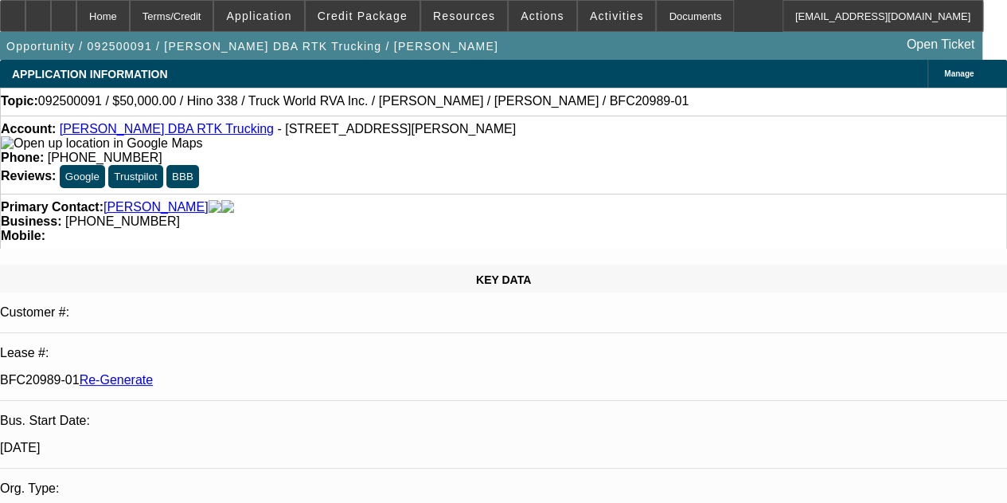
select select "0"
select select "6"
click at [64, 10] on icon at bounding box center [64, 10] width 0 height 0
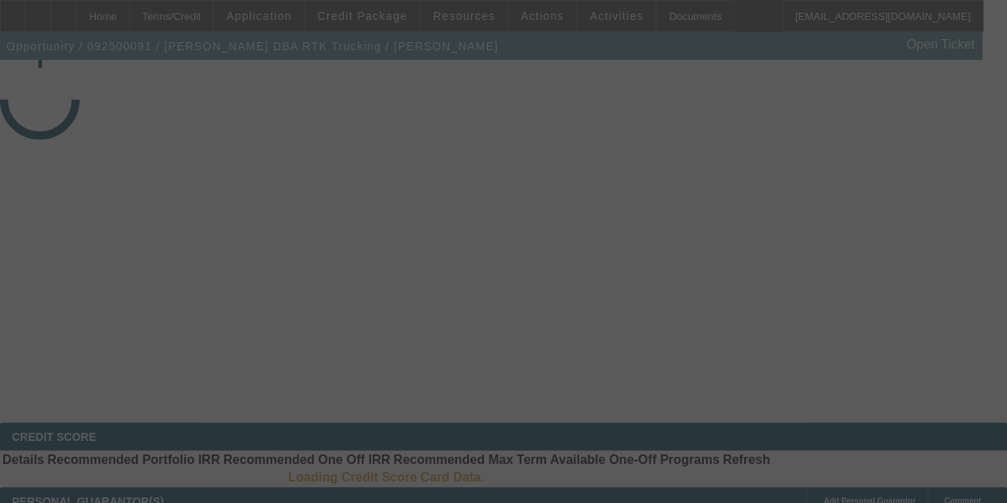
select select "4"
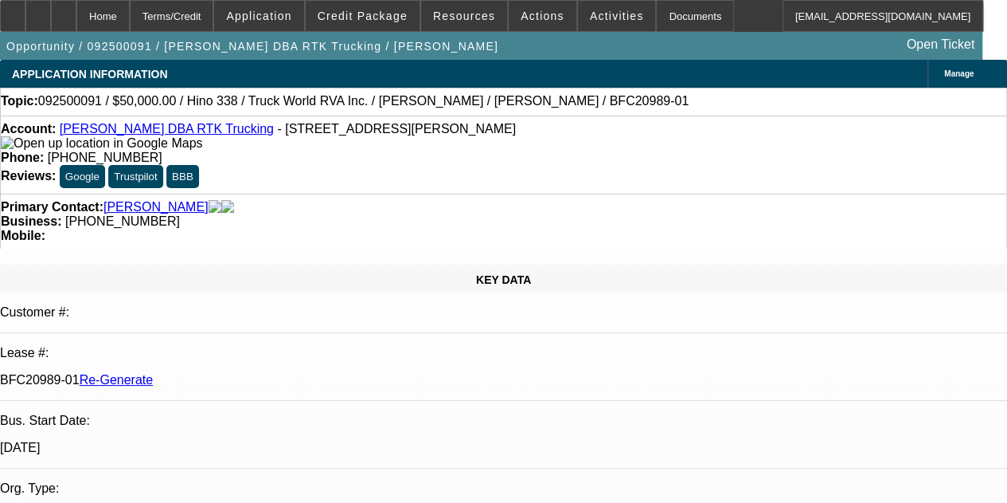
select select "0"
select select "6"
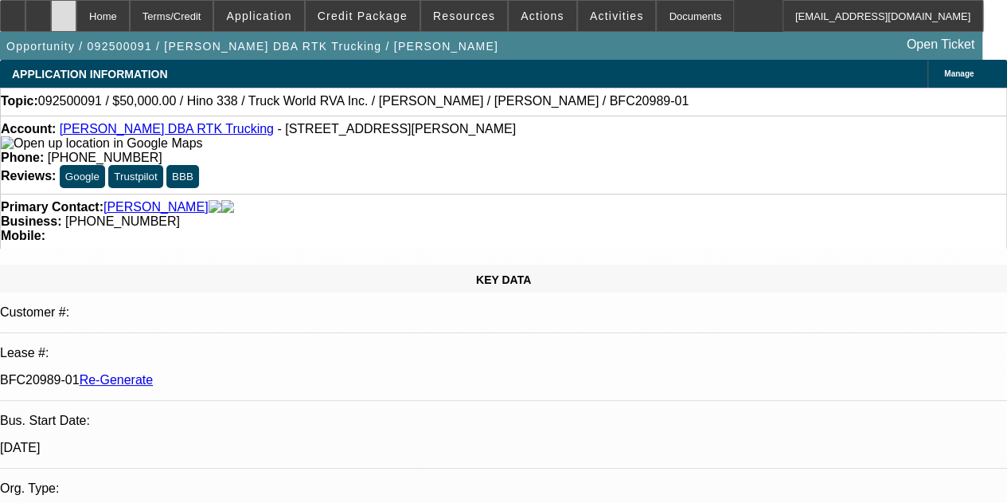
click at [76, 13] on div at bounding box center [63, 16] width 25 height 32
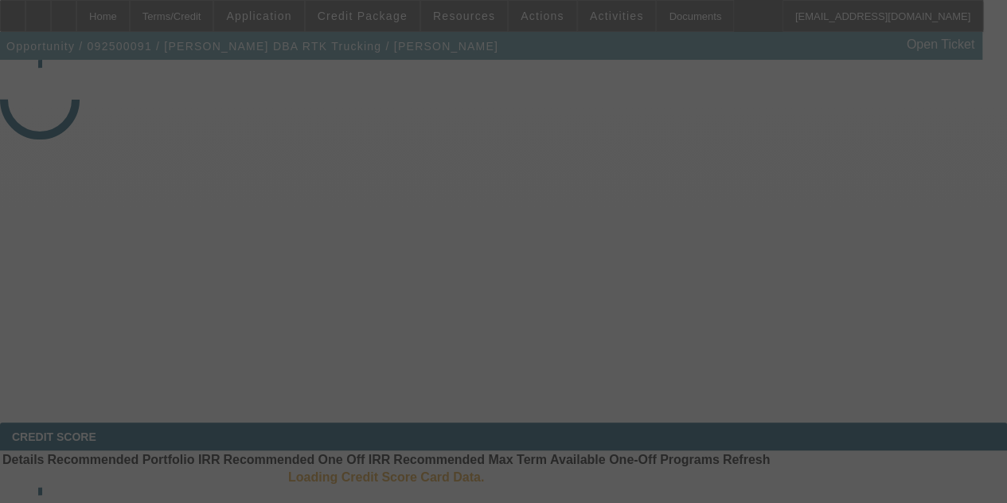
select select "4"
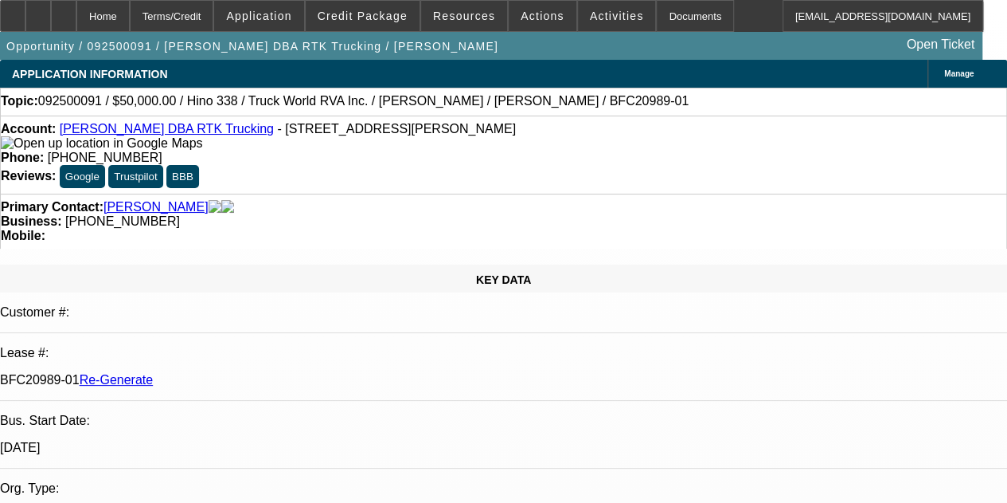
select select "0"
select select "6"
